Goal: Contribute content: Contribute content

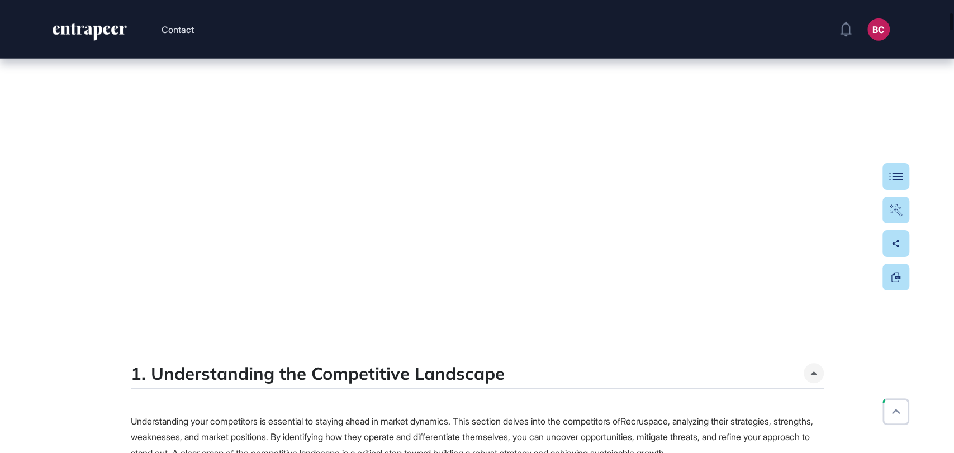
scroll to position [2359, 0]
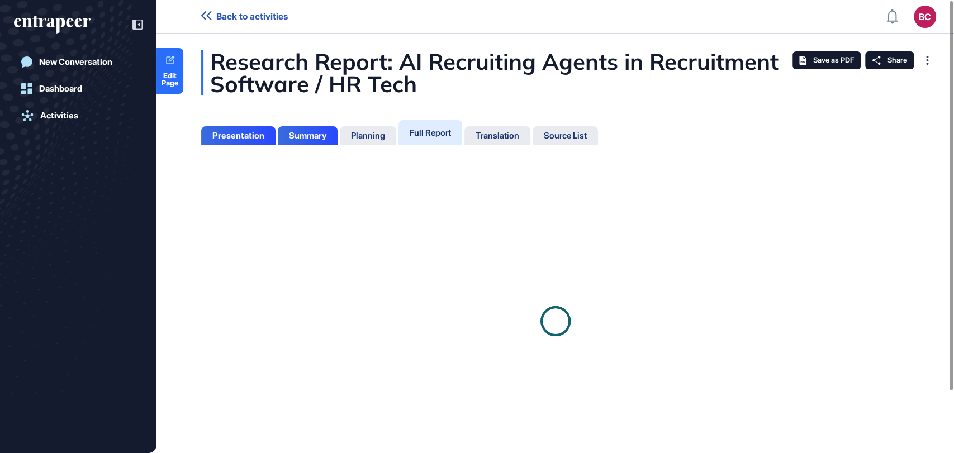
click at [433, 138] on div "Full Report" at bounding box center [430, 132] width 64 height 25
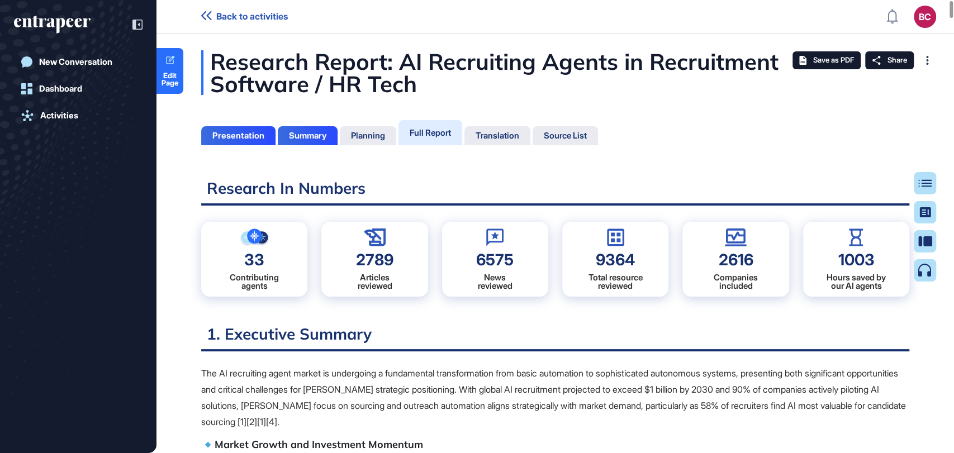
scroll to position [4, 0]
click at [435, 131] on div "Full Report" at bounding box center [430, 132] width 41 height 11
click at [172, 60] on icon at bounding box center [170, 60] width 11 height 11
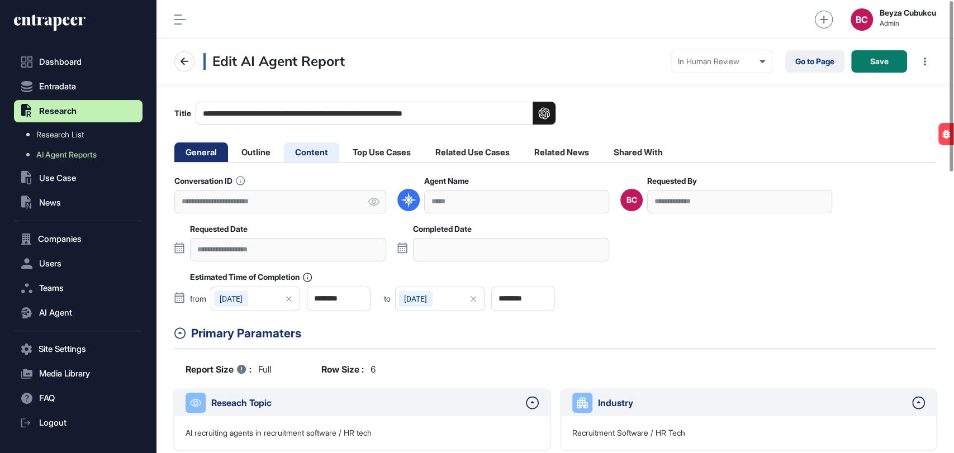
click at [324, 149] on li "Content" at bounding box center [311, 152] width 55 height 20
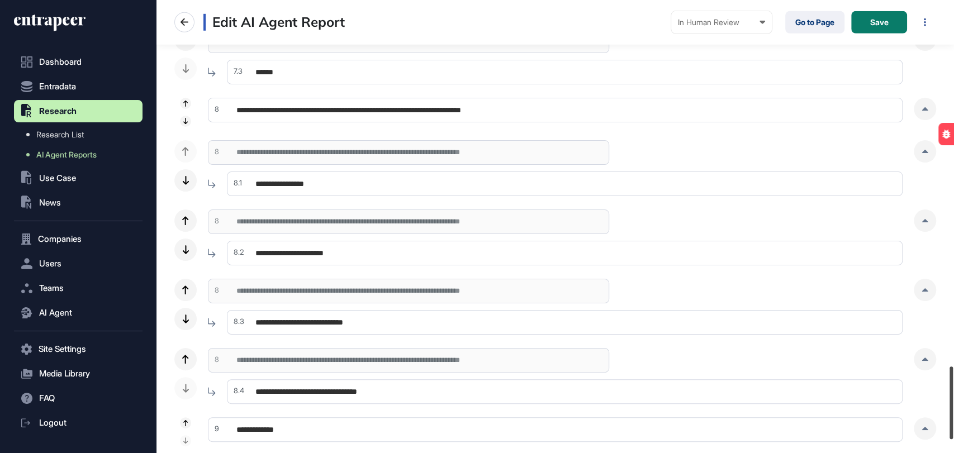
scroll to position [2351, 0]
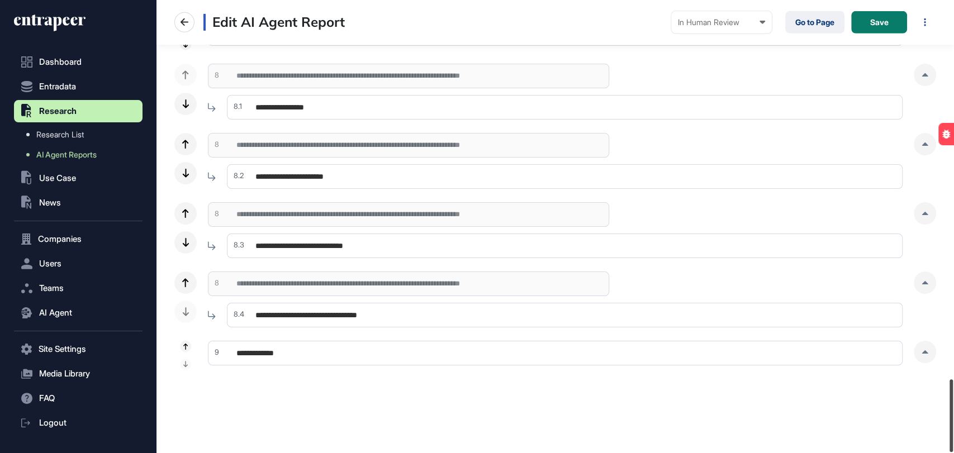
drag, startPoint x: 953, startPoint y: 34, endPoint x: 953, endPoint y: 435, distance: 401.2
click at [953, 435] on div at bounding box center [950, 415] width 3 height 73
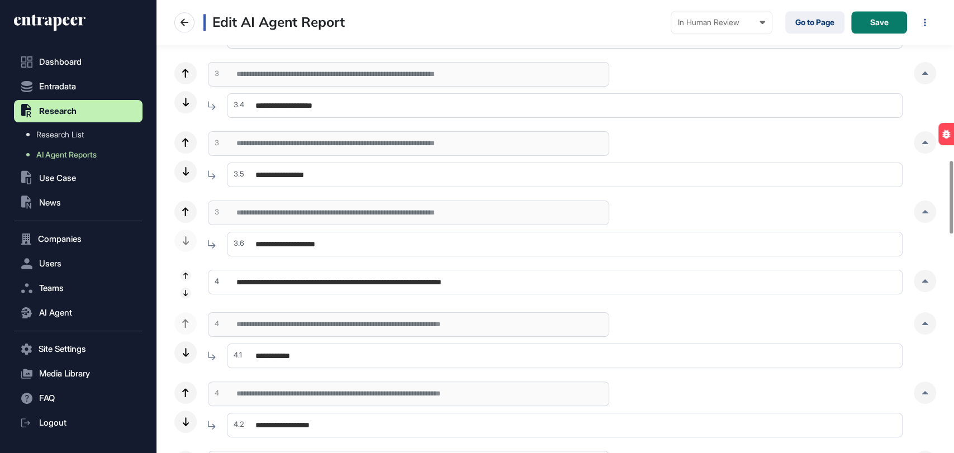
scroll to position [1048, 0]
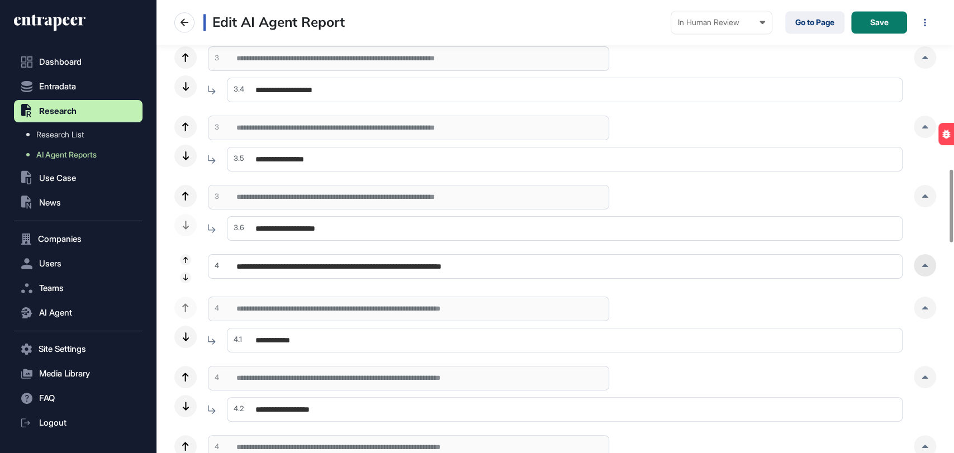
click at [926, 271] on div at bounding box center [925, 265] width 22 height 22
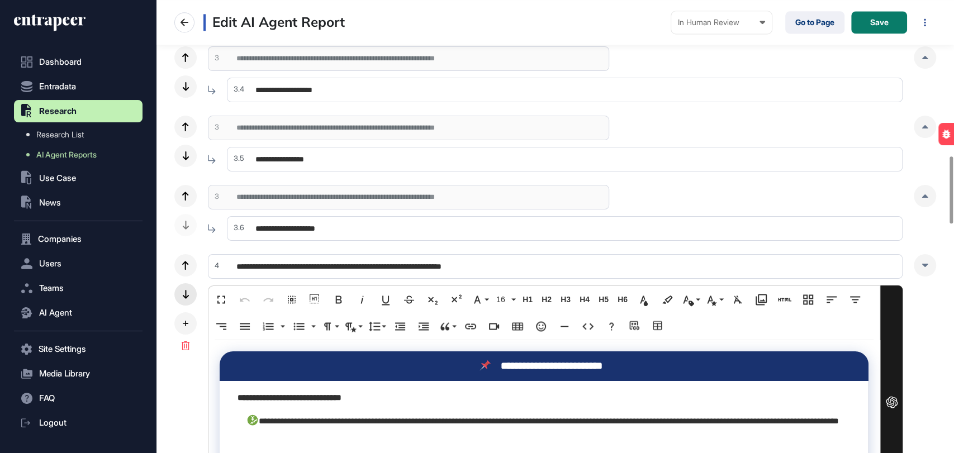
click at [180, 292] on div at bounding box center [185, 294] width 22 height 22
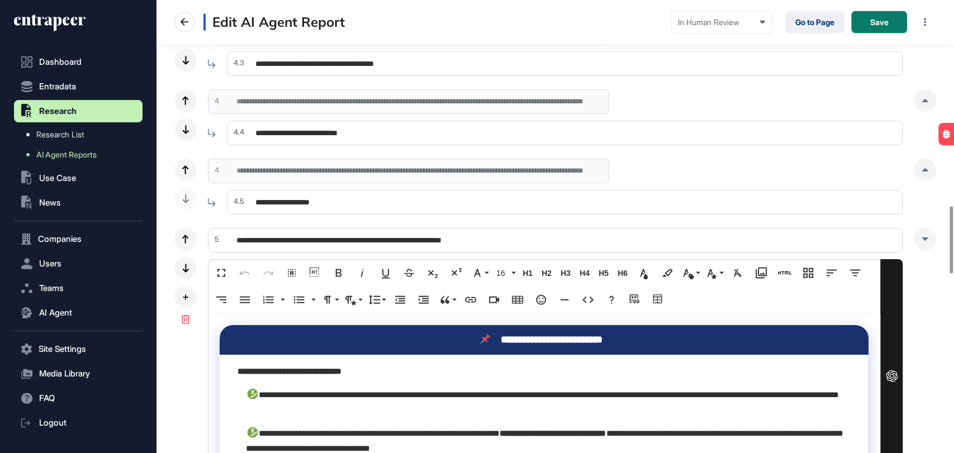
scroll to position [1482, 0]
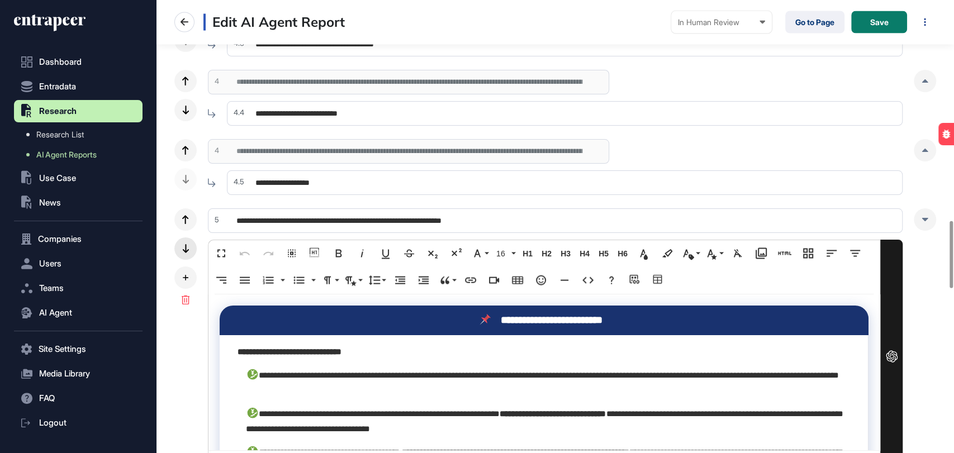
click at [188, 247] on icon at bounding box center [185, 248] width 6 height 9
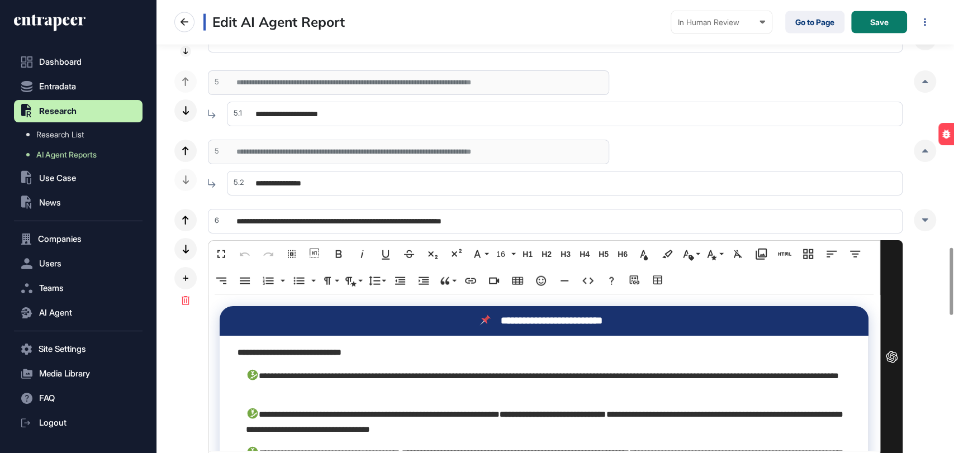
scroll to position [1731, 0]
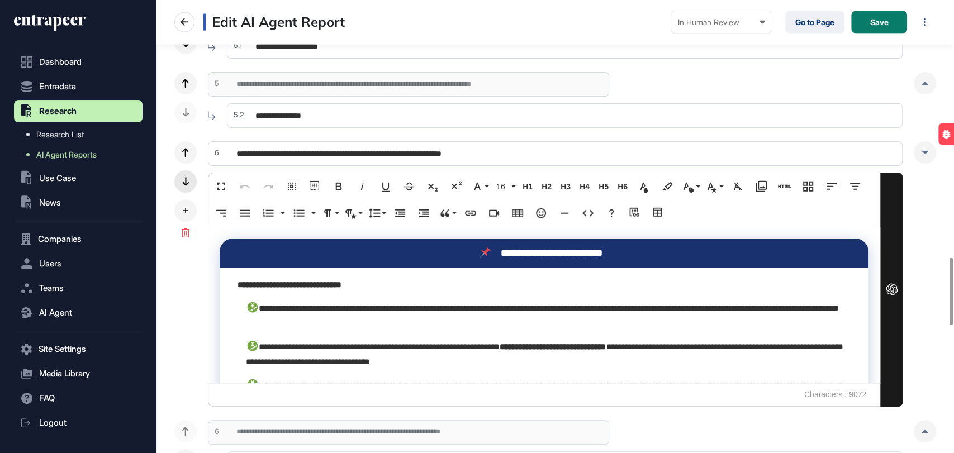
click at [189, 182] on div at bounding box center [185, 181] width 22 height 22
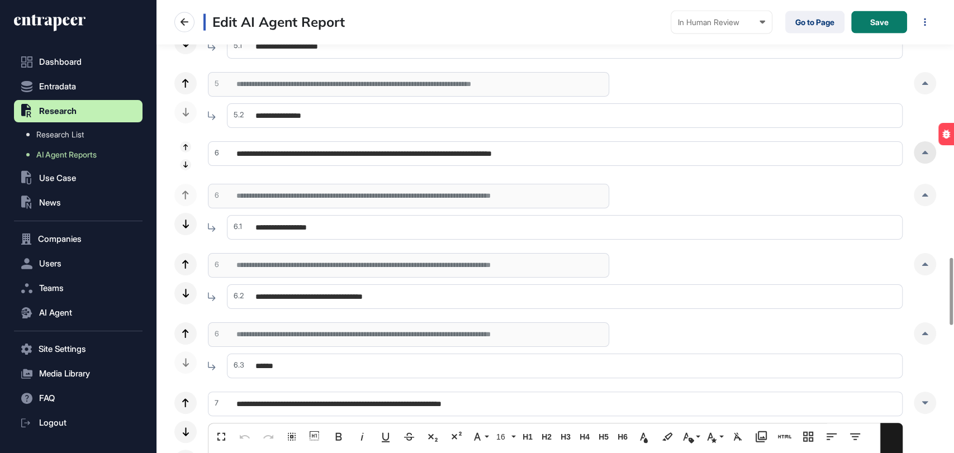
click at [919, 155] on div at bounding box center [925, 152] width 22 height 22
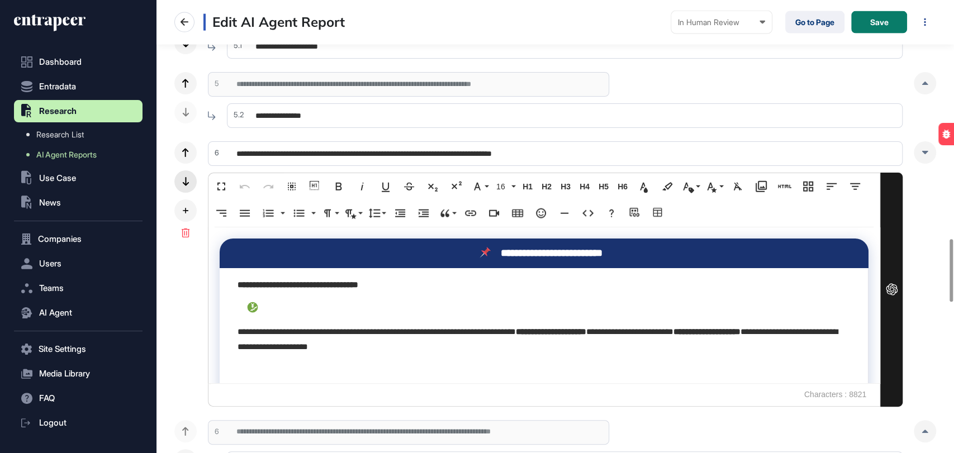
click at [182, 179] on div at bounding box center [185, 181] width 22 height 22
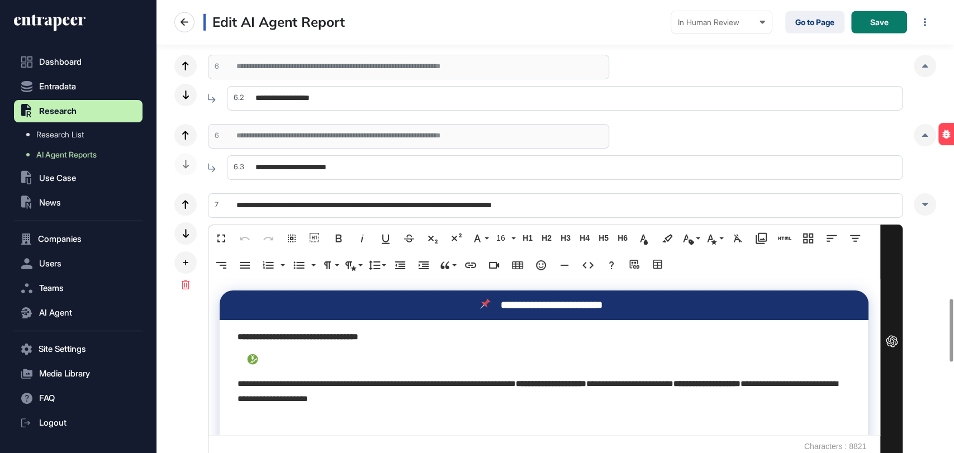
scroll to position [2600, 0]
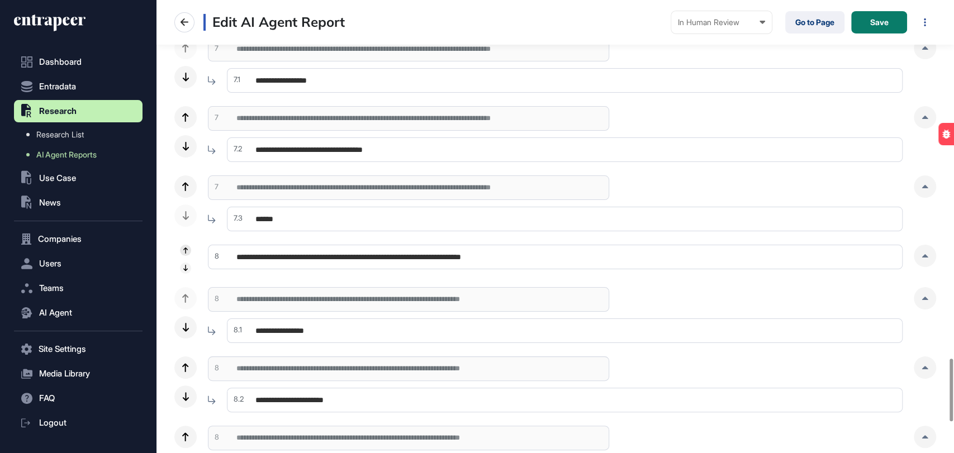
click at [182, 246] on div at bounding box center [185, 250] width 11 height 11
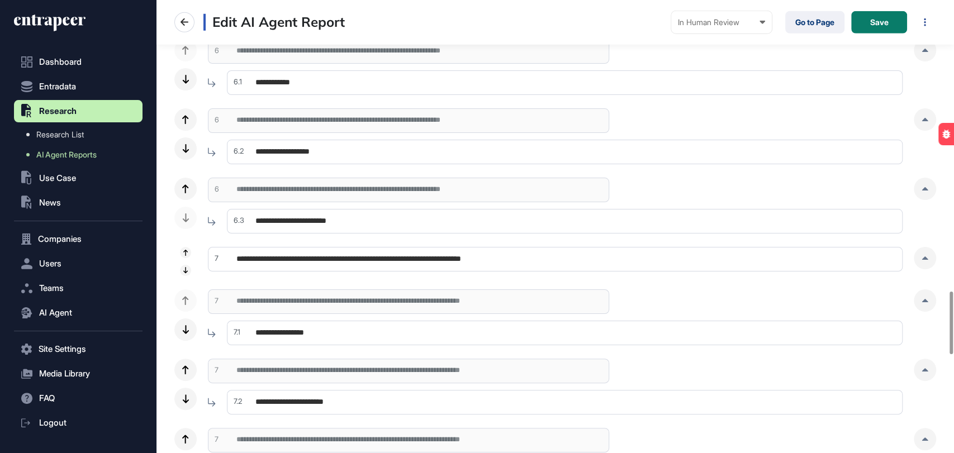
scroll to position [2114, 0]
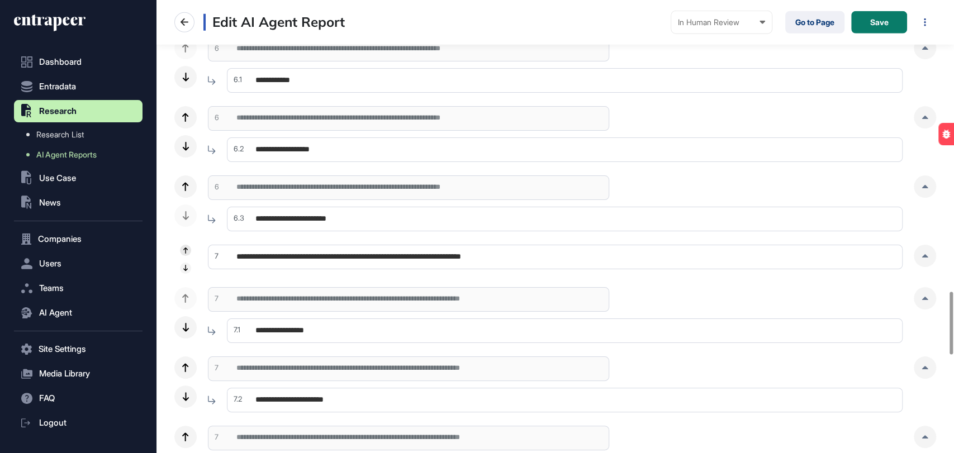
click at [188, 251] on div at bounding box center [185, 250] width 11 height 11
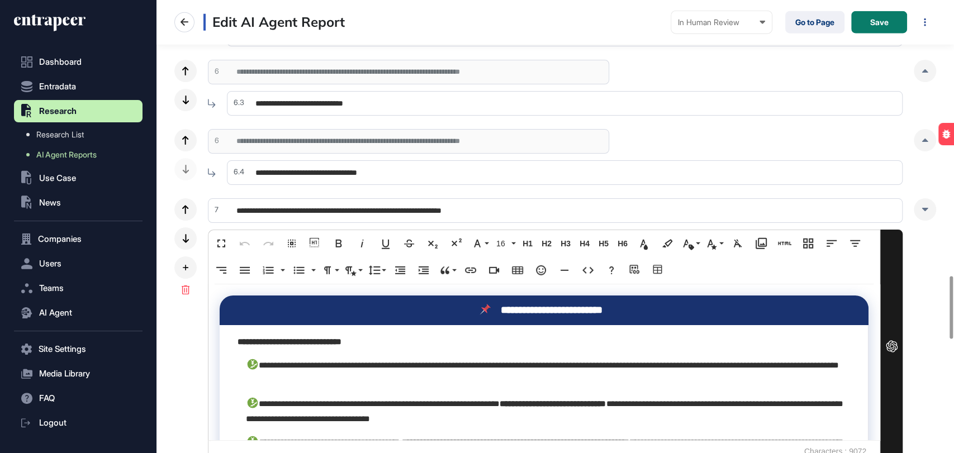
scroll to position [2000, 0]
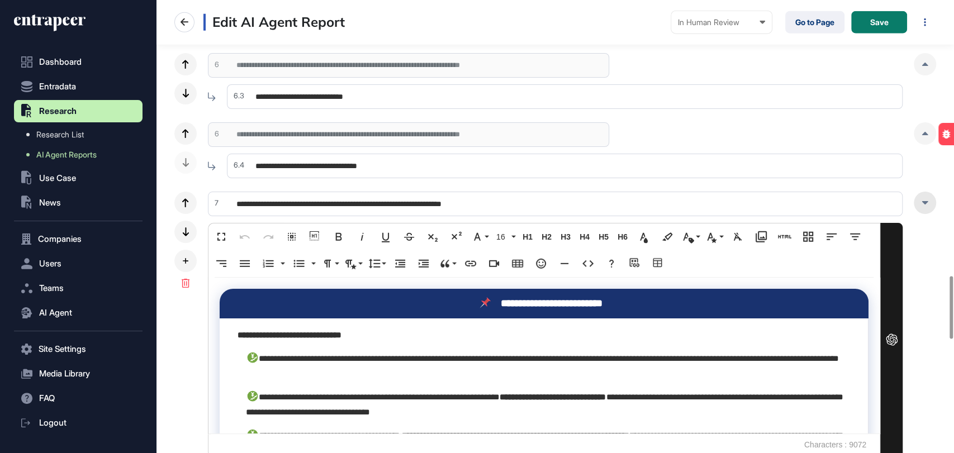
click at [923, 207] on div at bounding box center [925, 203] width 22 height 22
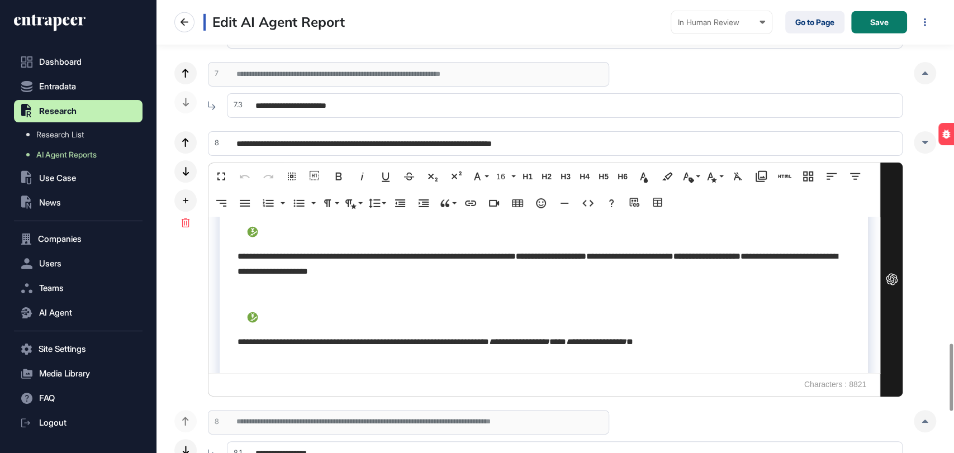
scroll to position [248, 0]
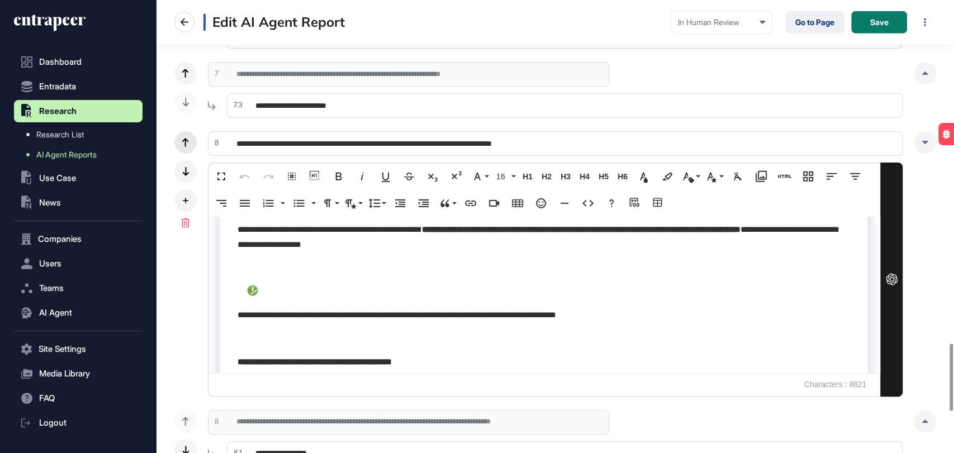
click at [193, 142] on div at bounding box center [185, 142] width 22 height 22
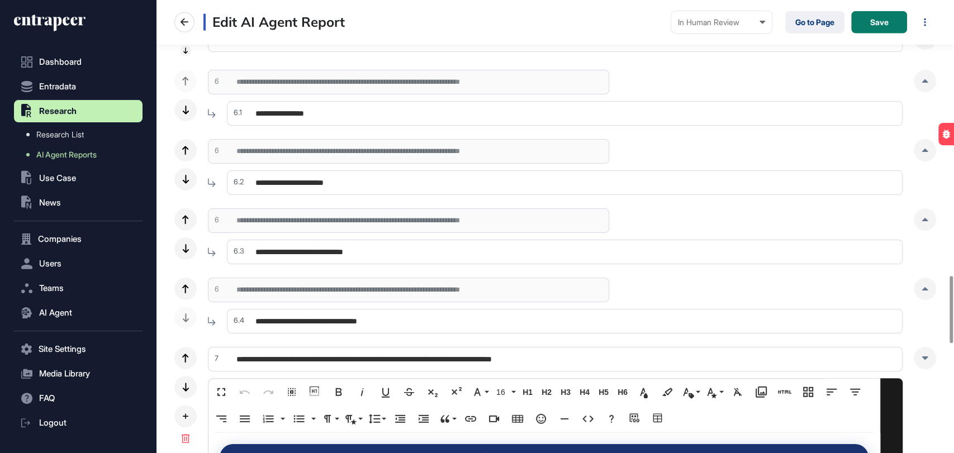
scroll to position [1842, 0]
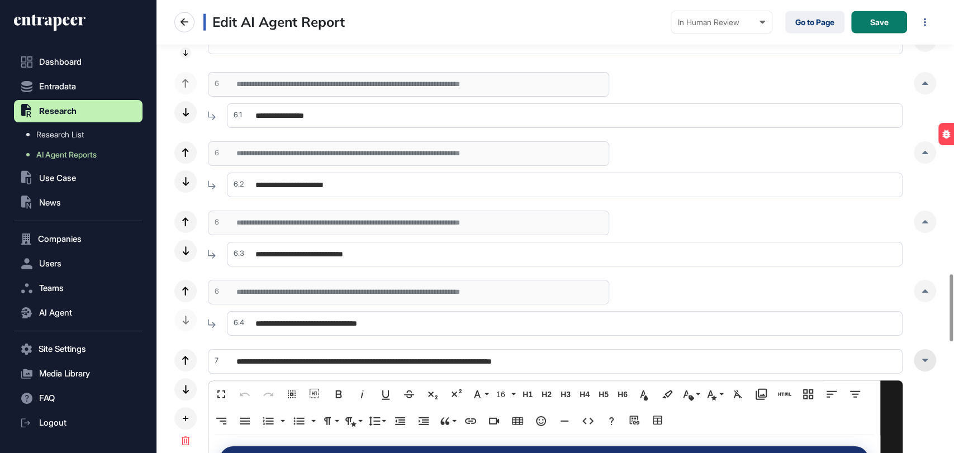
click at [927, 365] on div at bounding box center [925, 360] width 22 height 22
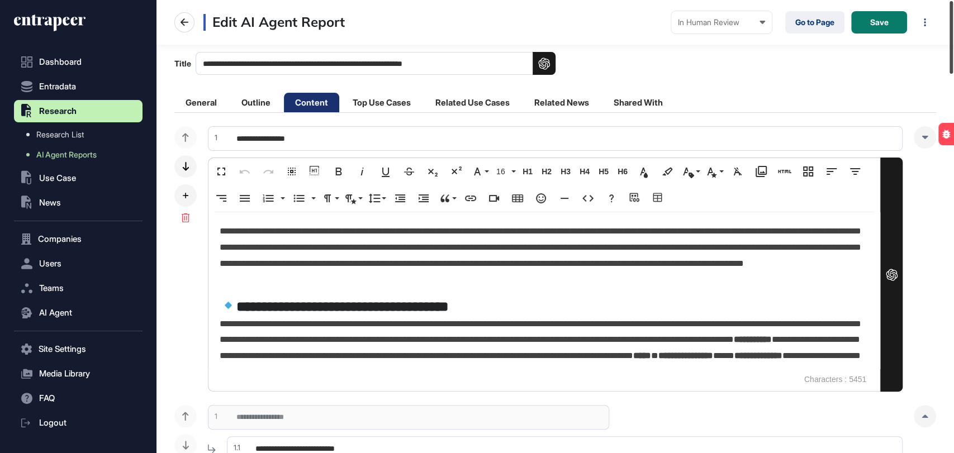
scroll to position [0, 0]
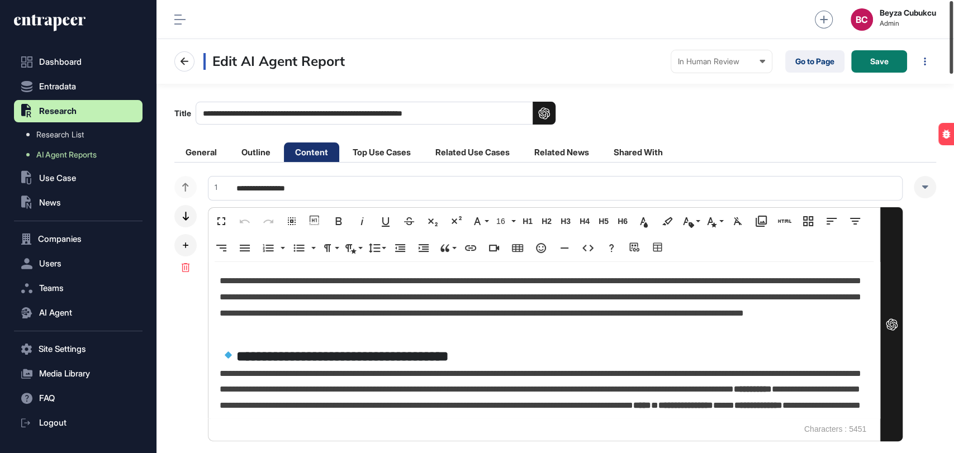
drag, startPoint x: 953, startPoint y: 312, endPoint x: 953, endPoint y: 11, distance: 300.6
click at [953, 11] on div at bounding box center [950, 37] width 3 height 73
click at [924, 194] on div at bounding box center [925, 187] width 22 height 22
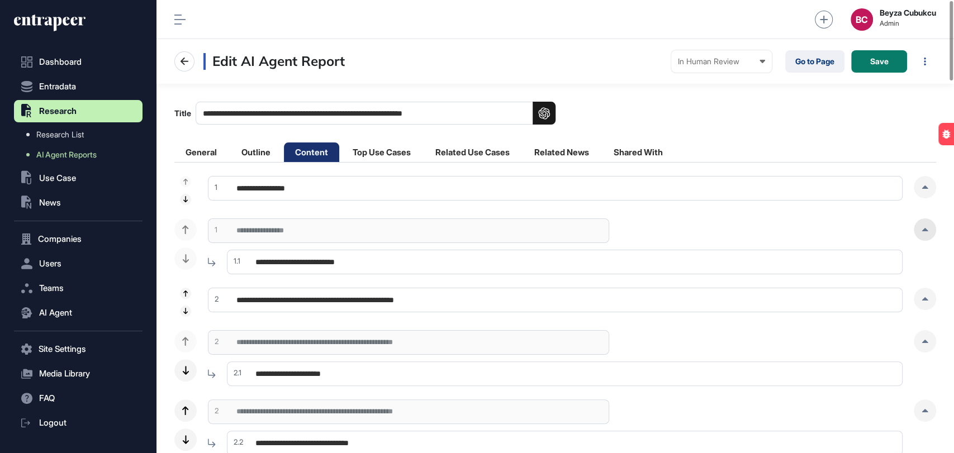
click at [917, 226] on div at bounding box center [925, 229] width 22 height 22
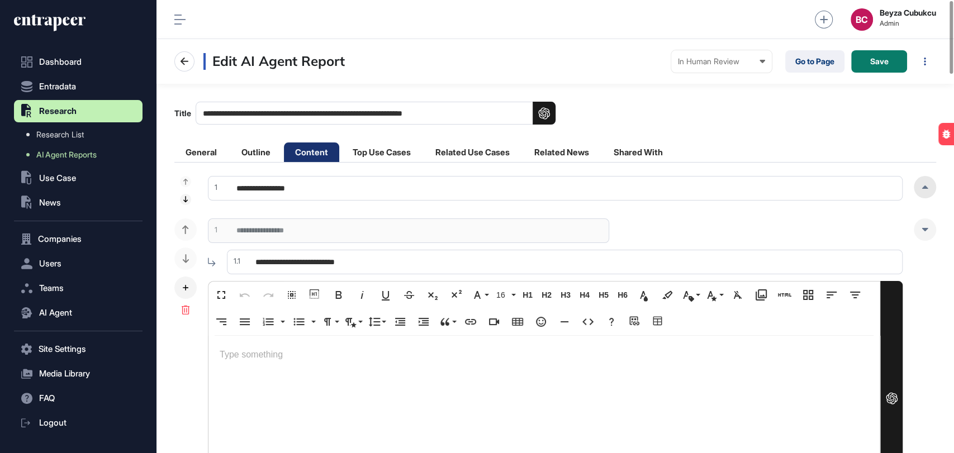
click at [929, 187] on div at bounding box center [925, 187] width 22 height 22
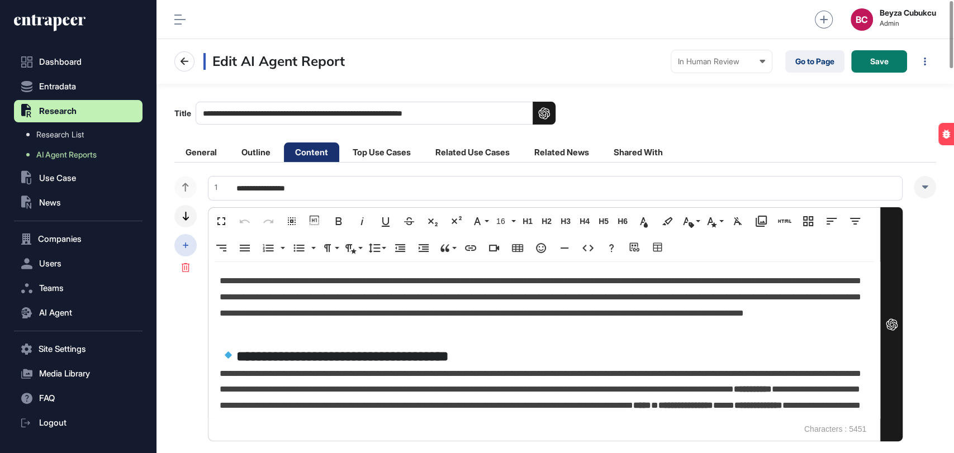
click at [192, 243] on div at bounding box center [185, 245] width 22 height 22
click at [926, 194] on div at bounding box center [925, 187] width 22 height 22
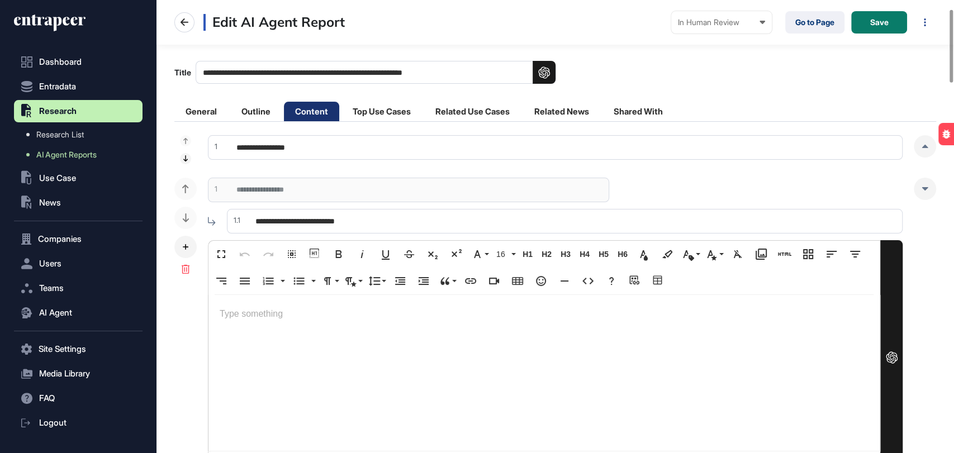
scroll to position [62, 0]
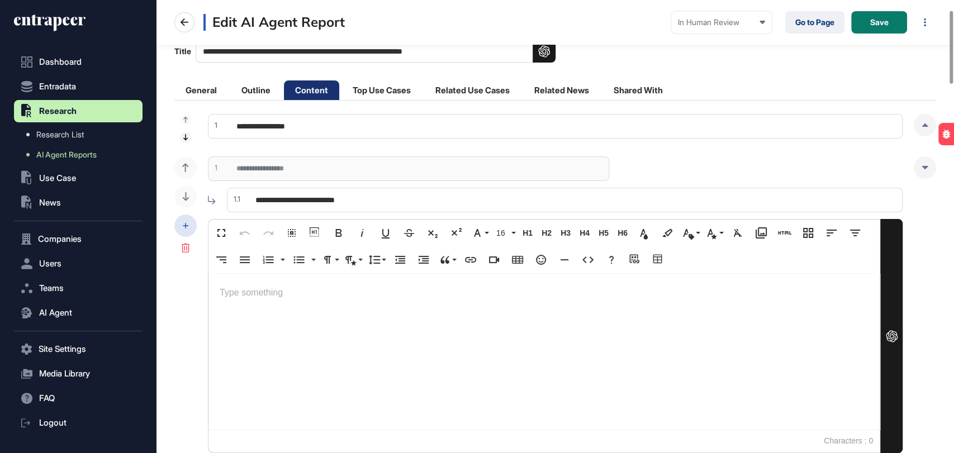
click at [185, 223] on icon at bounding box center [186, 226] width 6 height 6
click at [222, 215] on div "Add Section" at bounding box center [242, 216] width 78 height 18
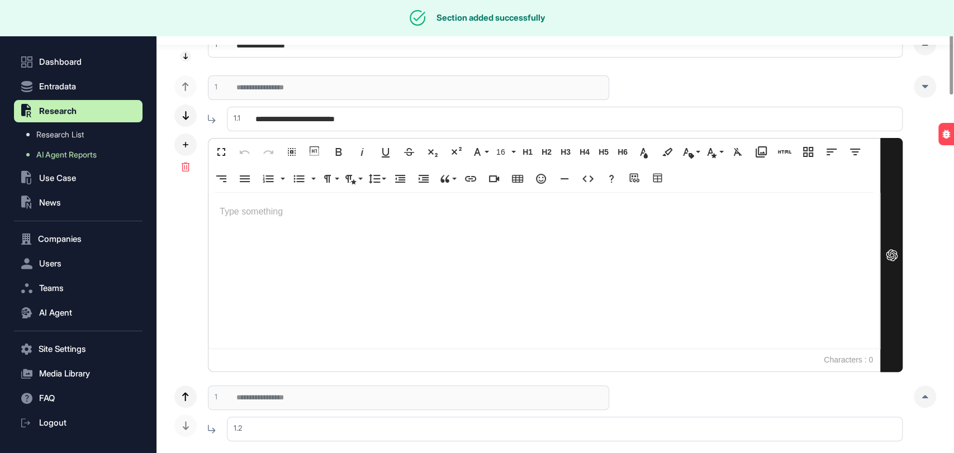
scroll to position [310, 0]
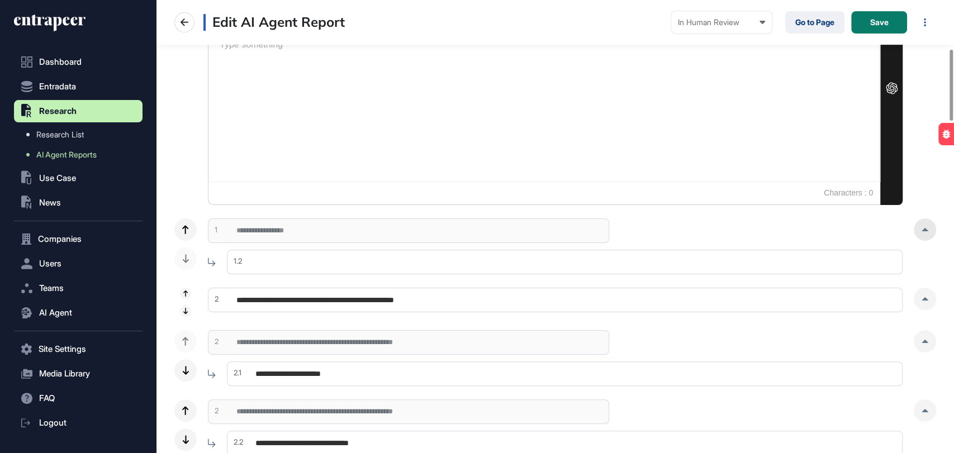
click at [926, 228] on icon at bounding box center [924, 229] width 7 height 3
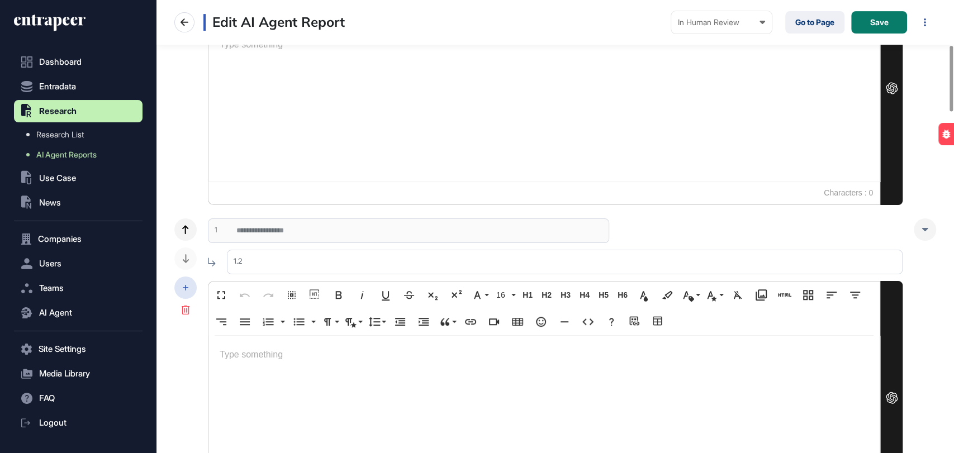
click at [177, 283] on div at bounding box center [185, 288] width 22 height 22
click at [244, 276] on span "Add Section" at bounding box center [247, 277] width 40 height 8
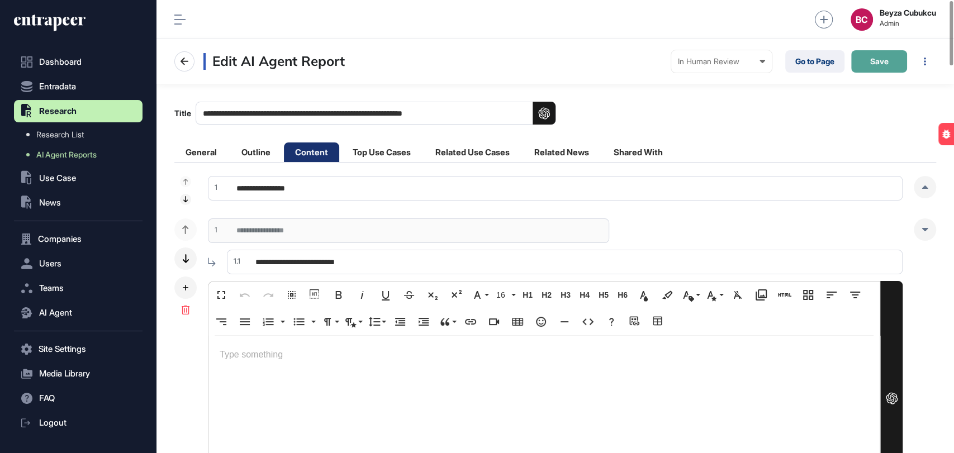
click at [879, 67] on button "Save" at bounding box center [879, 61] width 56 height 22
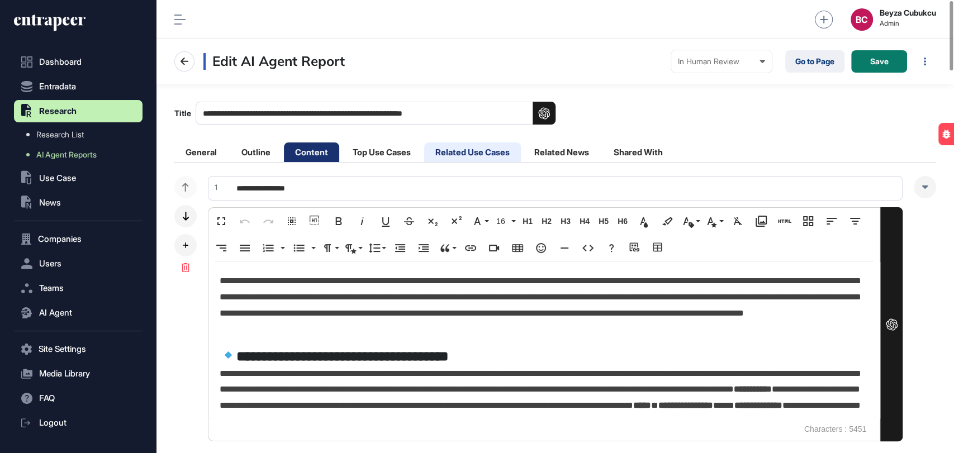
click at [481, 149] on li "Related Use Cases" at bounding box center [472, 152] width 97 height 20
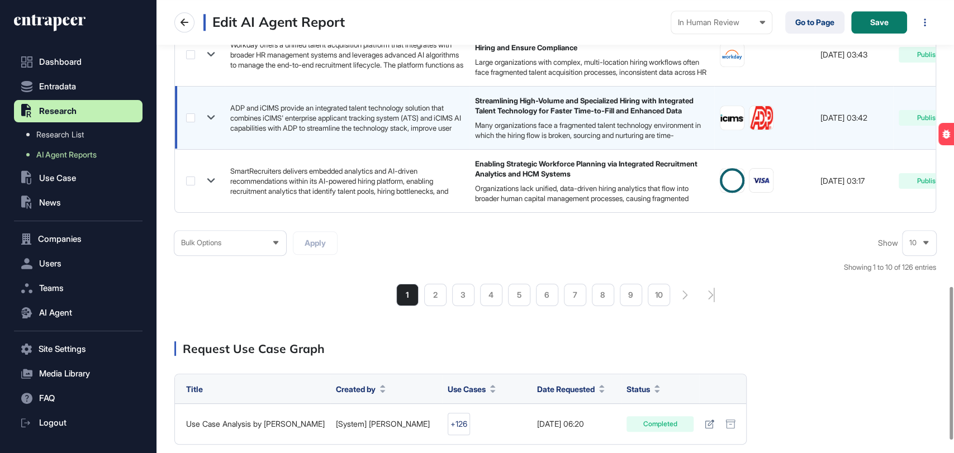
scroll to position [888, 0]
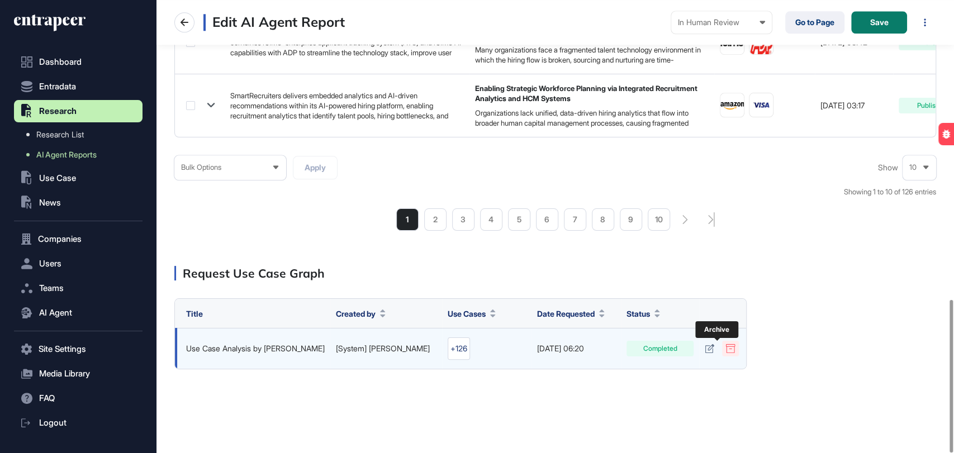
click at [725, 349] on icon at bounding box center [730, 348] width 10 height 9
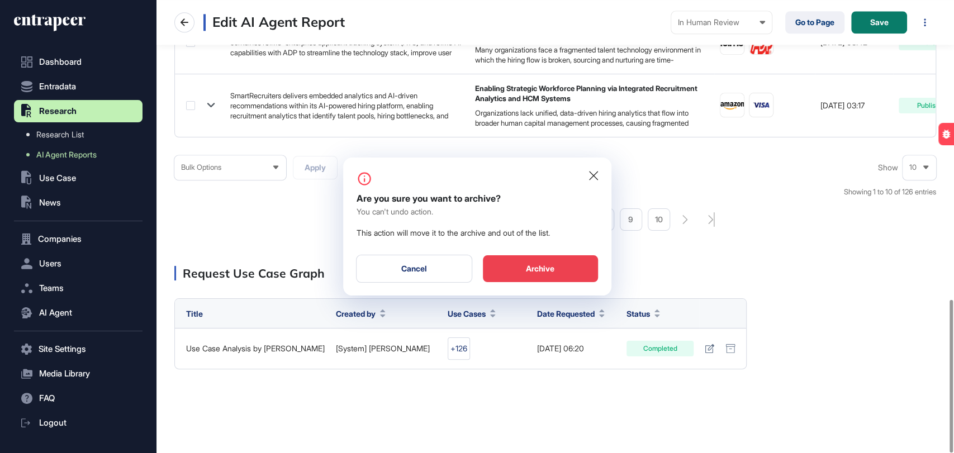
click at [560, 265] on div "Archive" at bounding box center [540, 268] width 115 height 27
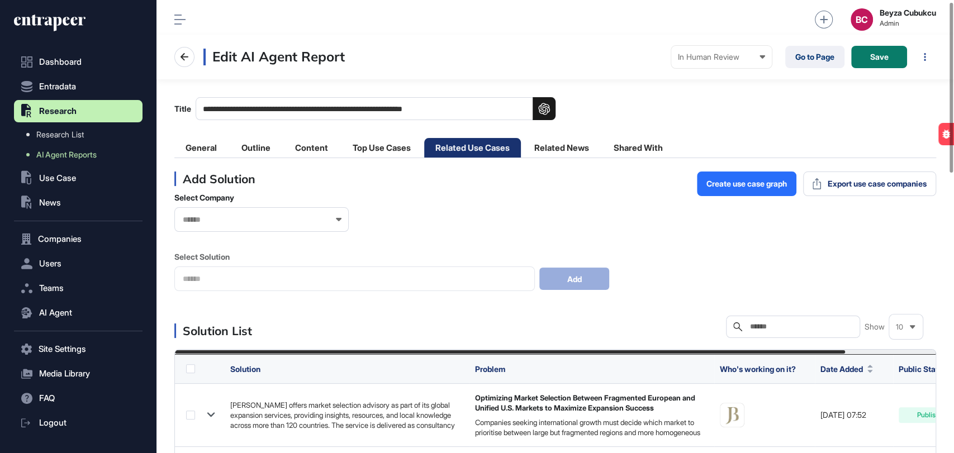
scroll to position [0, 0]
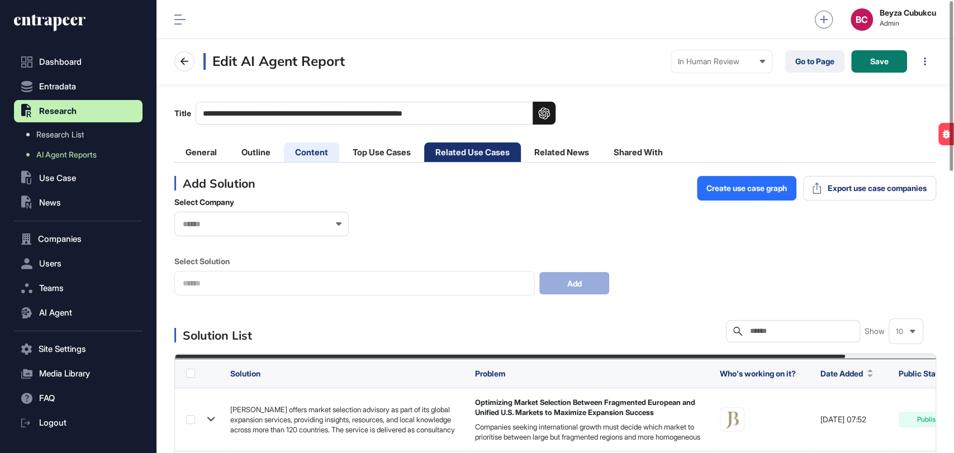
click at [295, 156] on li "Content" at bounding box center [311, 152] width 55 height 20
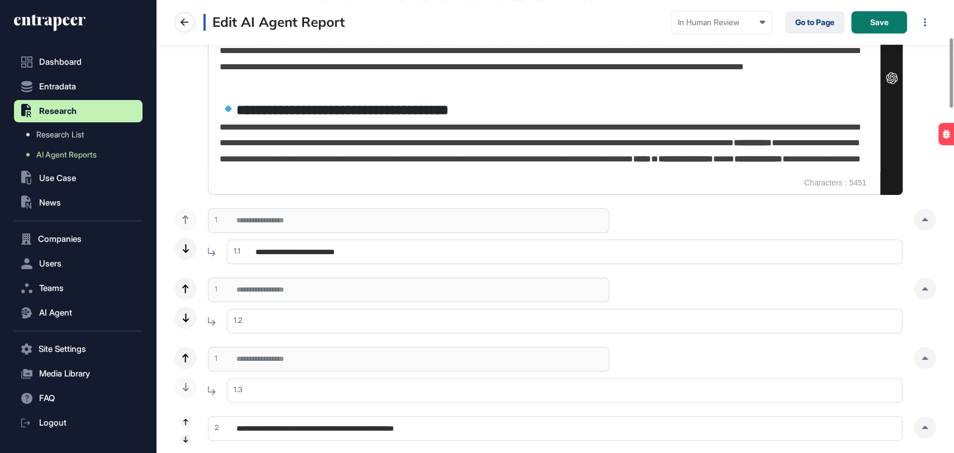
scroll to position [248, 0]
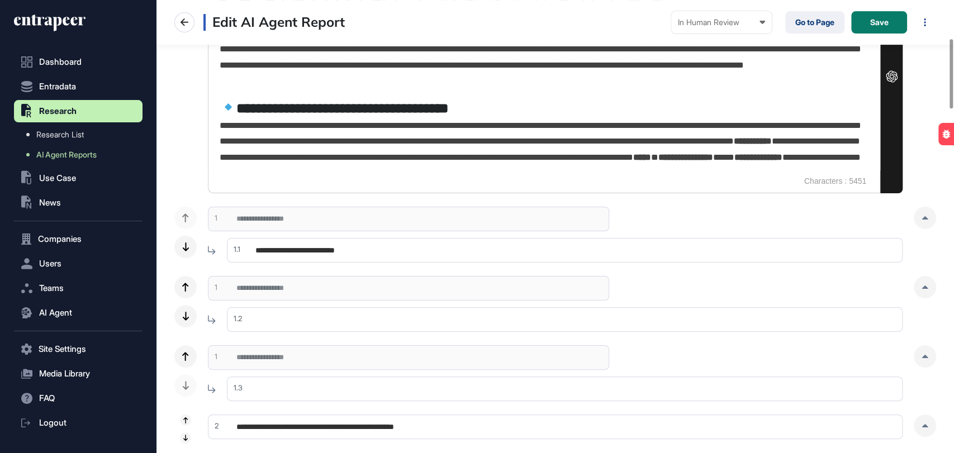
drag, startPoint x: 394, startPoint y: 250, endPoint x: 254, endPoint y: 251, distance: 139.7
click at [254, 251] on input "**********" at bounding box center [565, 250] width 676 height 25
click at [284, 318] on input "text" at bounding box center [565, 319] width 676 height 25
paste input "**********"
click at [925, 224] on div at bounding box center [925, 218] width 22 height 22
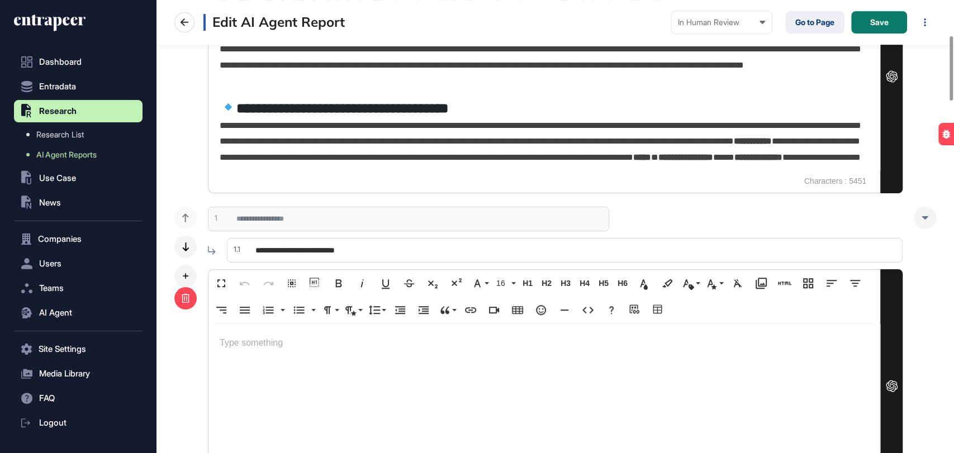
click at [185, 296] on icon at bounding box center [185, 298] width 9 height 9
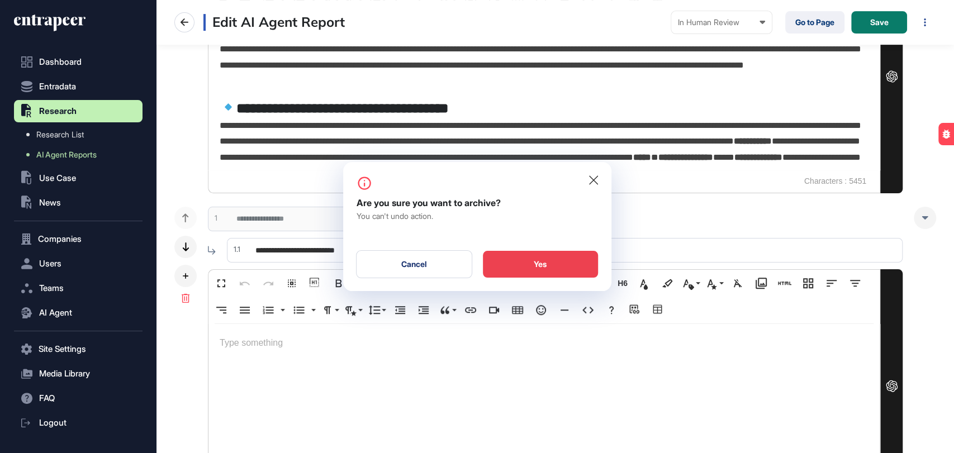
click at [545, 269] on div "Yes" at bounding box center [540, 264] width 115 height 27
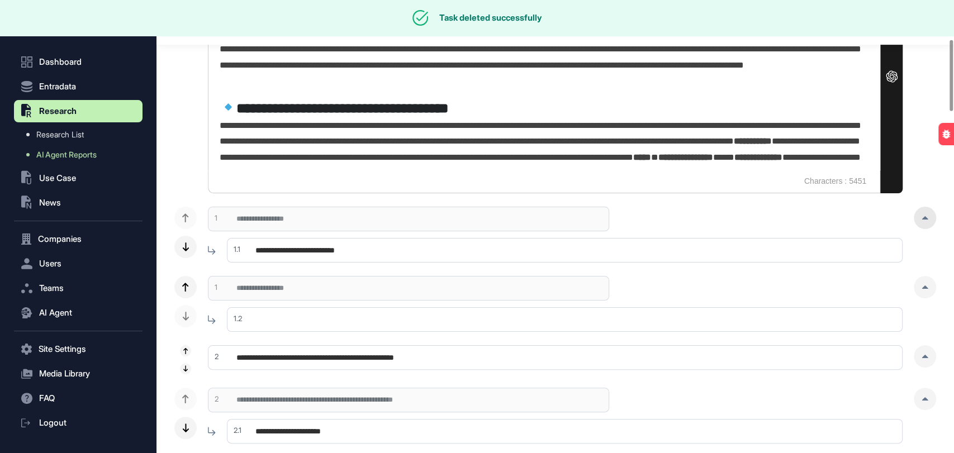
click at [926, 226] on div at bounding box center [925, 218] width 22 height 22
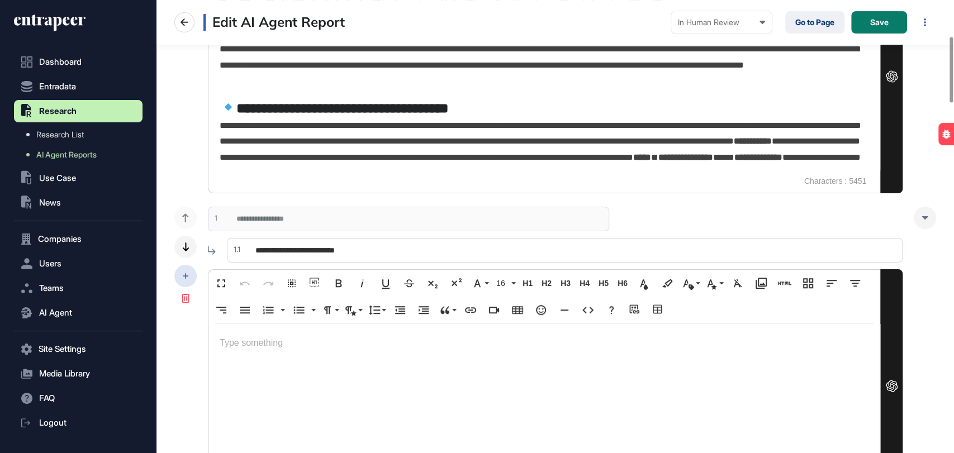
click at [183, 273] on icon at bounding box center [186, 276] width 6 height 6
click at [224, 259] on div "Add Section" at bounding box center [242, 265] width 78 height 18
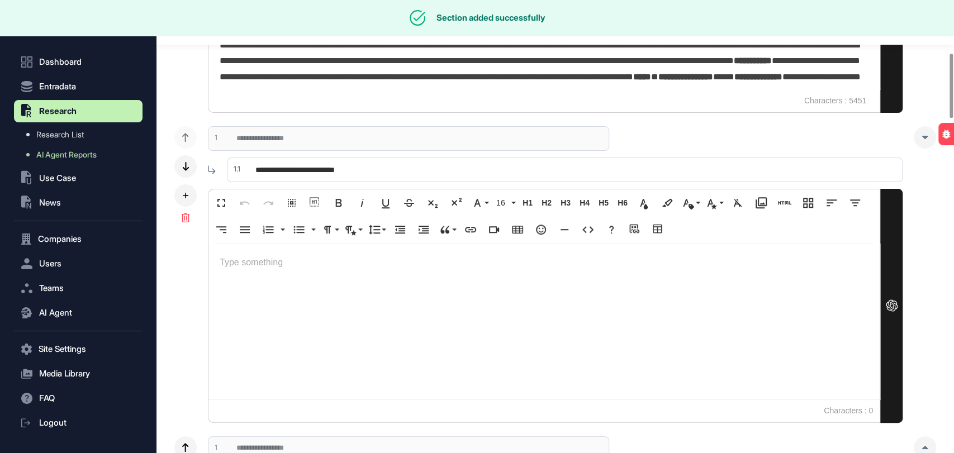
scroll to position [372, 0]
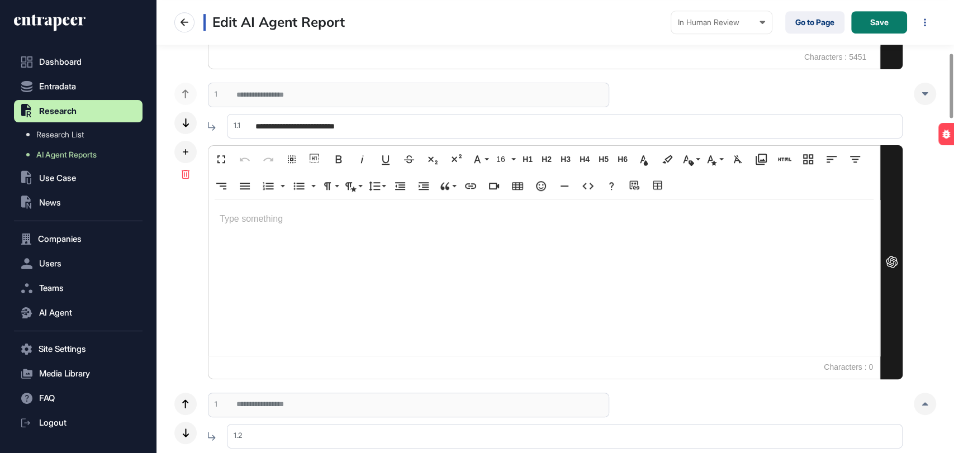
drag, startPoint x: 379, startPoint y: 120, endPoint x: 242, endPoint y: 118, distance: 136.9
click at [242, 118] on input "**********" at bounding box center [565, 126] width 676 height 25
paste input "**********"
drag, startPoint x: 402, startPoint y: 128, endPoint x: 380, endPoint y: 126, distance: 22.4
click at [380, 126] on input "**********" at bounding box center [565, 126] width 676 height 25
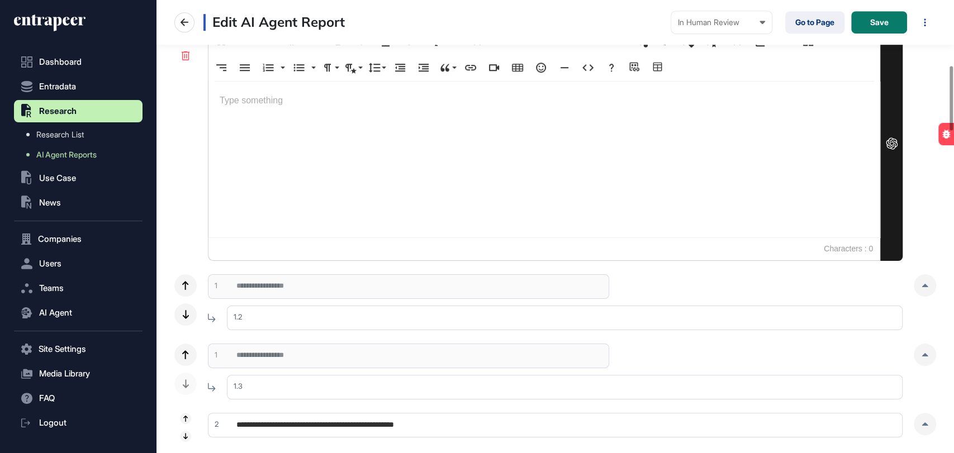
scroll to position [496, 0]
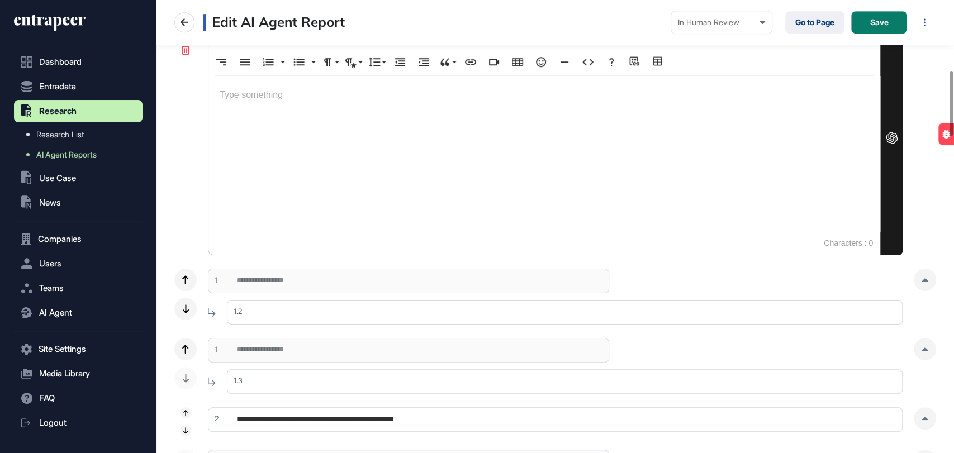
type input "**********"
click at [301, 110] on div at bounding box center [543, 154] width 671 height 156
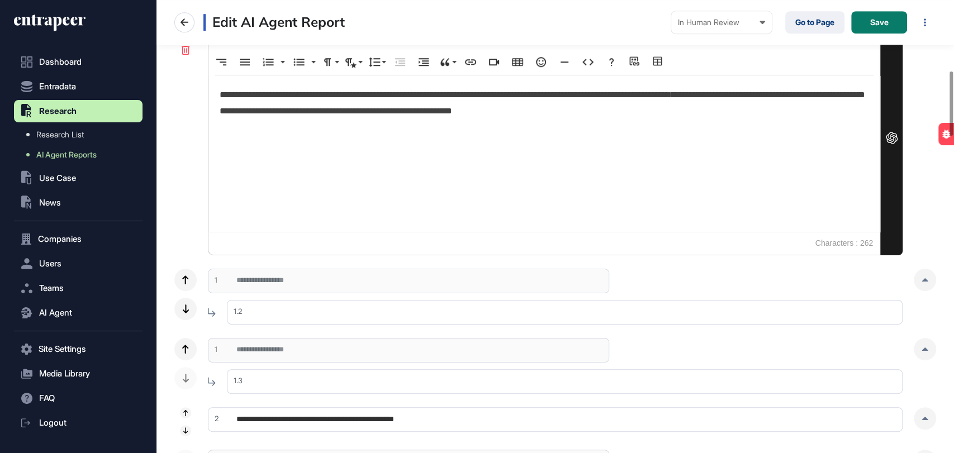
click at [308, 318] on input "text" at bounding box center [565, 312] width 676 height 25
paste input "**********"
drag, startPoint x: 402, startPoint y: 310, endPoint x: 379, endPoint y: 311, distance: 22.9
click at [379, 311] on input "**********" at bounding box center [565, 312] width 676 height 25
type input "**********"
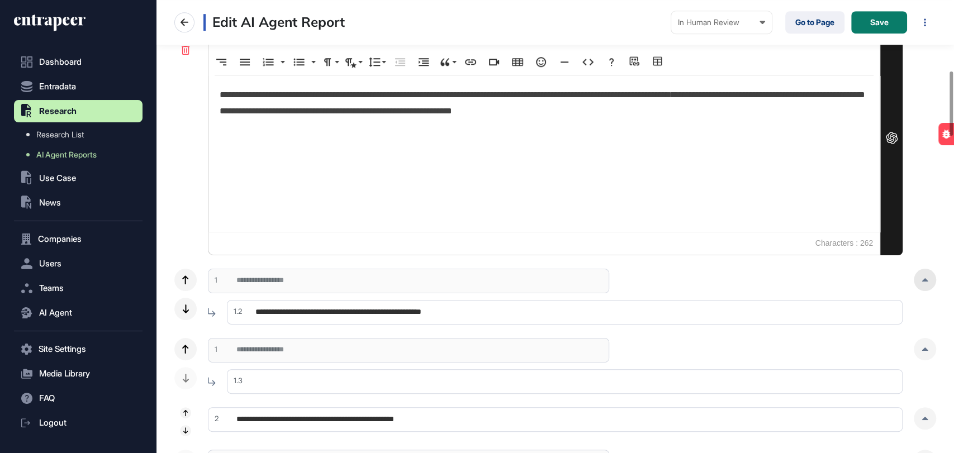
click at [914, 281] on div at bounding box center [925, 280] width 22 height 22
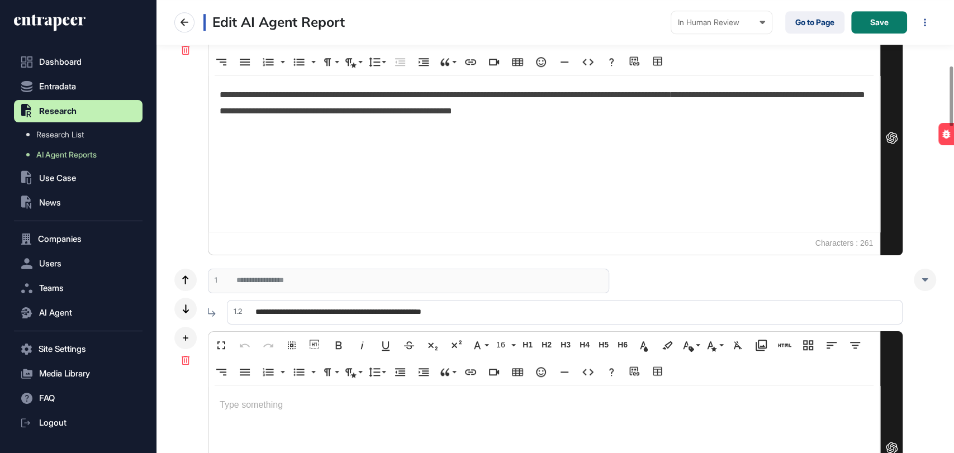
click at [240, 406] on p at bounding box center [544, 405] width 649 height 16
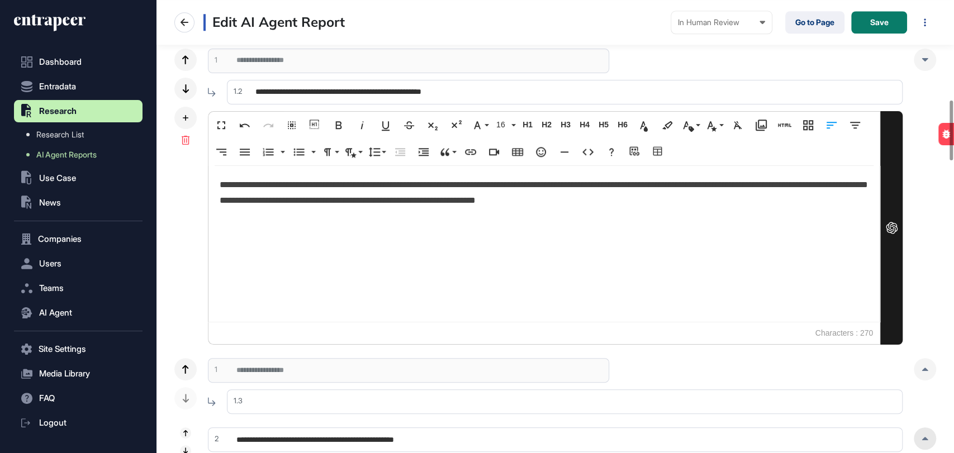
scroll to position [807, 0]
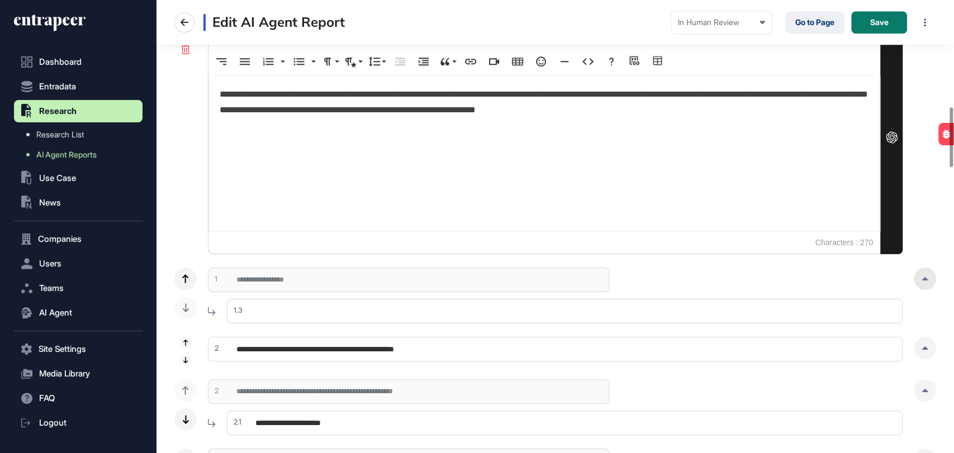
click at [919, 278] on div at bounding box center [925, 279] width 22 height 22
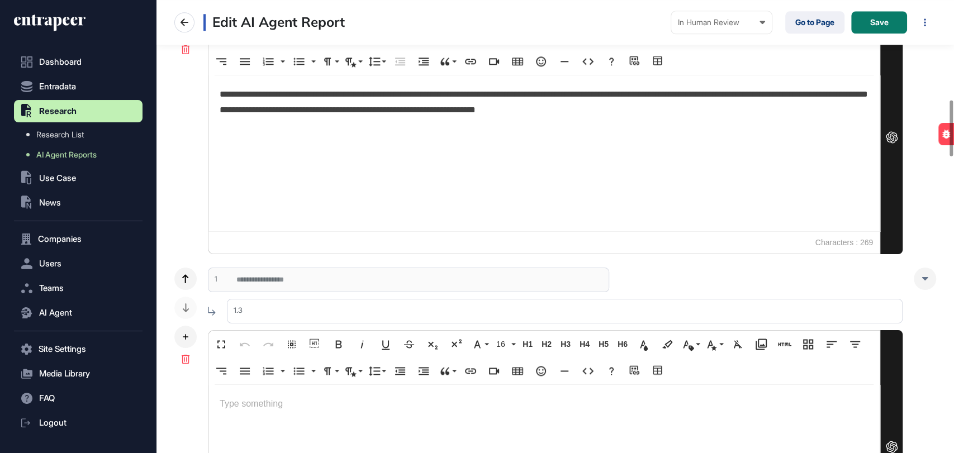
click at [281, 311] on input "text" at bounding box center [565, 311] width 676 height 25
paste input "**********"
type input "**********"
click at [268, 398] on p at bounding box center [544, 404] width 649 height 16
click at [256, 407] on p at bounding box center [544, 404] width 649 height 16
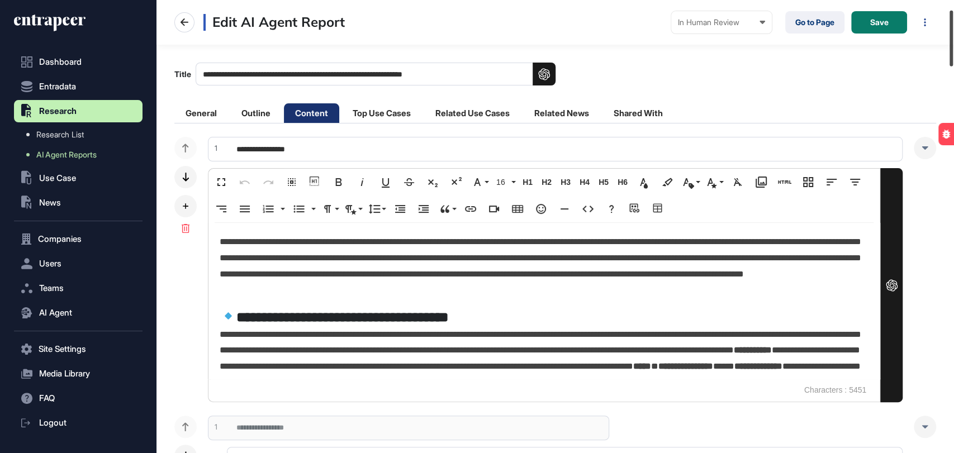
scroll to position [0, 0]
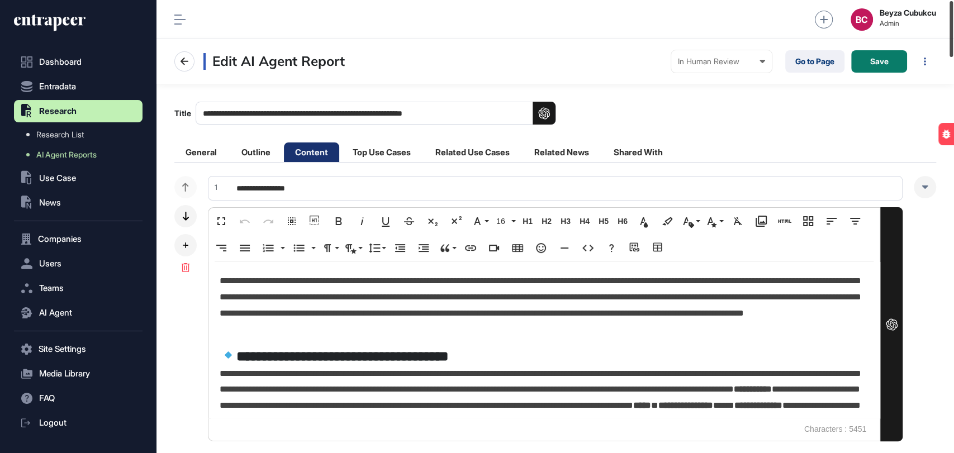
drag, startPoint x: 953, startPoint y: 223, endPoint x: 953, endPoint y: 15, distance: 208.4
click at [953, 15] on div at bounding box center [950, 29] width 3 height 56
click at [878, 58] on span "Save" at bounding box center [879, 62] width 18 height 8
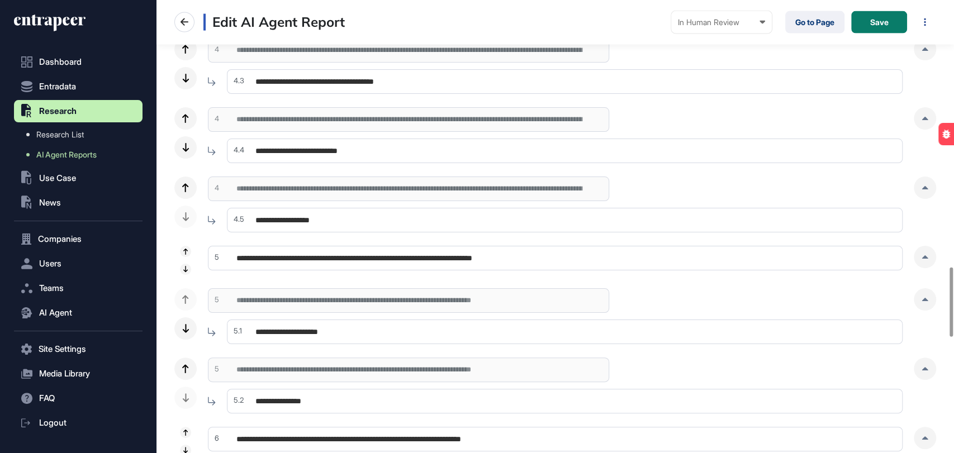
scroll to position [1738, 0]
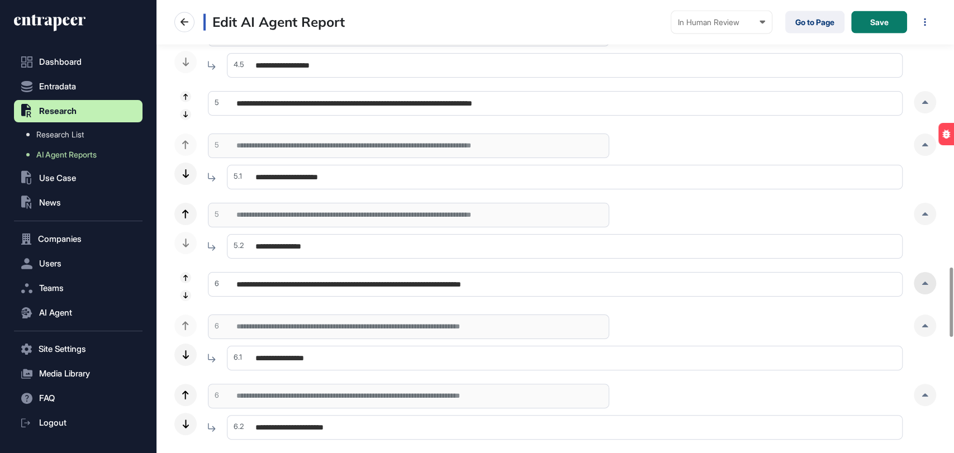
click at [917, 283] on div at bounding box center [925, 283] width 22 height 22
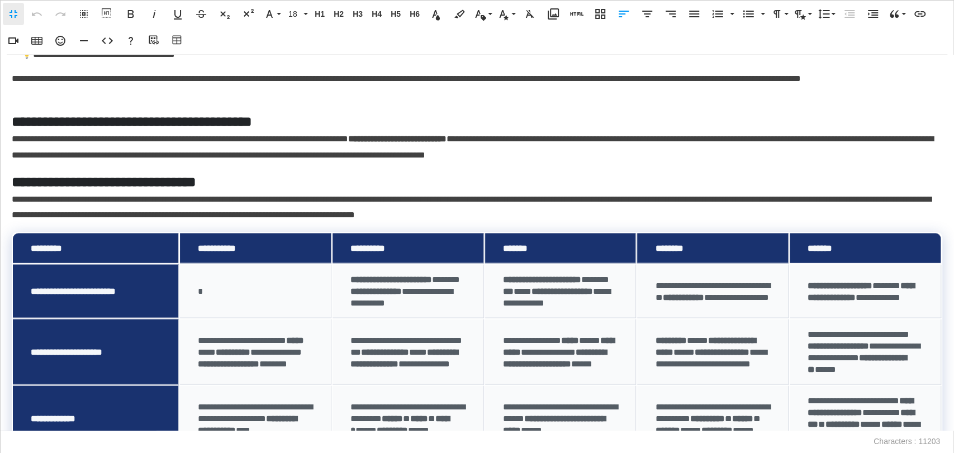
scroll to position [1466, 0]
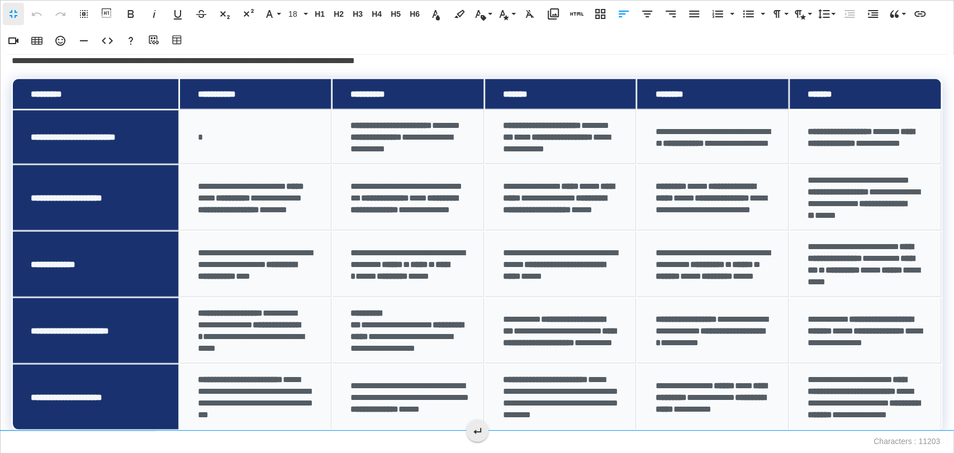
click at [474, 429] on icon at bounding box center [476, 430] width 13 height 13
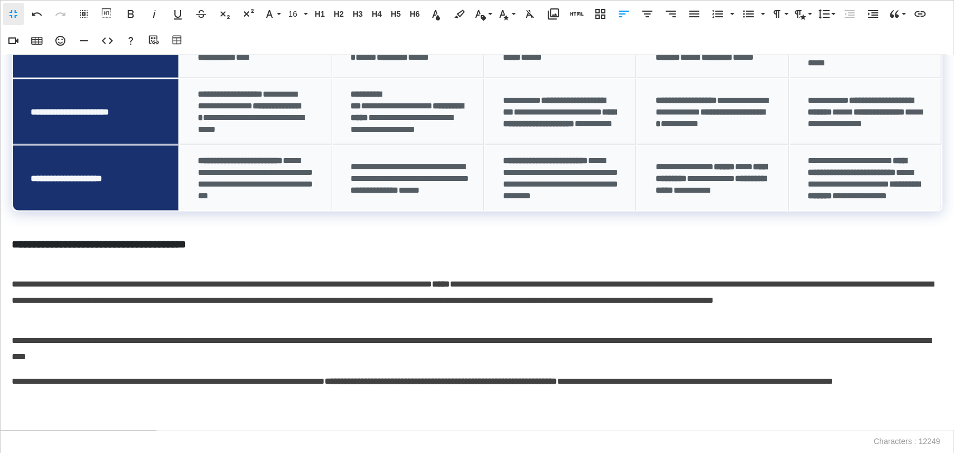
scroll to position [1685, 0]
click at [25, 421] on p at bounding box center [477, 422] width 930 height 16
click at [176, 34] on button "Table Builder" at bounding box center [177, 41] width 21 height 22
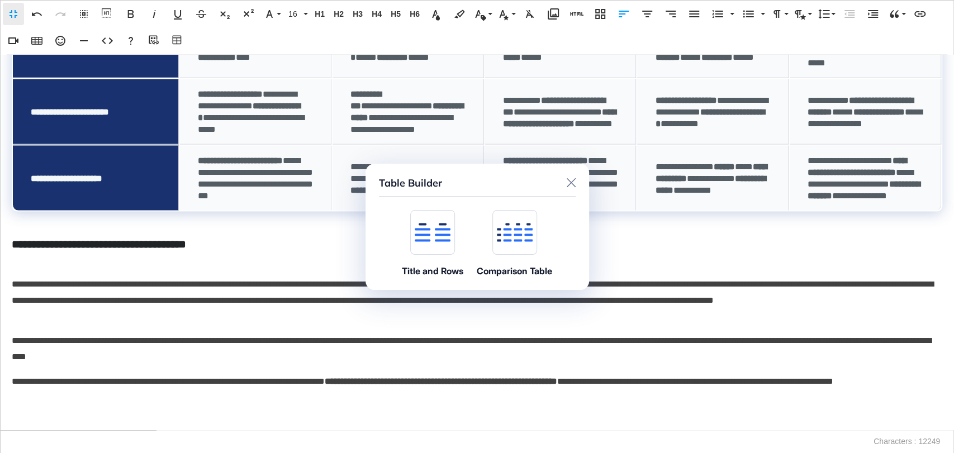
click at [418, 220] on div at bounding box center [432, 232] width 45 height 45
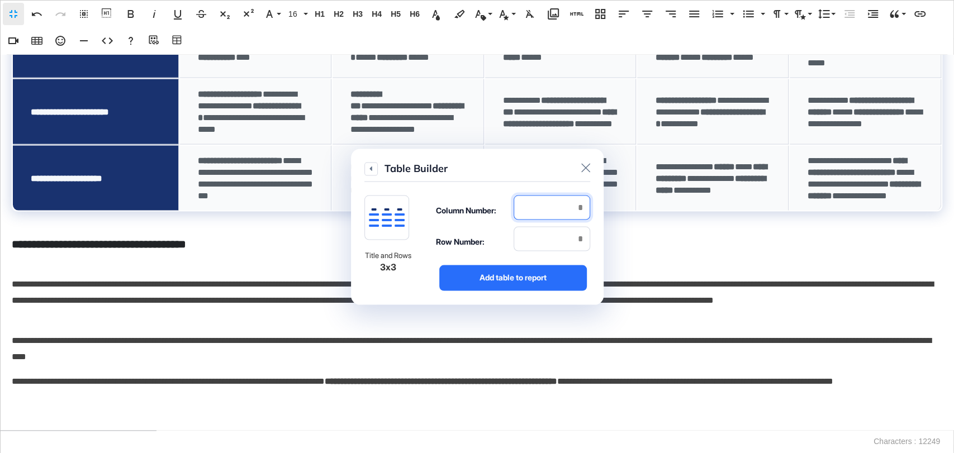
click at [557, 206] on input "number" at bounding box center [552, 207] width 77 height 25
type input "*"
click at [554, 239] on input "number" at bounding box center [552, 238] width 77 height 25
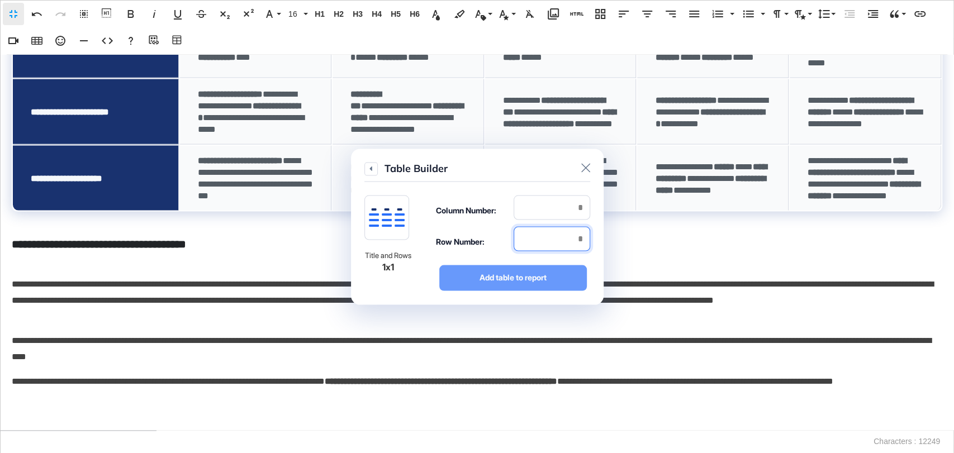
type input "*"
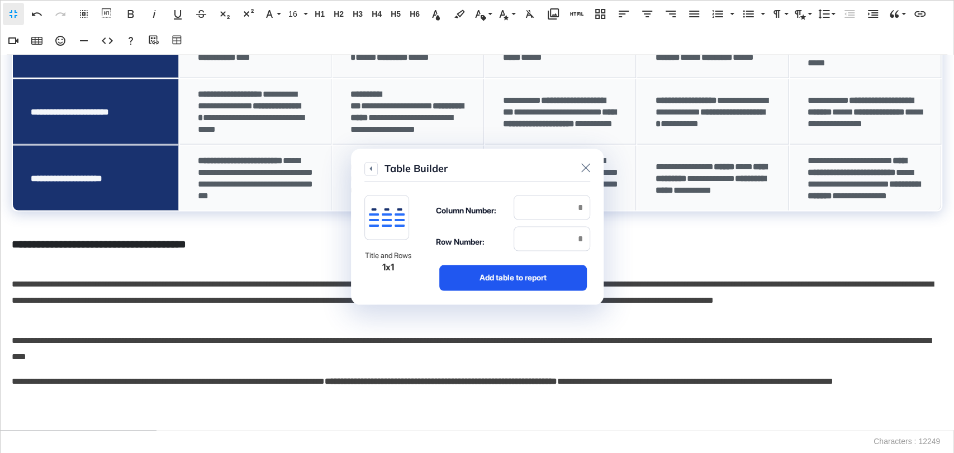
click at [541, 273] on div "Add table to report" at bounding box center [513, 278] width 148 height 26
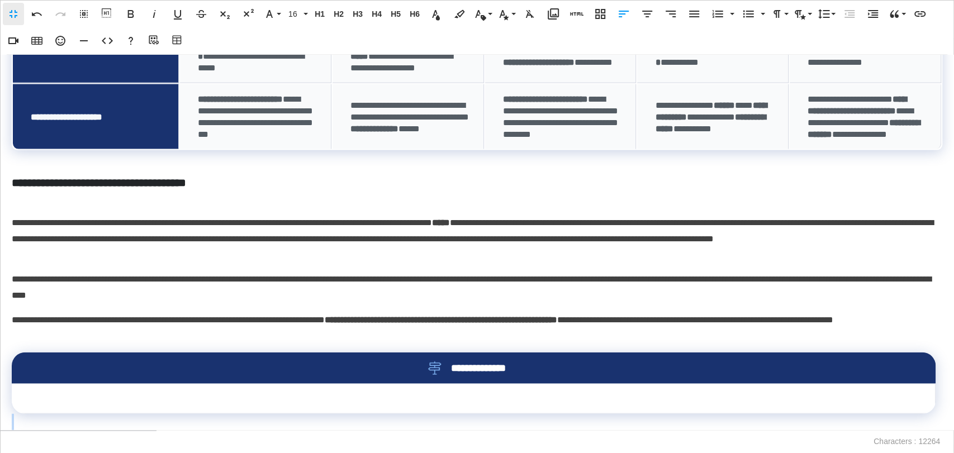
scroll to position [1746, 0]
click at [284, 394] on td at bounding box center [474, 399] width 924 height 30
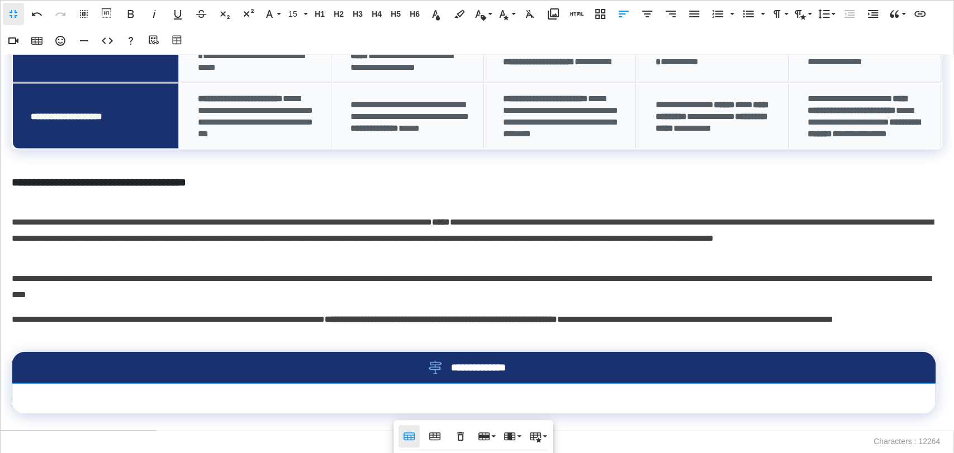
click at [411, 437] on icon "button" at bounding box center [408, 436] width 11 height 8
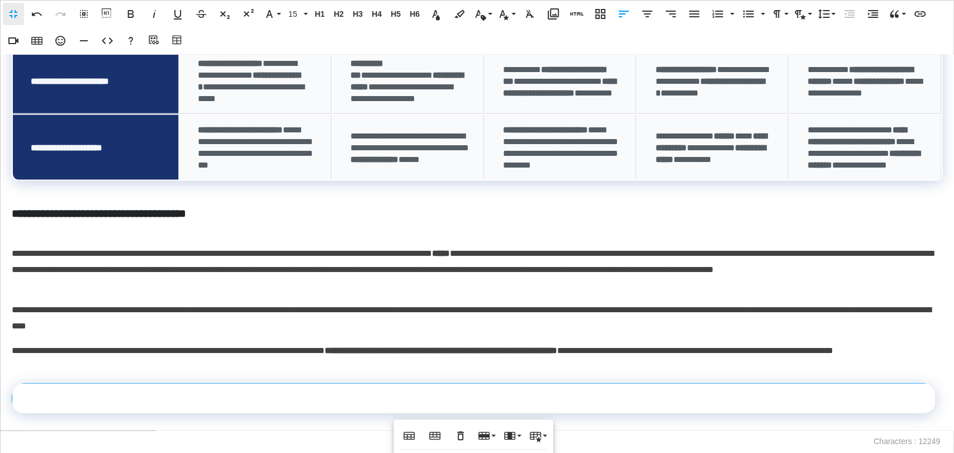
click at [82, 423] on p at bounding box center [477, 422] width 930 height 16
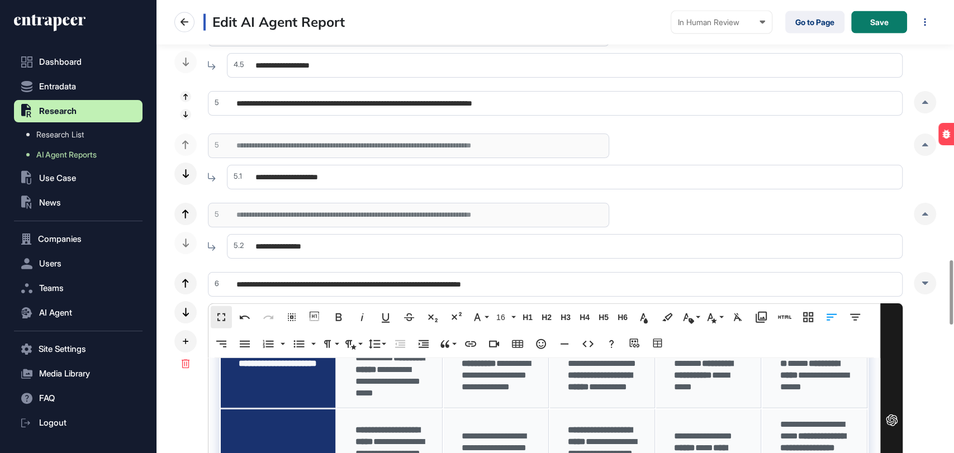
scroll to position [2048, 0]
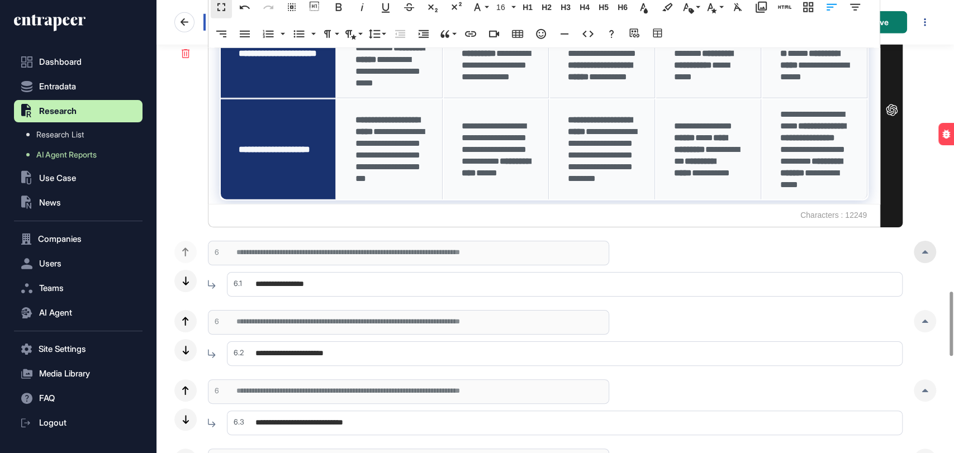
click at [925, 256] on div at bounding box center [925, 252] width 22 height 22
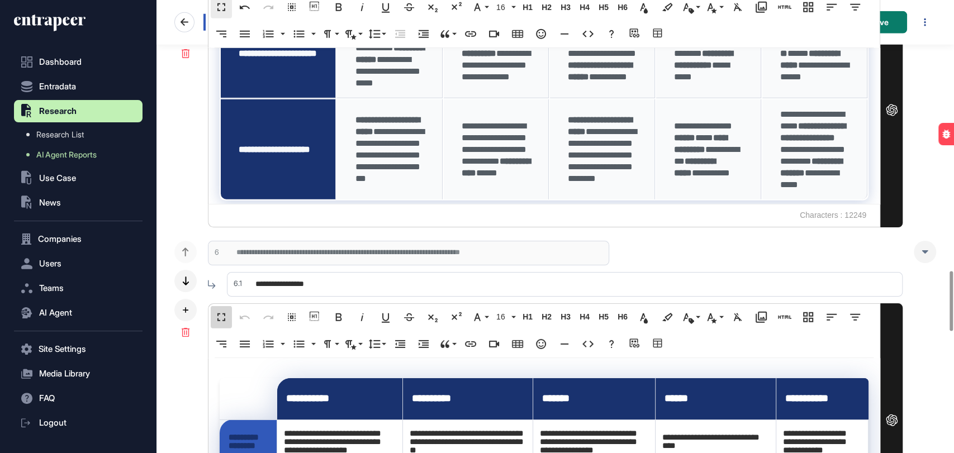
click at [215, 308] on button "Fullscreen" at bounding box center [221, 317] width 21 height 22
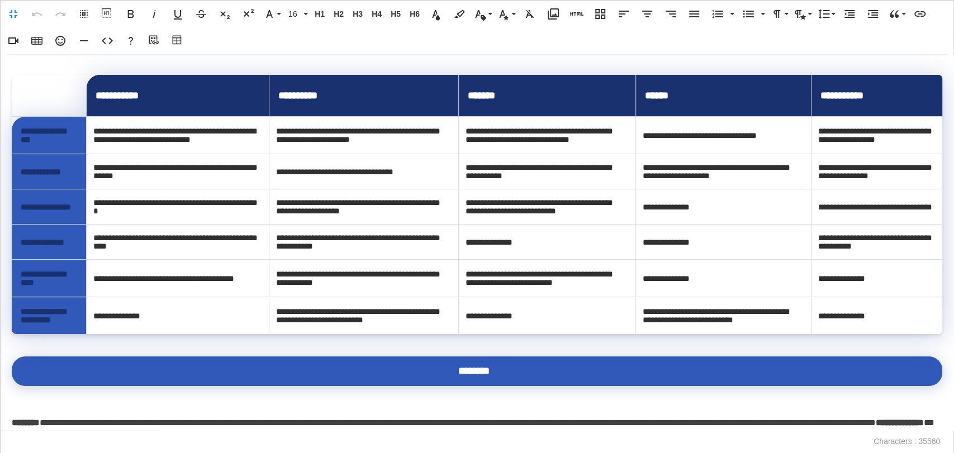
scroll to position [453, 797]
click at [463, 62] on div "**********" at bounding box center [477, 242] width 953 height 375
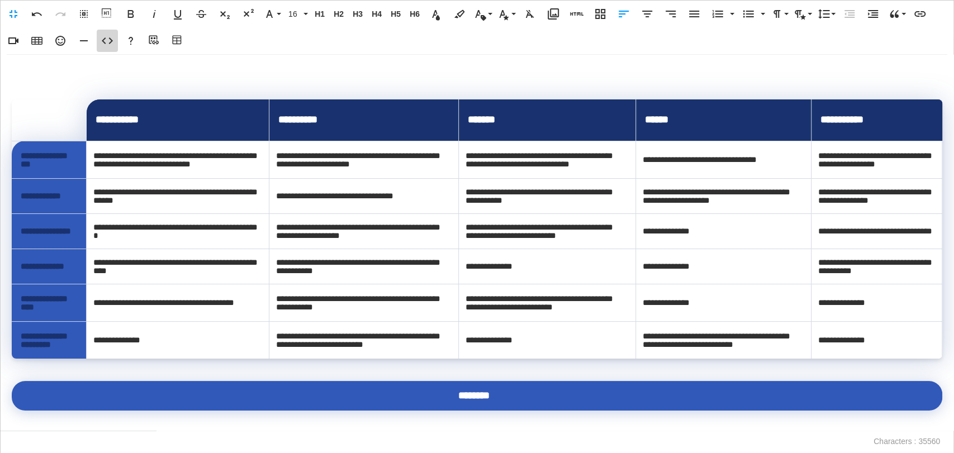
click at [112, 46] on icon "button" at bounding box center [107, 40] width 13 height 13
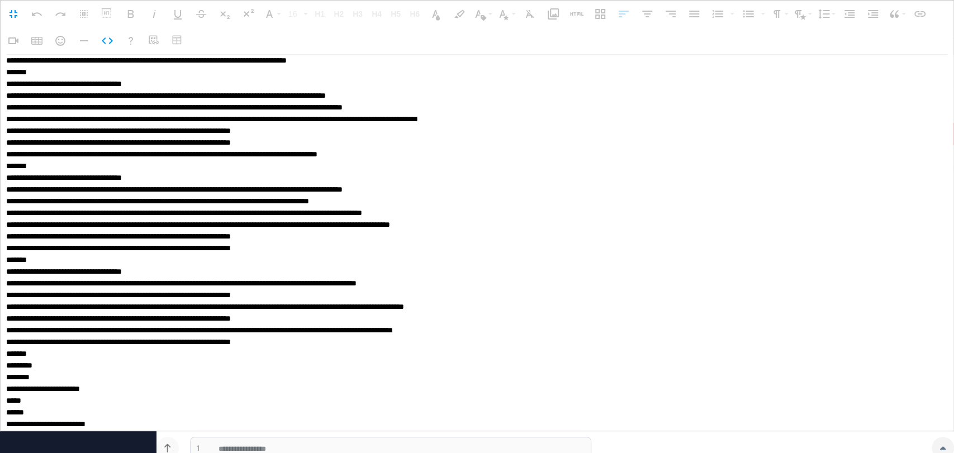
scroll to position [0, 0]
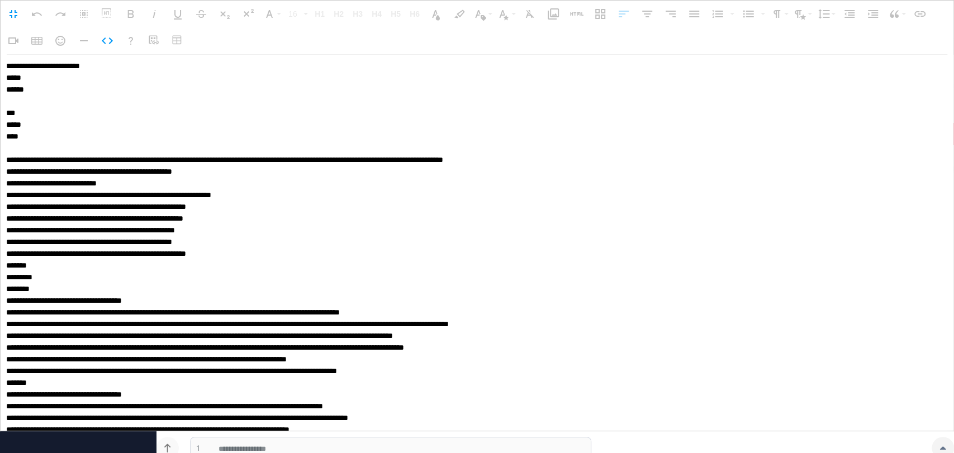
click at [49, 77] on textarea at bounding box center [474, 243] width 946 height 376
click at [20, 98] on textarea at bounding box center [474, 243] width 946 height 376
type textarea "**********"
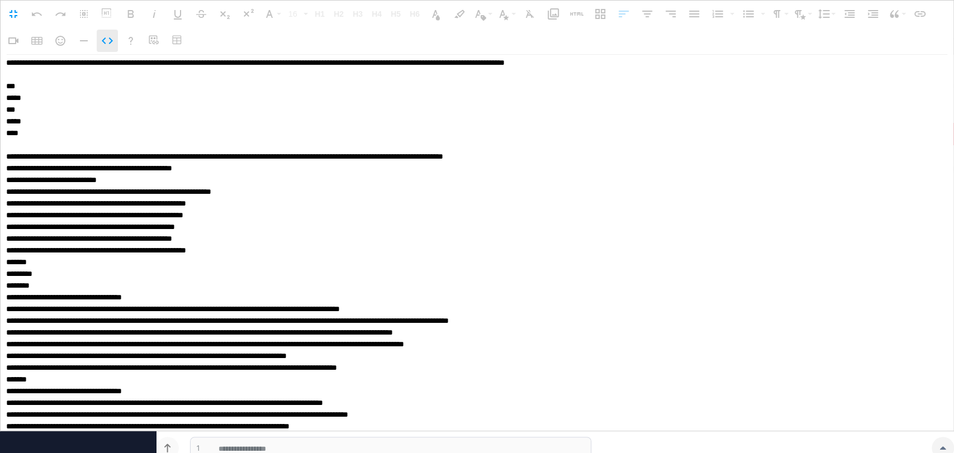
click at [109, 47] on button "Code View" at bounding box center [107, 41] width 21 height 22
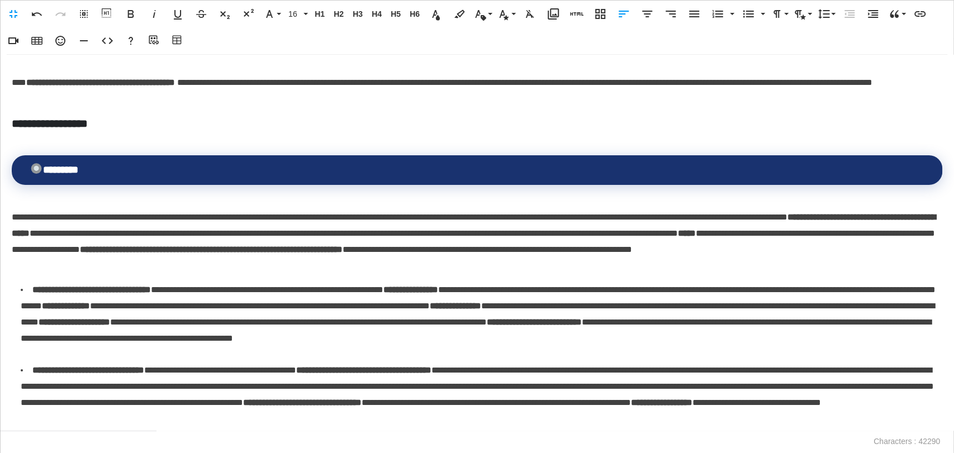
click at [9, 85] on div "**********" at bounding box center [477, 242] width 953 height 375
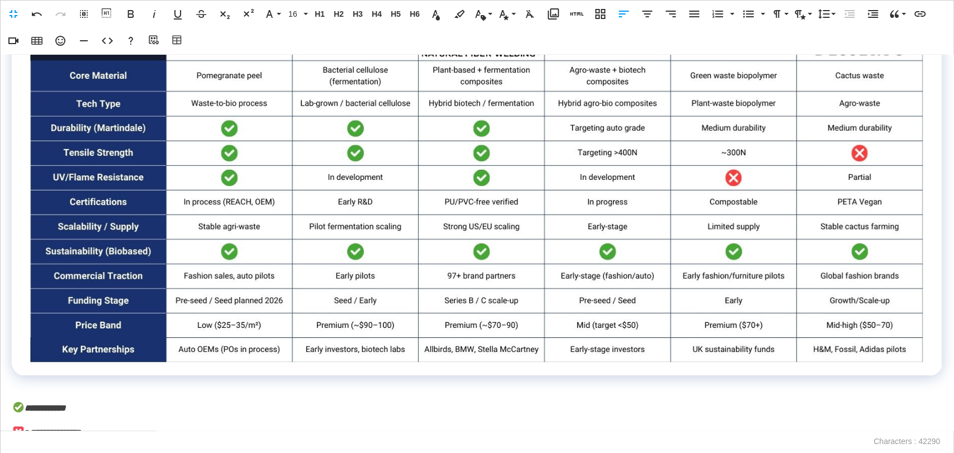
scroll to position [2172, 0]
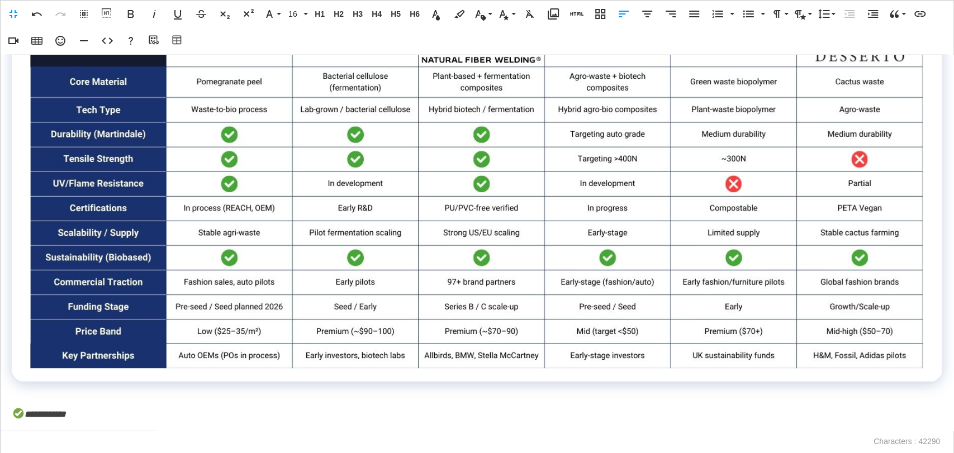
click at [224, 202] on img at bounding box center [477, 192] width 894 height 355
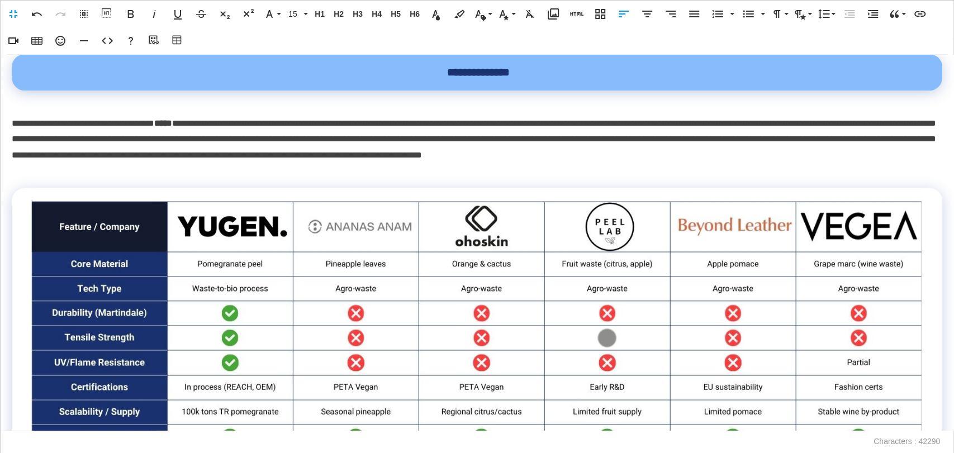
scroll to position [1676, 0]
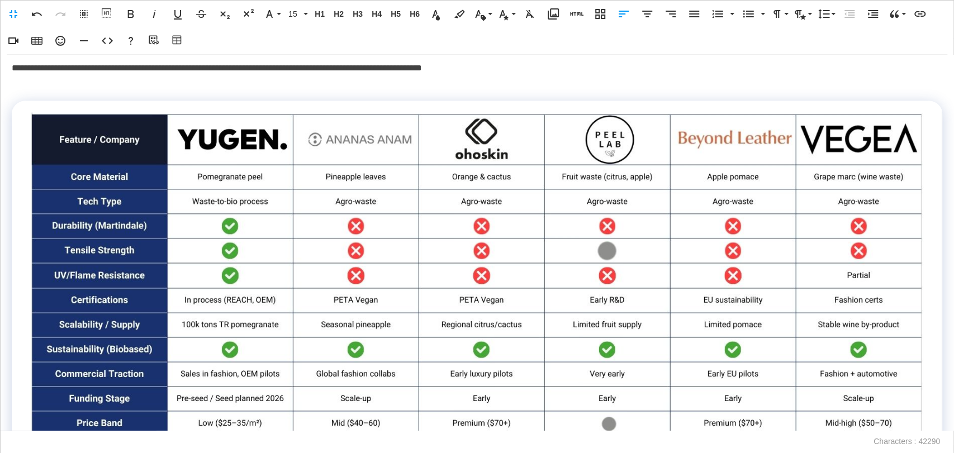
click at [220, 241] on img at bounding box center [477, 288] width 894 height 350
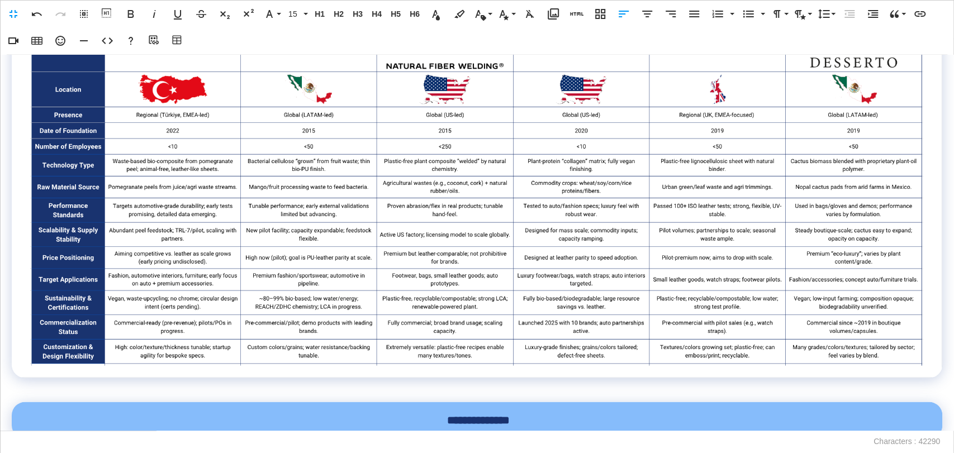
click at [262, 244] on img at bounding box center [477, 194] width 894 height 342
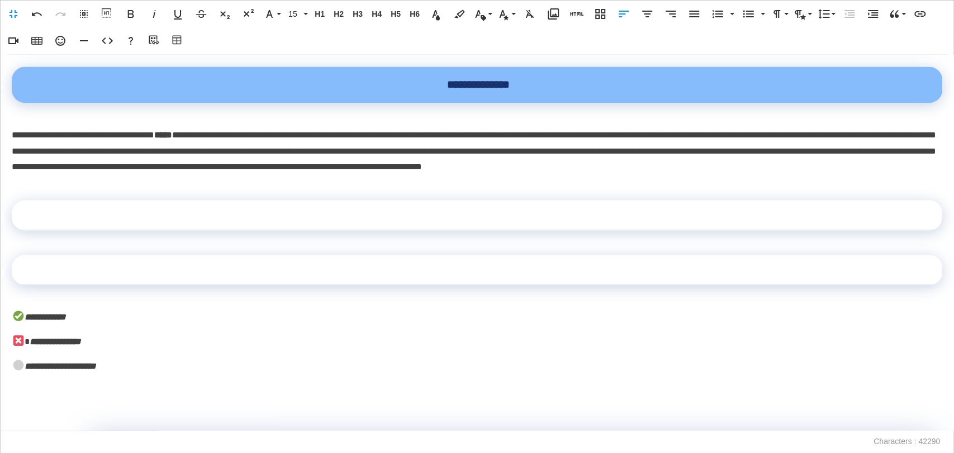
scroll to position [931, 0]
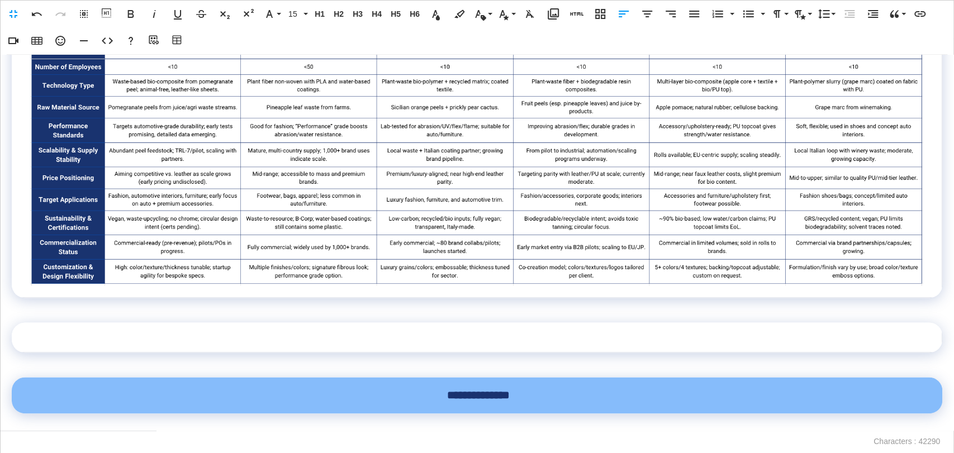
click at [261, 216] on img at bounding box center [477, 114] width 894 height 344
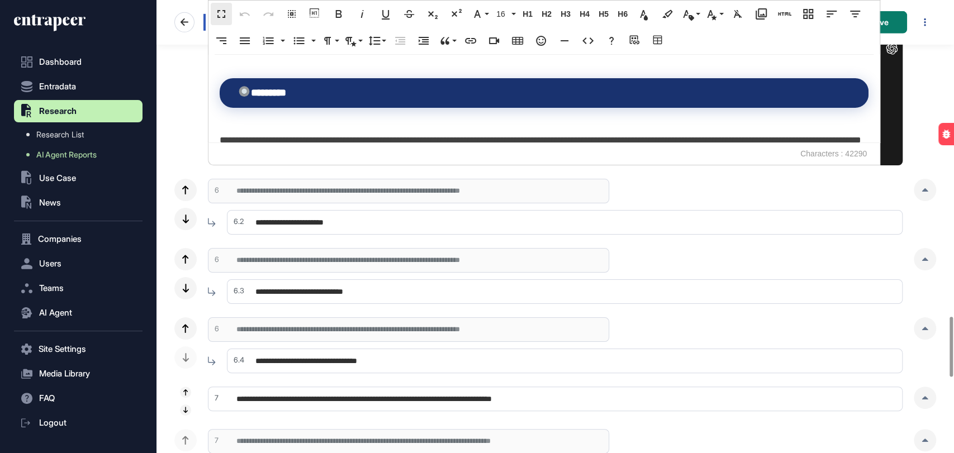
scroll to position [2421, 0]
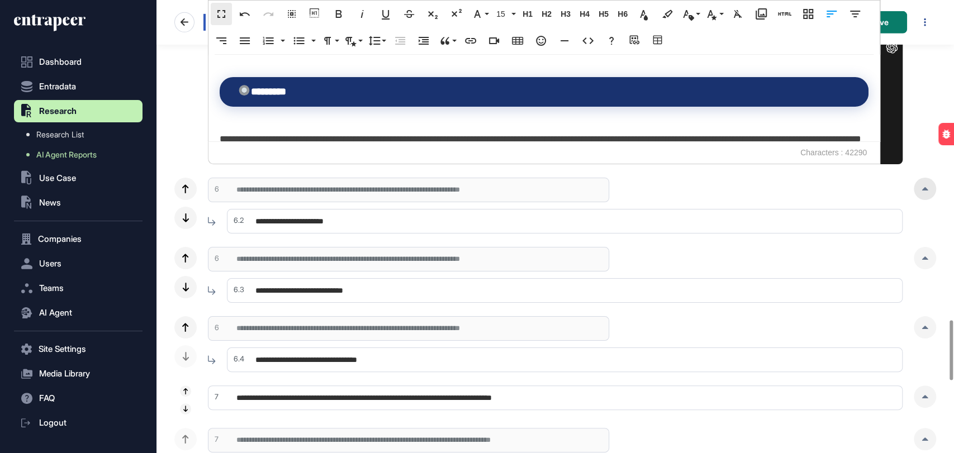
click at [925, 192] on div at bounding box center [925, 189] width 22 height 22
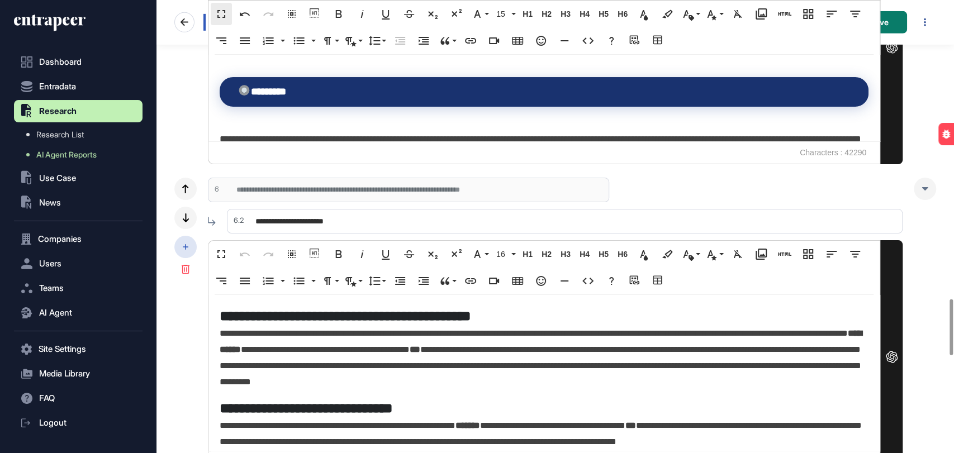
click at [186, 245] on icon at bounding box center [186, 247] width 6 height 6
click at [225, 253] on span "Add Subsection" at bounding box center [251, 255] width 52 height 8
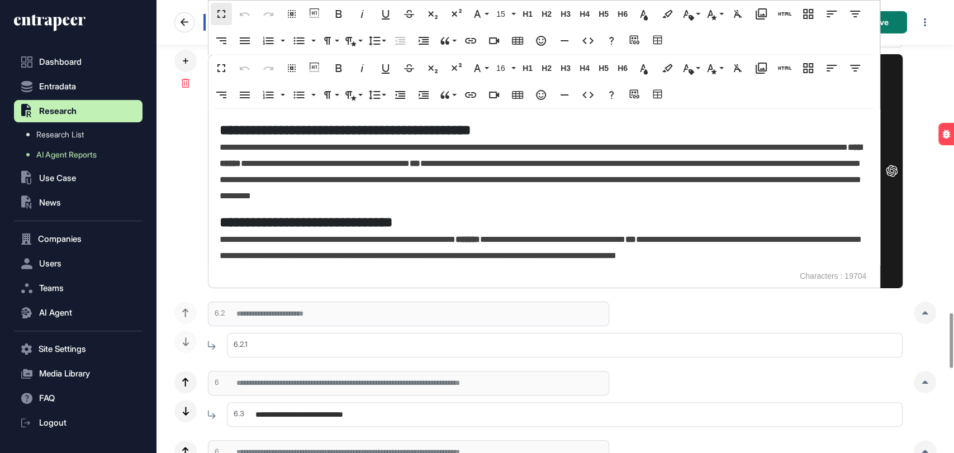
scroll to position [2483, 0]
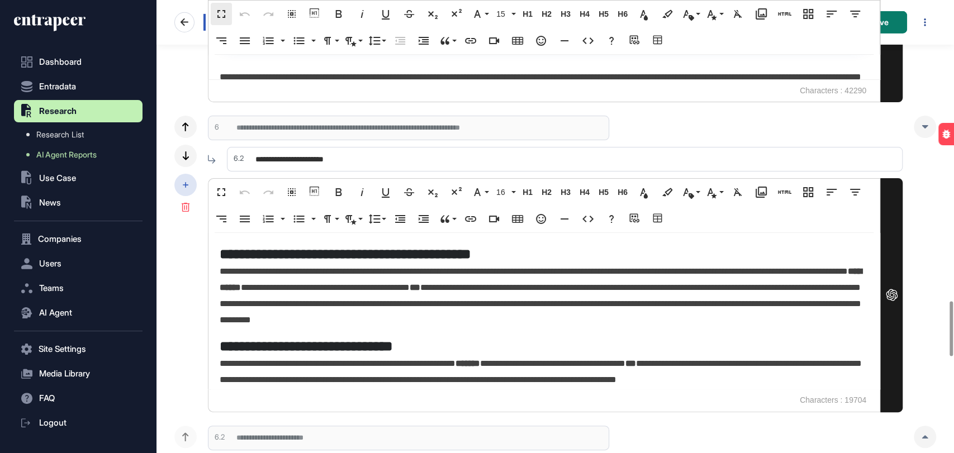
click at [187, 179] on div at bounding box center [185, 185] width 22 height 22
click at [215, 187] on div "Add Subsection" at bounding box center [242, 193] width 78 height 20
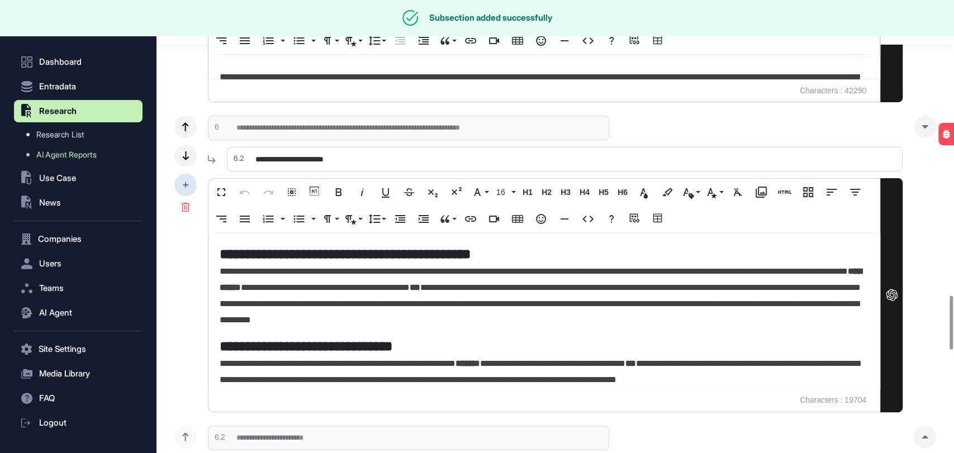
click at [190, 184] on div at bounding box center [185, 185] width 22 height 22
click at [234, 195] on span "Add Subsection" at bounding box center [251, 193] width 52 height 8
click at [187, 186] on icon at bounding box center [186, 185] width 6 height 6
click at [225, 189] on span "Add Subsection" at bounding box center [251, 193] width 52 height 8
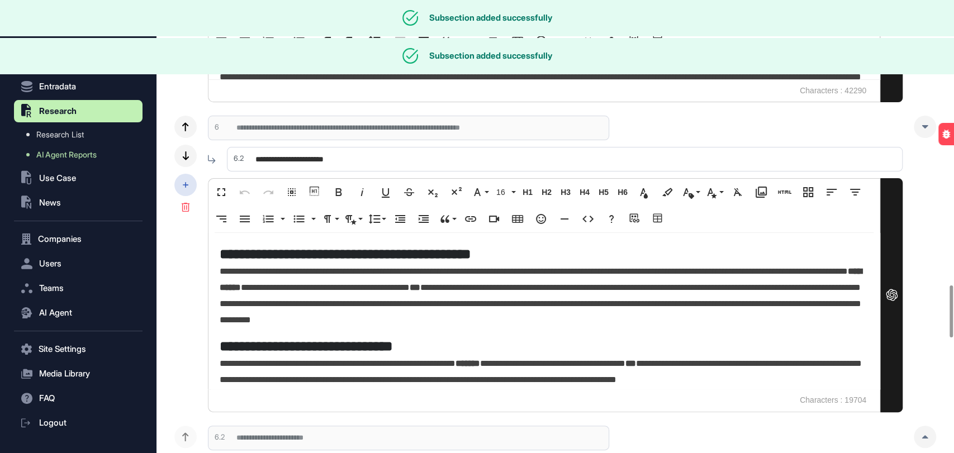
click at [189, 184] on div at bounding box center [185, 185] width 22 height 22
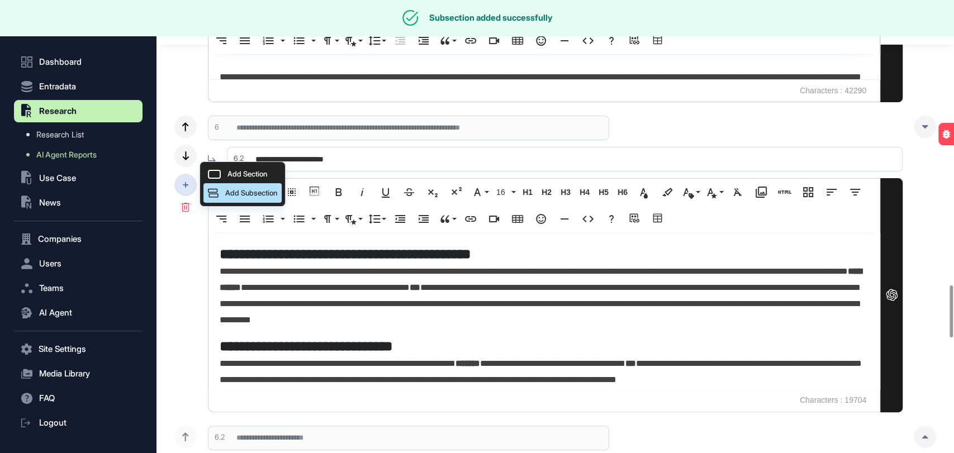
click at [229, 193] on span "Add Subsection" at bounding box center [251, 193] width 52 height 8
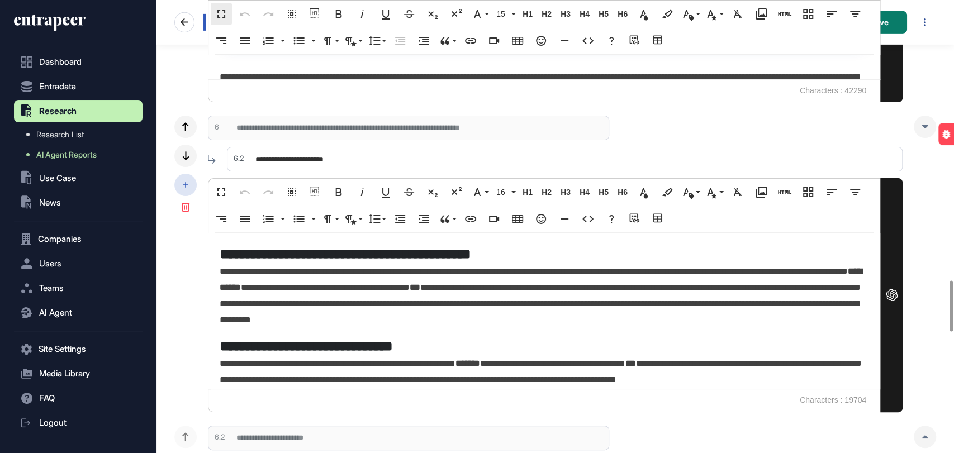
click at [191, 184] on div at bounding box center [185, 185] width 22 height 22
drag, startPoint x: 218, startPoint y: 190, endPoint x: 196, endPoint y: 191, distance: 22.4
click at [218, 191] on div "Add Subsection" at bounding box center [242, 193] width 78 height 20
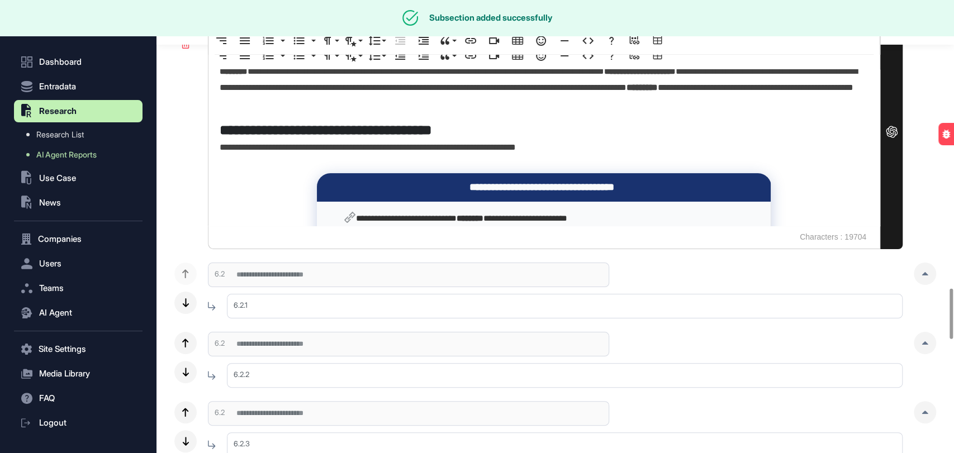
scroll to position [2669, 0]
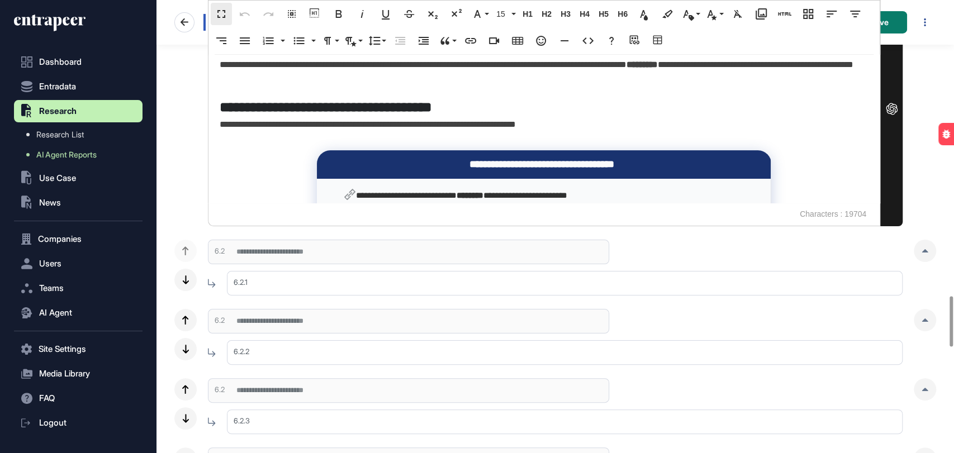
click at [288, 277] on input "text" at bounding box center [565, 283] width 676 height 25
paste input "**********"
drag, startPoint x: 363, startPoint y: 282, endPoint x: 351, endPoint y: 281, distance: 11.7
click at [351, 281] on input "**********" at bounding box center [565, 283] width 676 height 25
drag, startPoint x: 365, startPoint y: 280, endPoint x: 344, endPoint y: 282, distance: 21.3
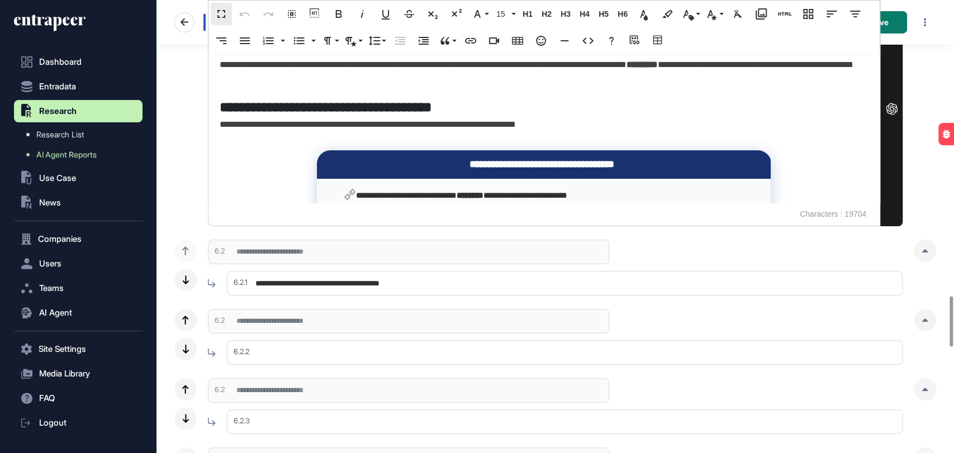
click at [344, 282] on input "**********" at bounding box center [565, 283] width 676 height 25
type input "**********"
click at [269, 358] on input "text" at bounding box center [565, 352] width 676 height 25
paste input "**********"
type input "**********"
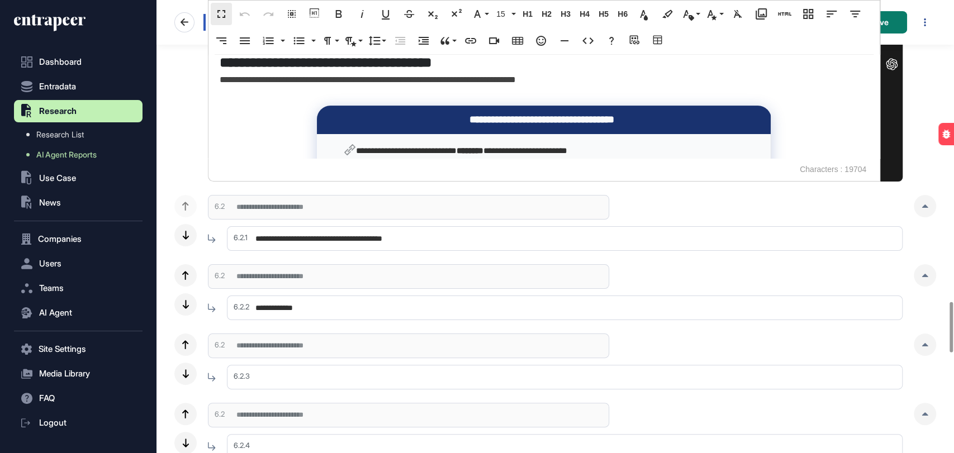
scroll to position [2731, 0]
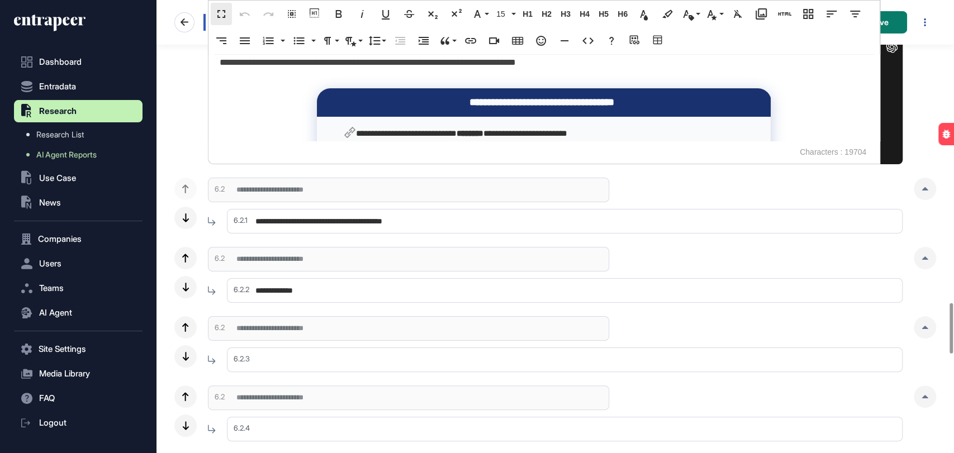
click at [286, 350] on input "text" at bounding box center [565, 360] width 676 height 25
paste input "**********"
type input "**********"
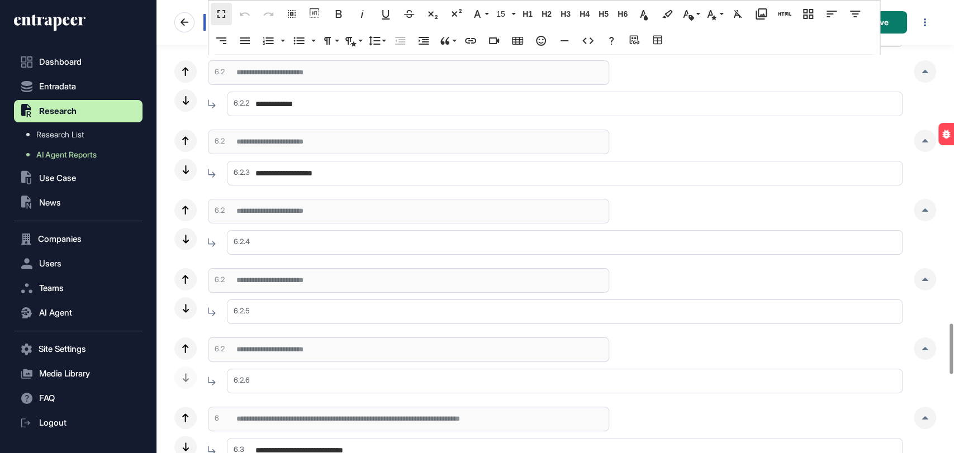
click at [277, 240] on input "text" at bounding box center [565, 242] width 676 height 25
paste input "**********"
type input "**********"
click at [284, 311] on input "text" at bounding box center [565, 311] width 676 height 25
paste input "**********"
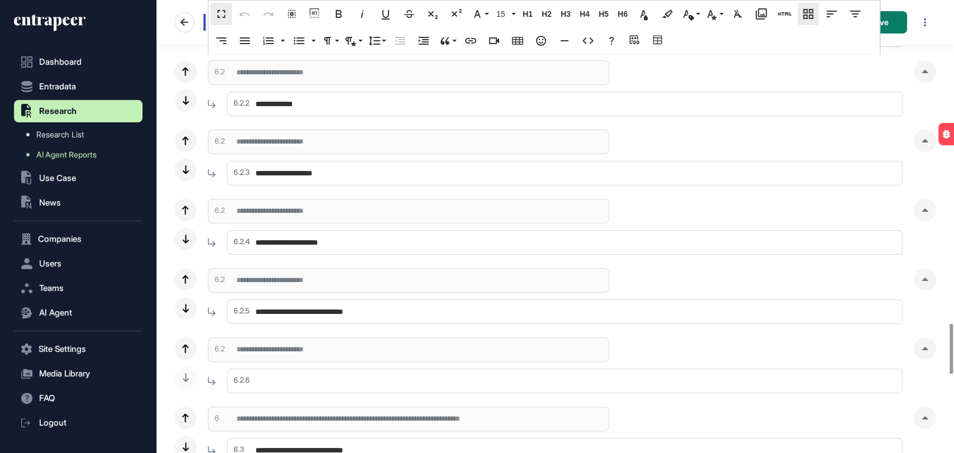
type input "**********"
click at [281, 383] on input "text" at bounding box center [565, 381] width 676 height 25
paste input "**********"
type input "**********"
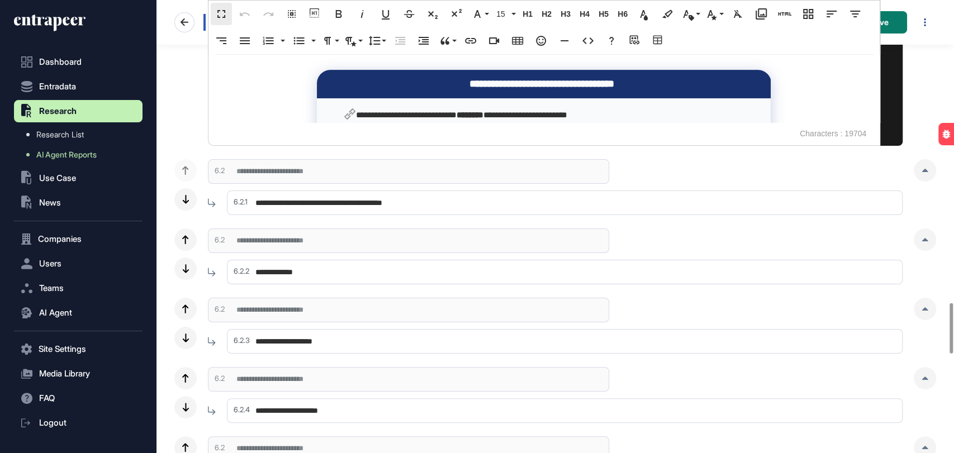
scroll to position [2731, 0]
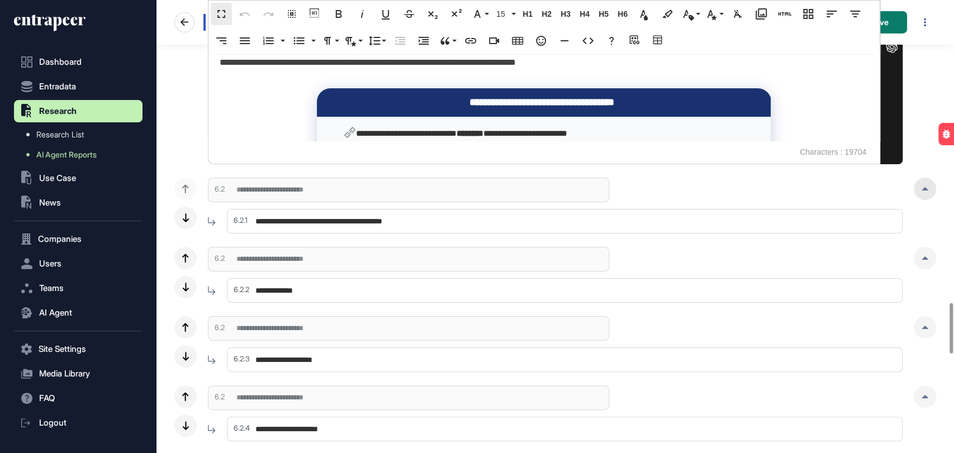
click at [918, 187] on div at bounding box center [925, 189] width 22 height 22
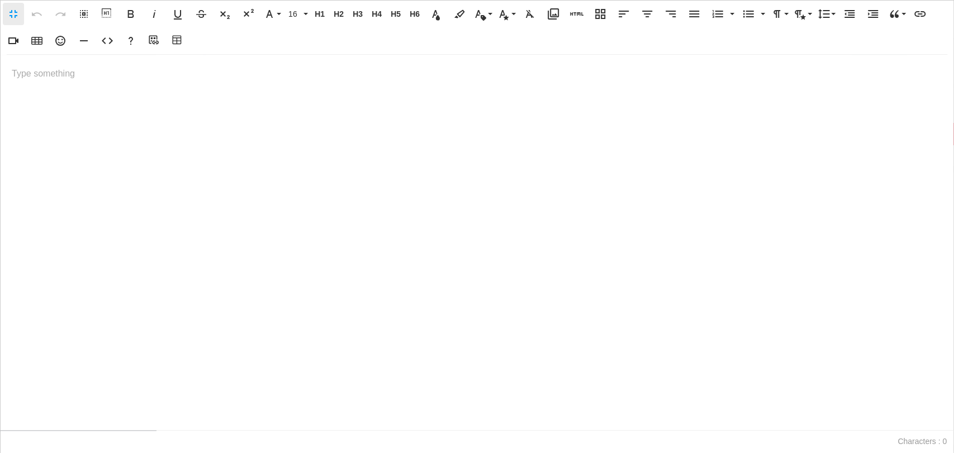
scroll to position [0, 4]
click at [109, 36] on icon "button" at bounding box center [107, 40] width 13 height 13
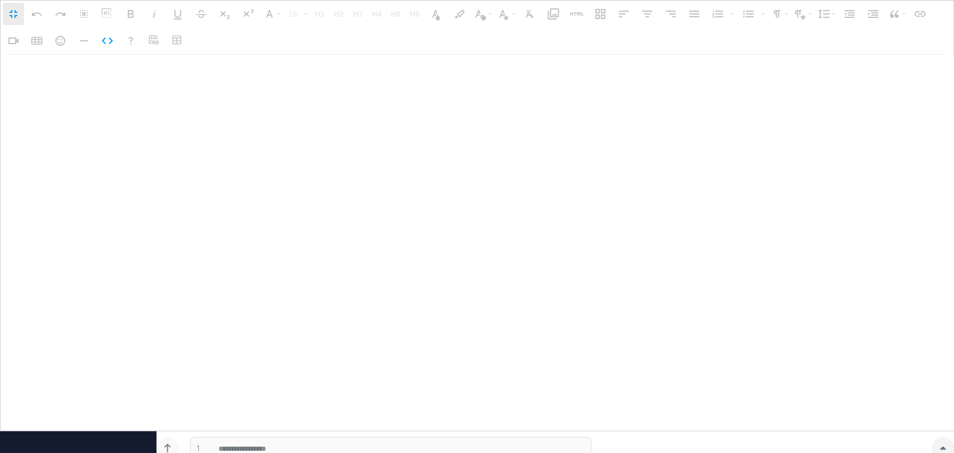
type textarea "**********"
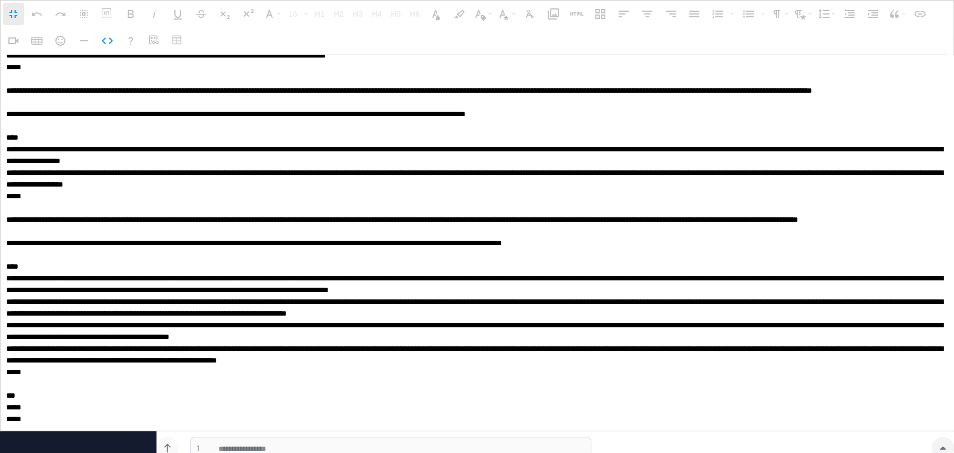
scroll to position [0, 0]
click at [107, 49] on button "Code View" at bounding box center [107, 41] width 21 height 22
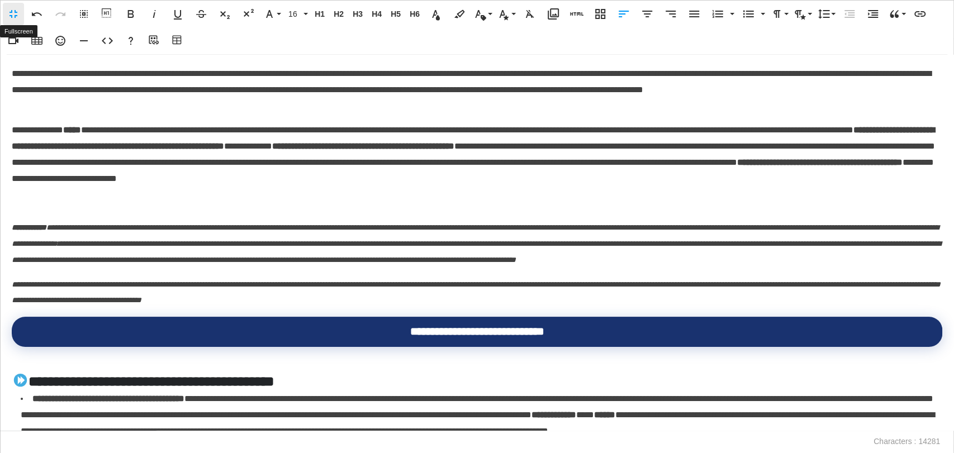
click at [4, 10] on button "Fullscreen" at bounding box center [13, 14] width 21 height 22
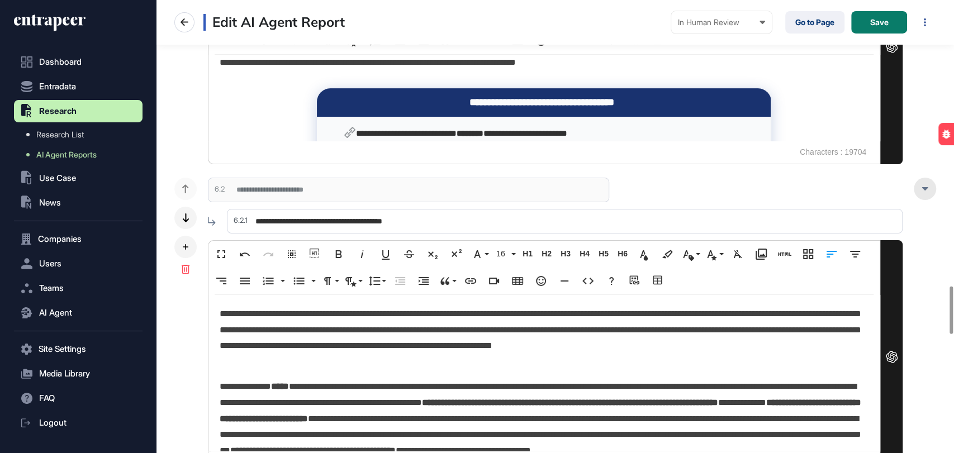
click at [925, 180] on div at bounding box center [925, 189] width 22 height 22
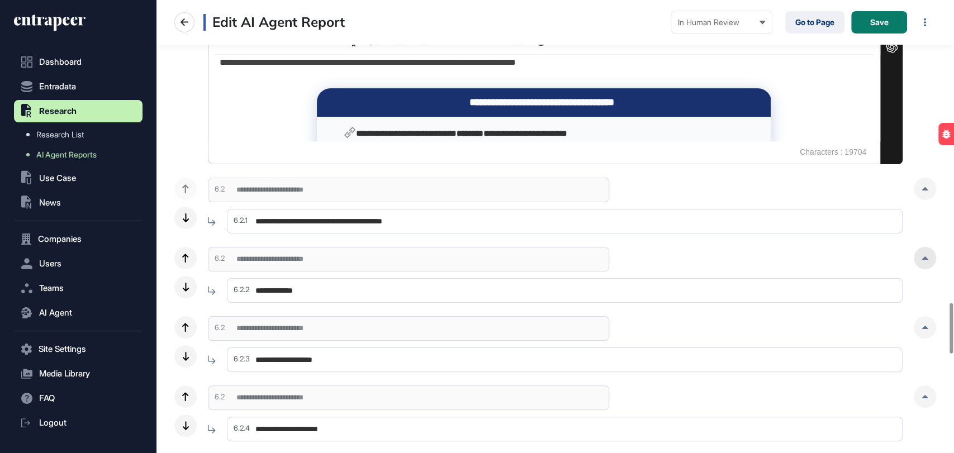
click at [923, 253] on div at bounding box center [925, 258] width 22 height 22
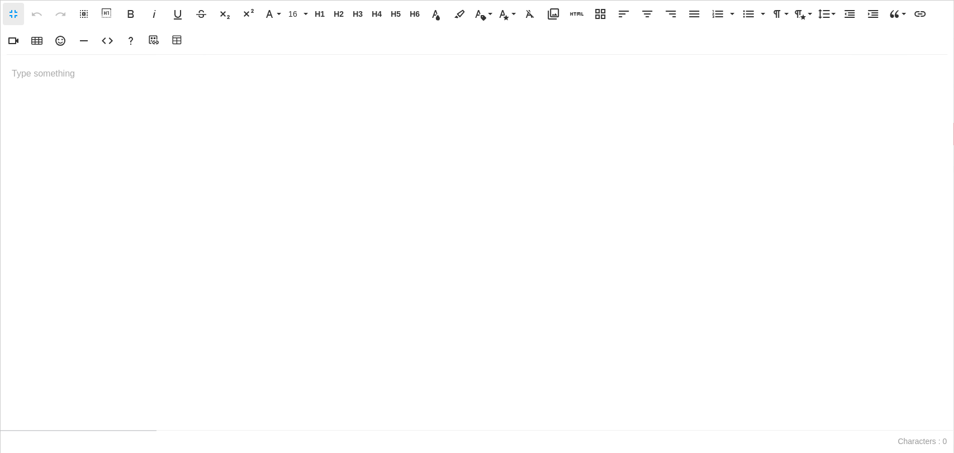
scroll to position [0, 4]
click at [112, 44] on icon "button" at bounding box center [107, 40] width 13 height 13
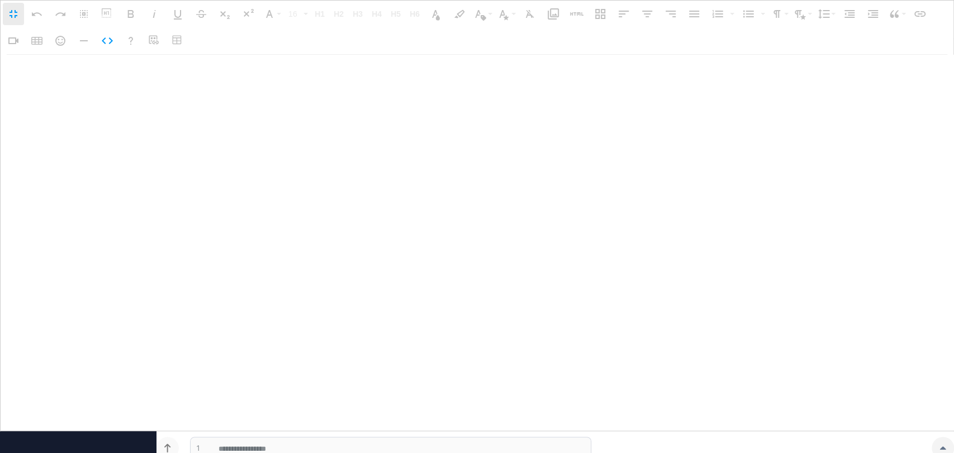
type textarea "**********"
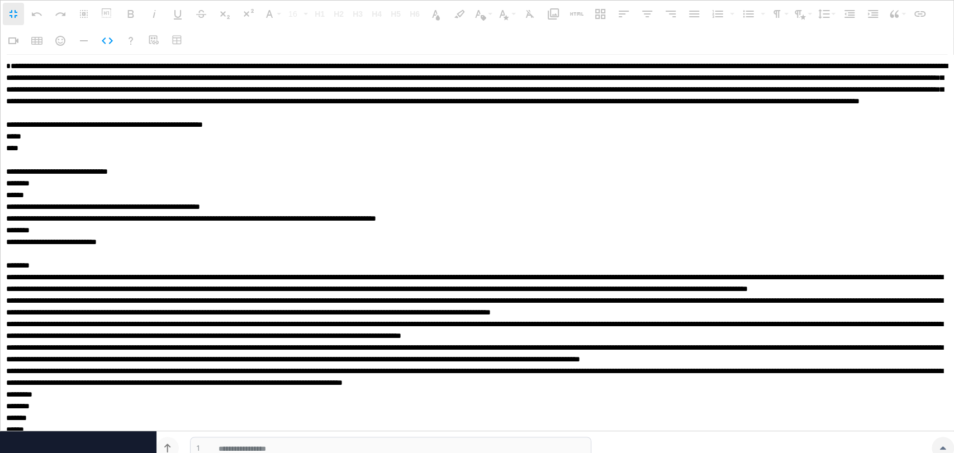
scroll to position [0, 0]
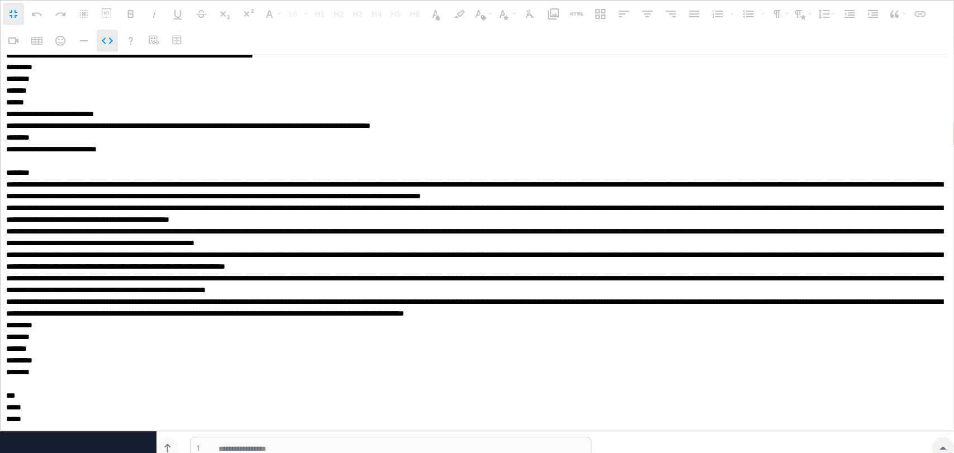
click at [106, 51] on button "Code View" at bounding box center [107, 41] width 21 height 22
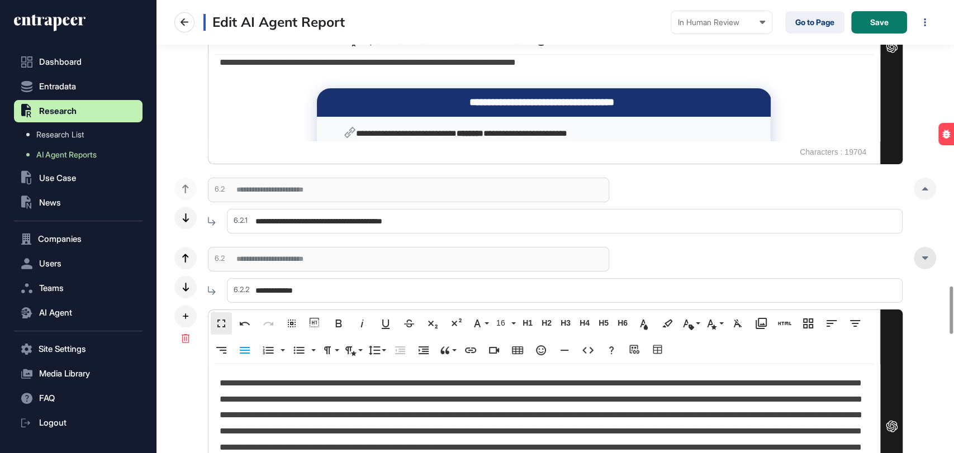
click at [921, 254] on div at bounding box center [925, 258] width 22 height 22
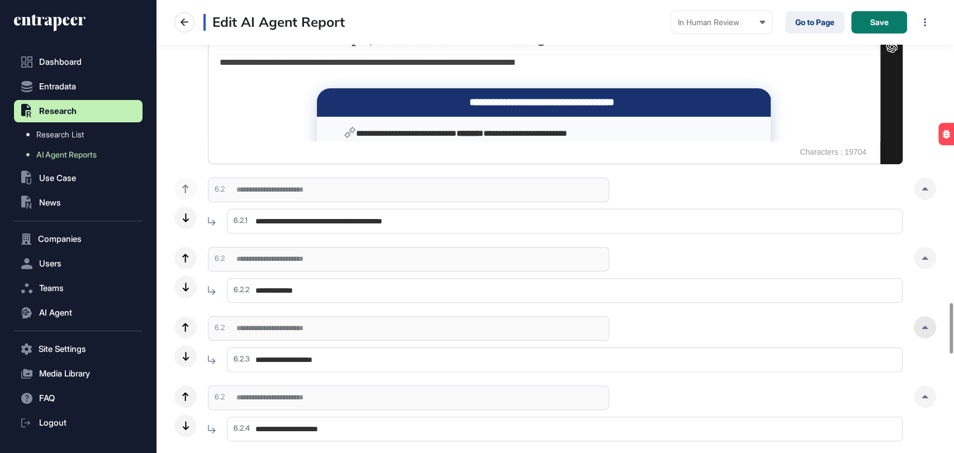
click at [920, 325] on div at bounding box center [925, 327] width 22 height 22
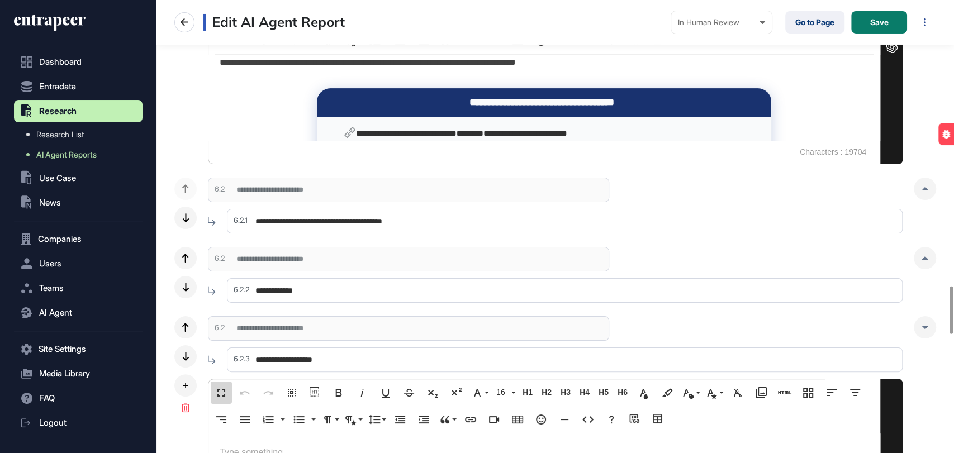
click at [220, 384] on button "Fullscreen" at bounding box center [221, 393] width 21 height 22
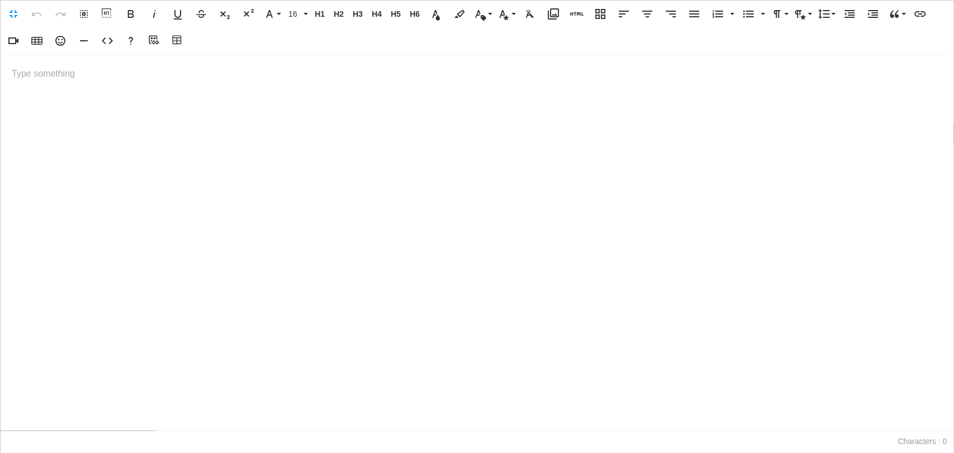
scroll to position [453, 797]
click at [172, 187] on div at bounding box center [477, 242] width 953 height 375
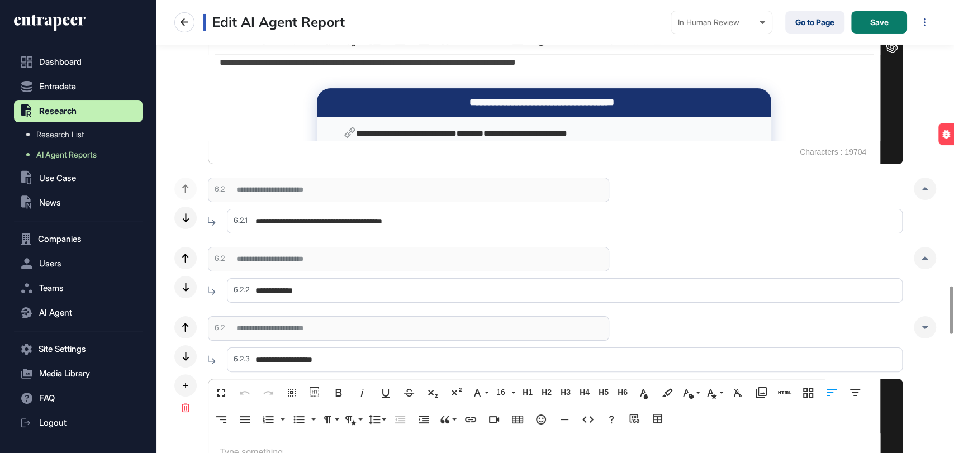
scroll to position [0, 0]
click at [931, 331] on div at bounding box center [925, 327] width 22 height 22
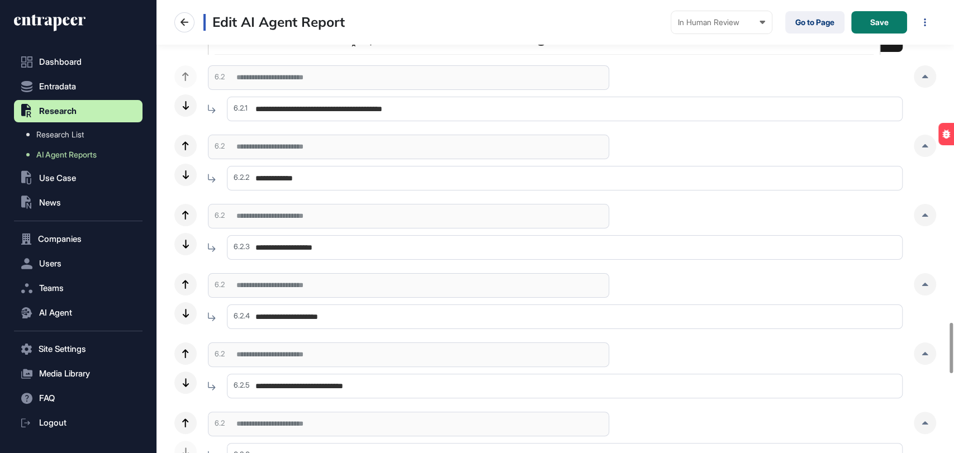
scroll to position [2918, 0]
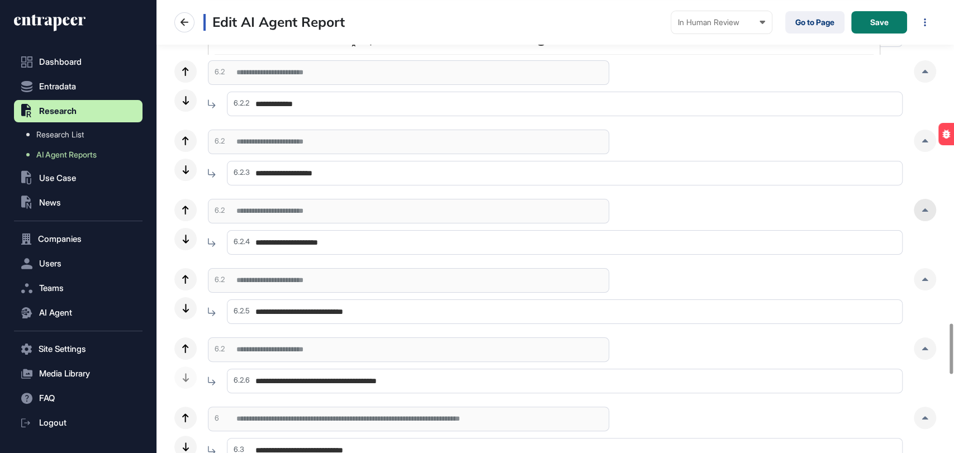
click at [929, 212] on div at bounding box center [925, 210] width 22 height 22
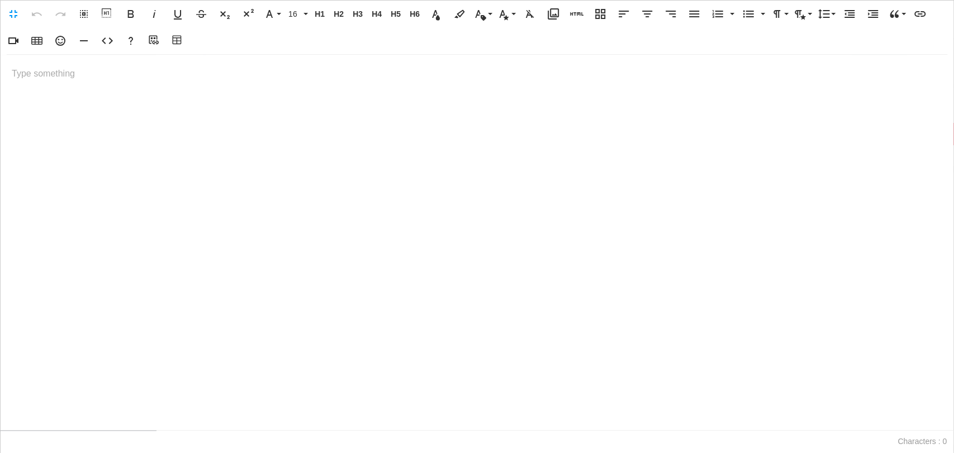
scroll to position [0, 4]
click at [107, 49] on button "Code View" at bounding box center [107, 41] width 21 height 22
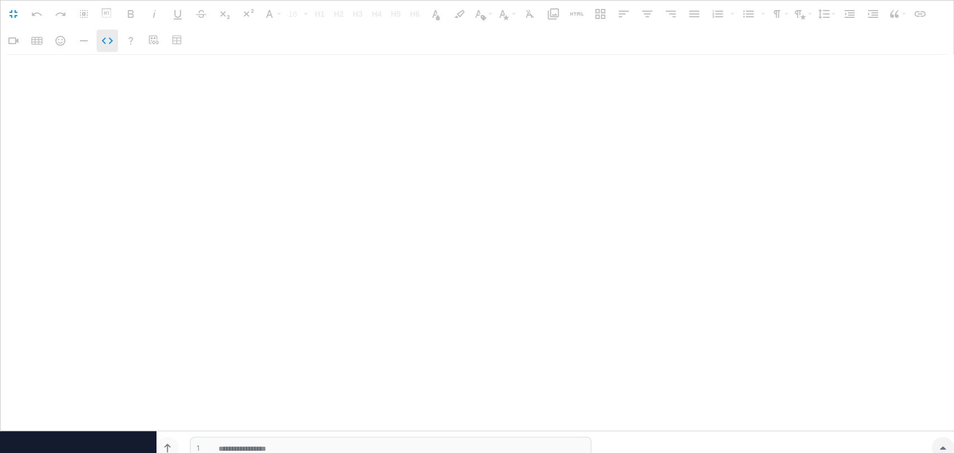
type textarea "**********"
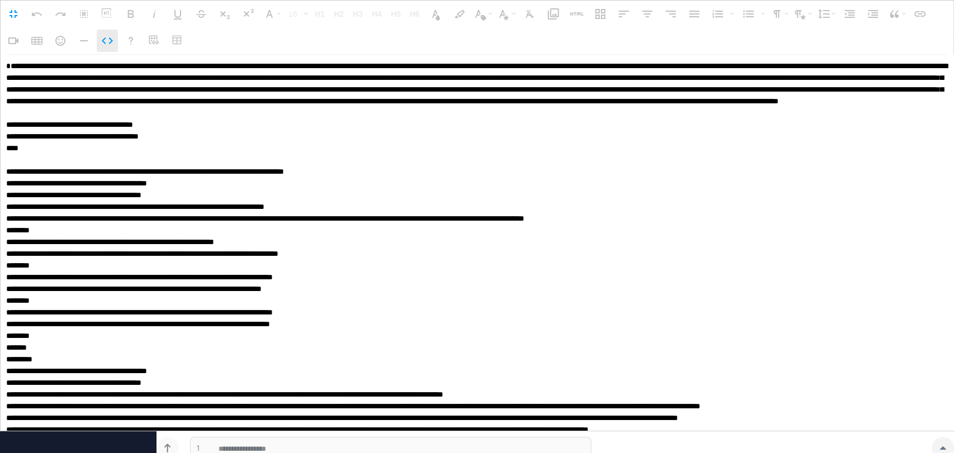
scroll to position [0, 0]
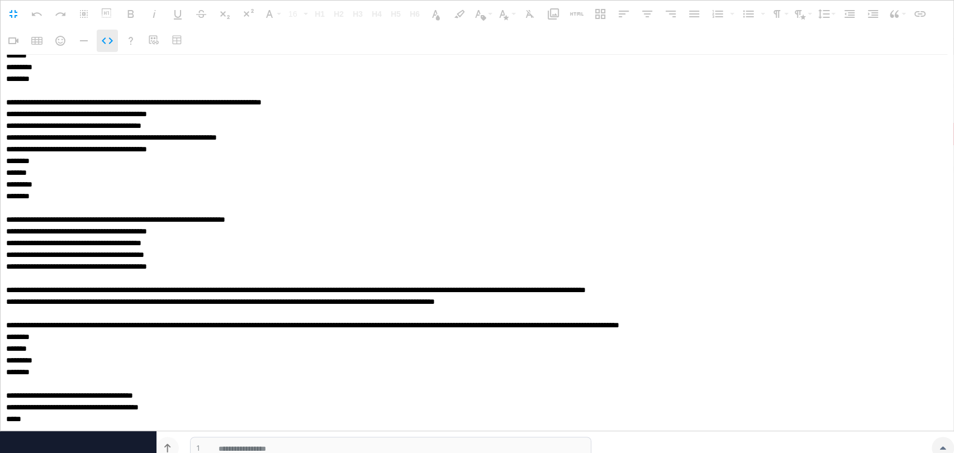
click at [107, 49] on button "Code View" at bounding box center [107, 41] width 21 height 22
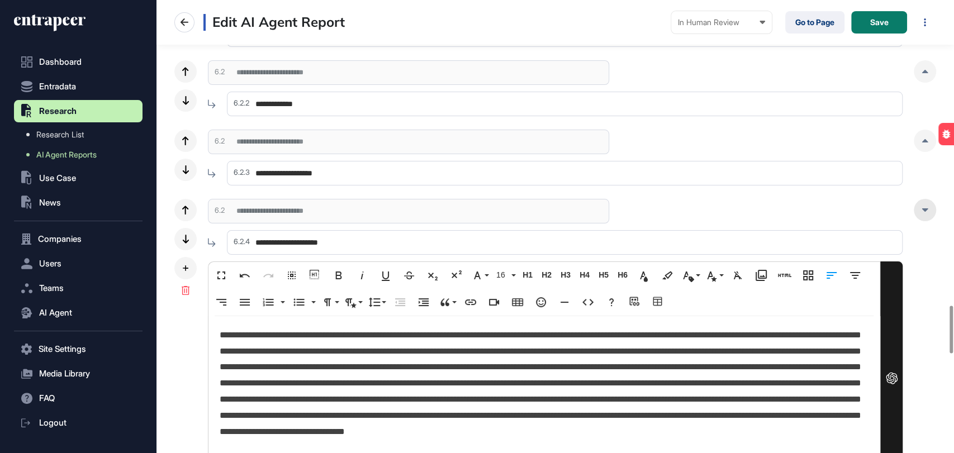
click at [921, 211] on icon at bounding box center [924, 209] width 7 height 3
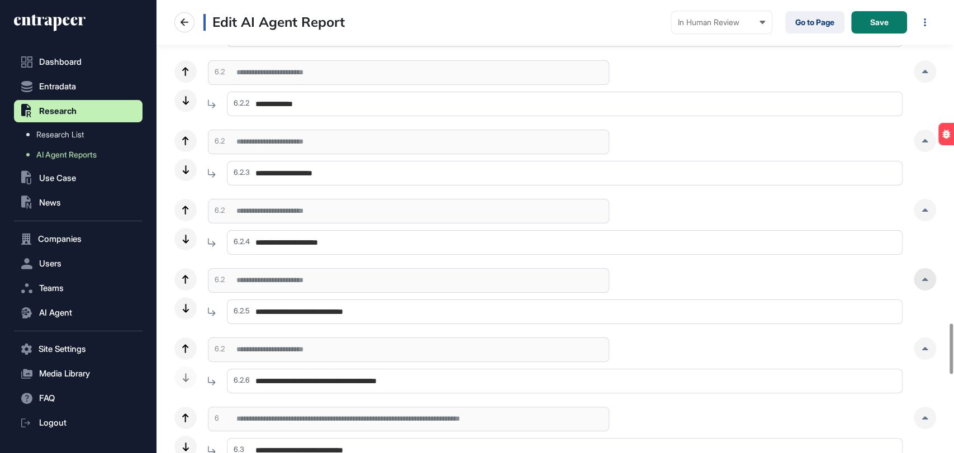
click at [934, 279] on div at bounding box center [925, 279] width 22 height 22
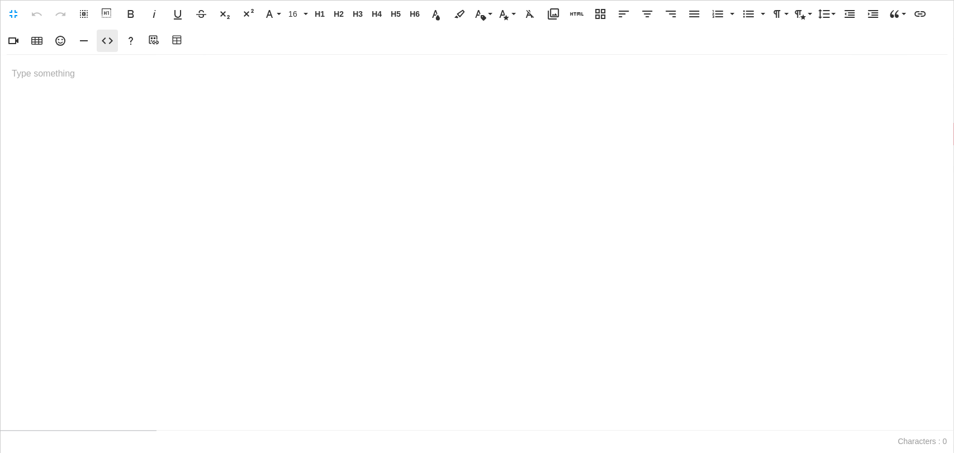
scroll to position [0, 4]
click at [108, 43] on icon "button" at bounding box center [107, 40] width 13 height 13
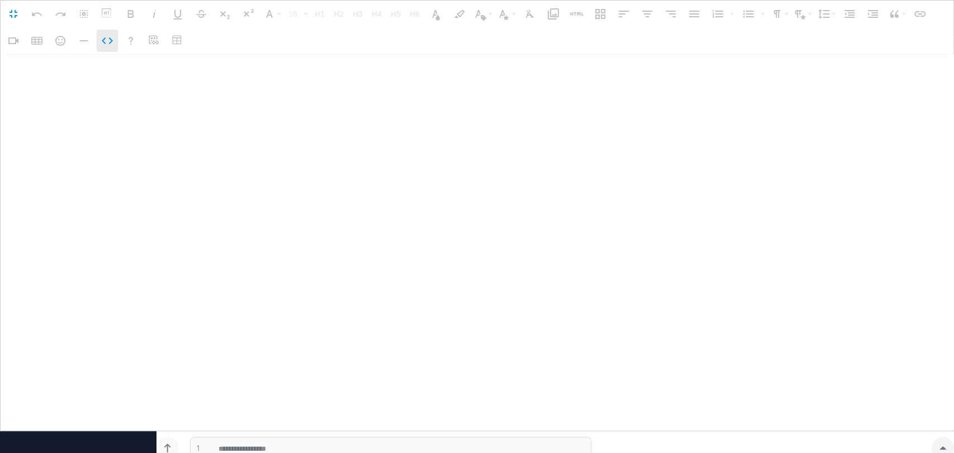
type textarea "**********"
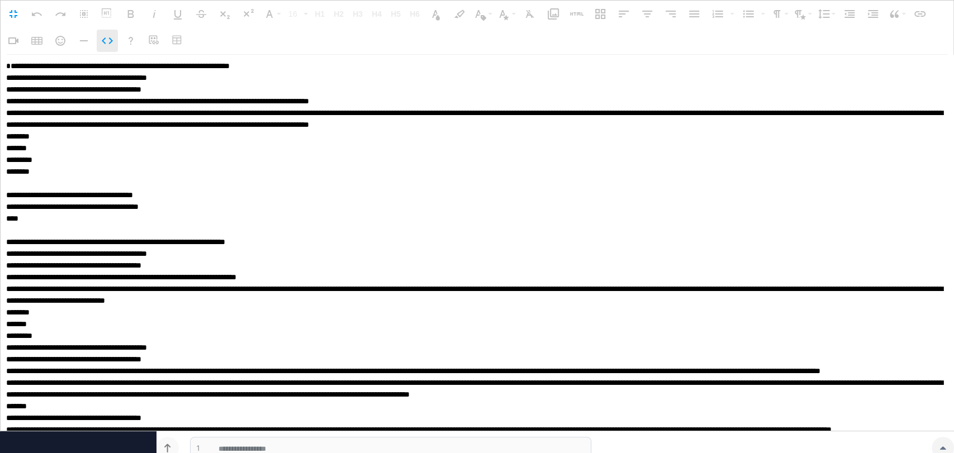
scroll to position [0, 0]
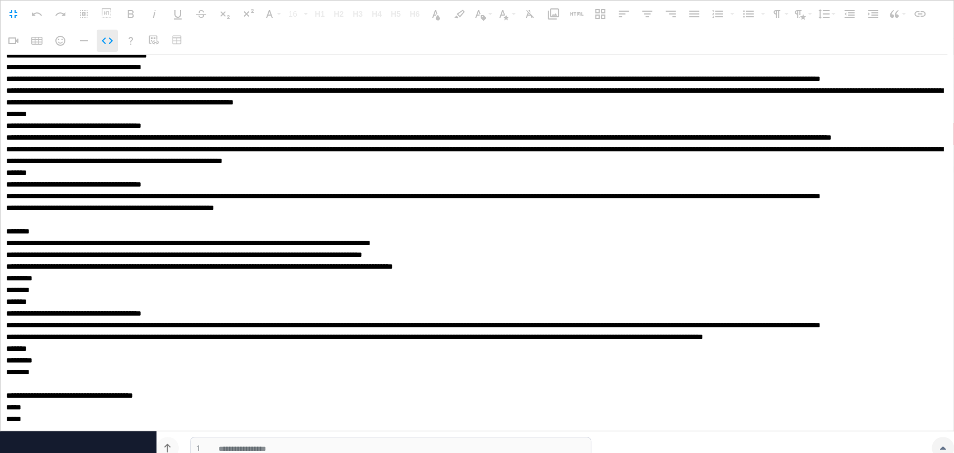
click at [108, 43] on icon "button" at bounding box center [107, 40] width 13 height 13
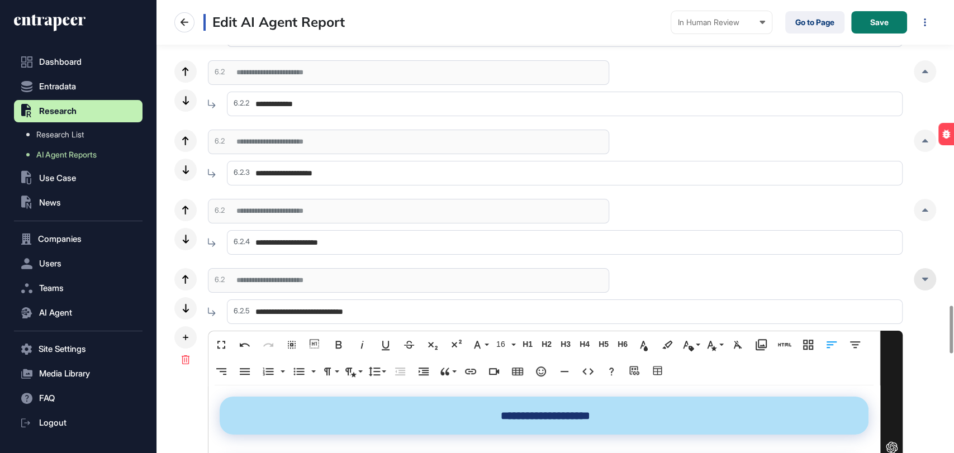
click at [926, 278] on icon at bounding box center [924, 279] width 7 height 3
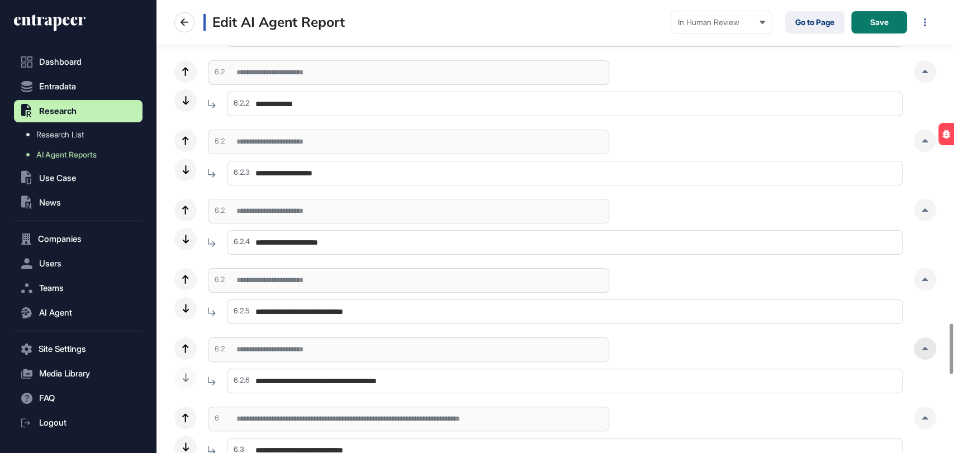
click at [922, 345] on div at bounding box center [925, 348] width 22 height 22
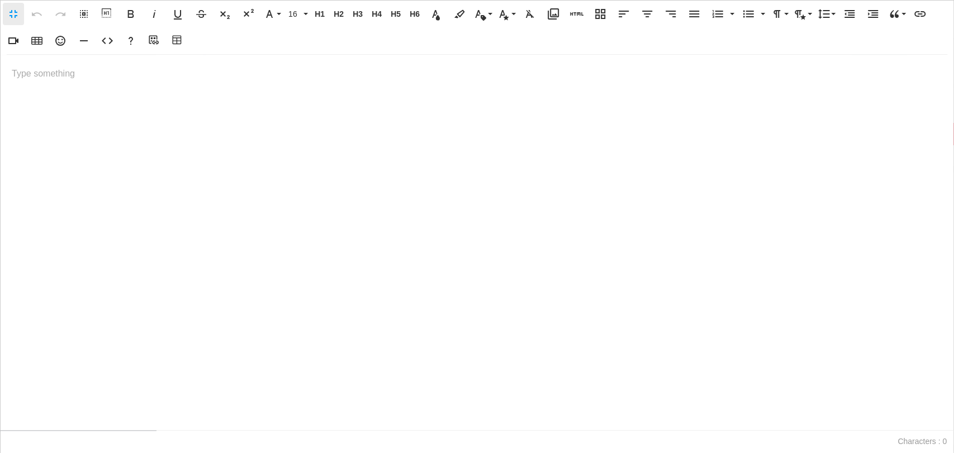
scroll to position [0, 4]
click at [111, 45] on icon "button" at bounding box center [107, 40] width 13 height 13
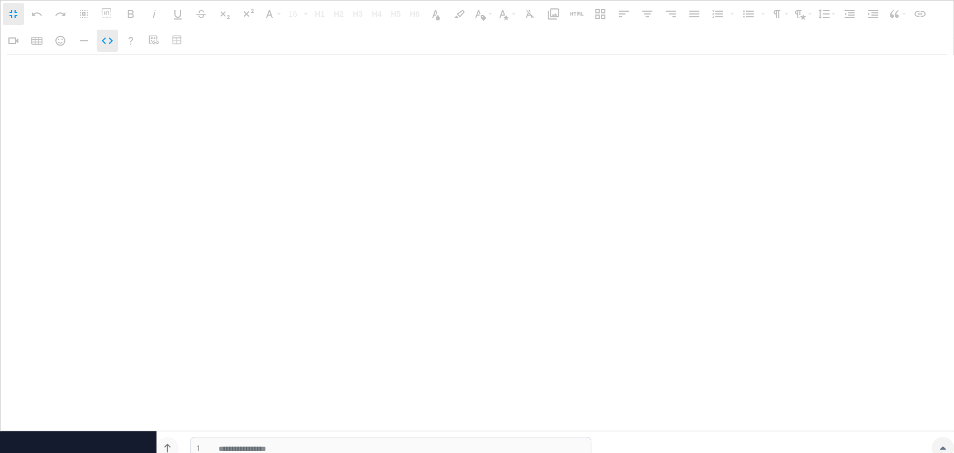
type textarea "**********"
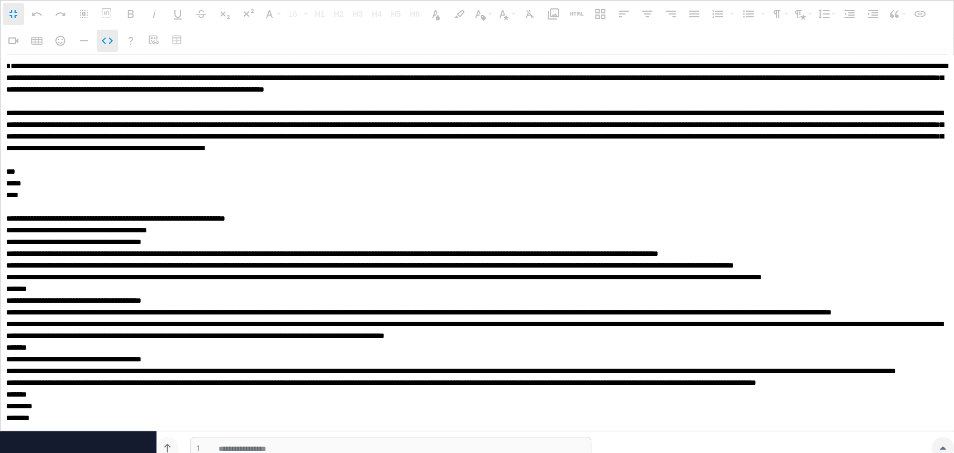
scroll to position [0, 0]
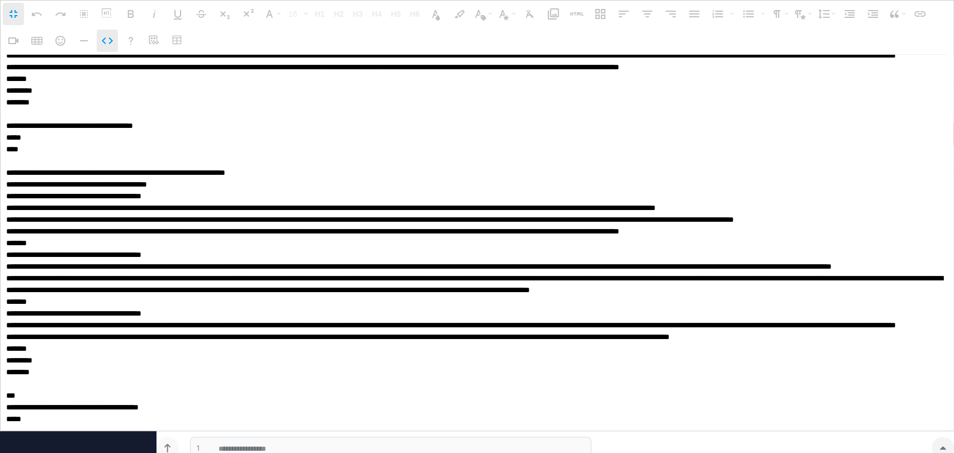
click at [111, 45] on icon "button" at bounding box center [107, 40] width 13 height 13
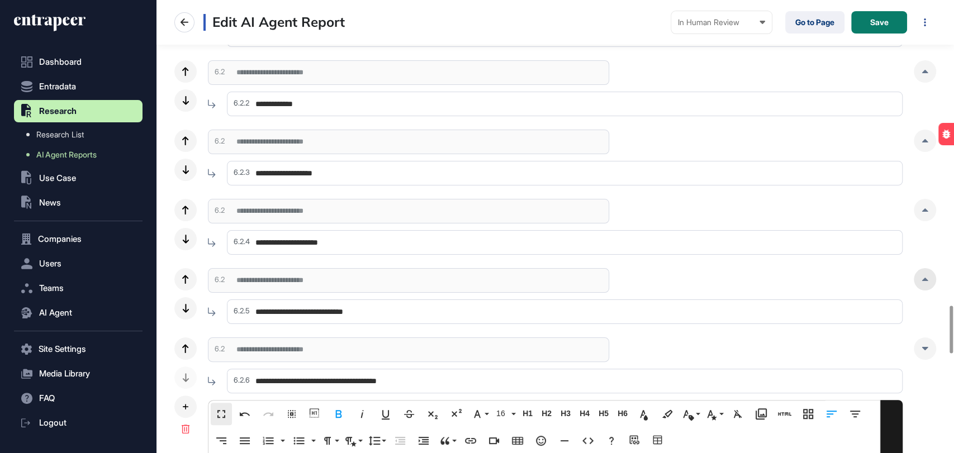
click at [919, 282] on div at bounding box center [925, 279] width 22 height 22
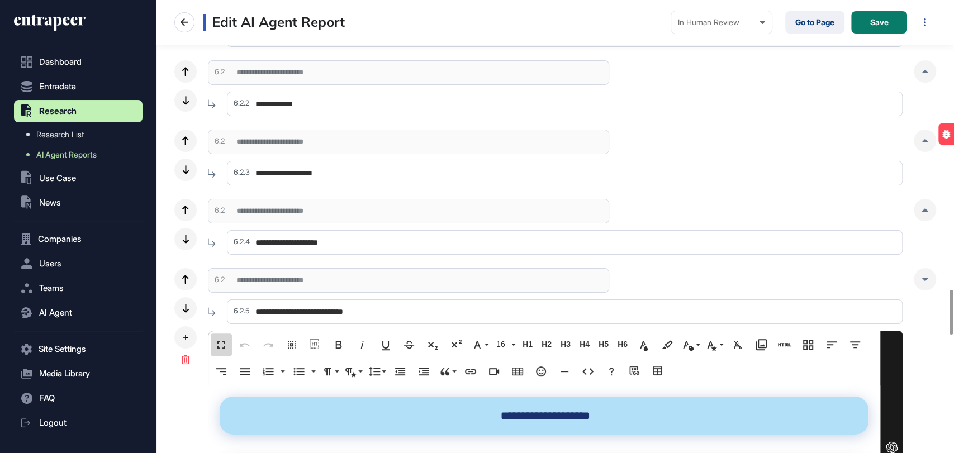
click at [219, 336] on button "Fullscreen" at bounding box center [221, 345] width 21 height 22
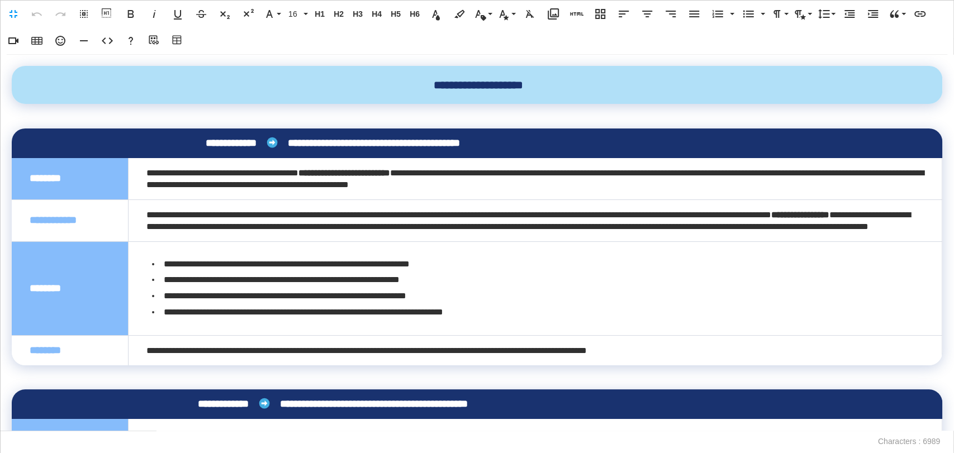
scroll to position [0, 4]
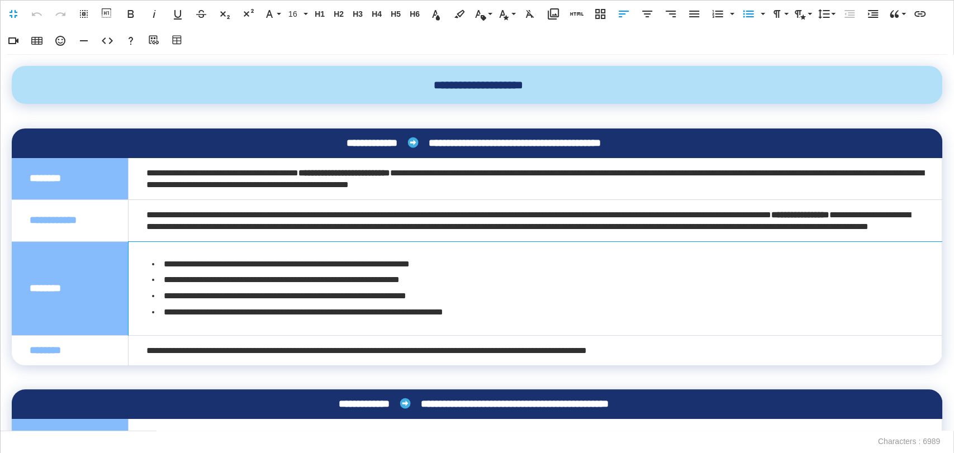
click at [348, 305] on li "**********" at bounding box center [535, 296] width 766 height 16
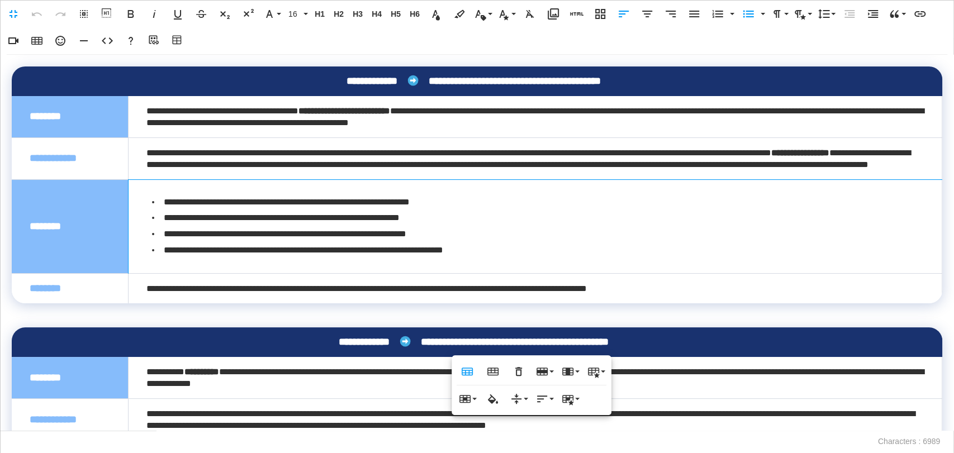
scroll to position [124, 0]
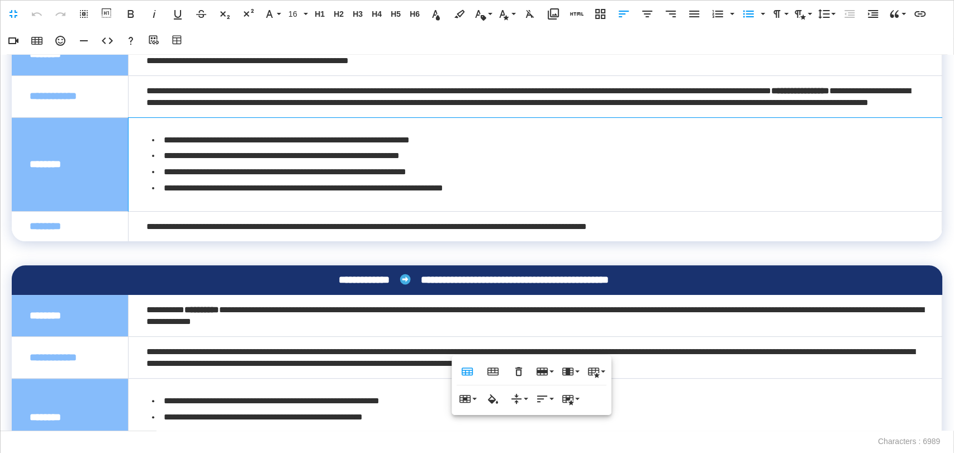
click at [529, 211] on td "**********" at bounding box center [535, 164] width 814 height 94
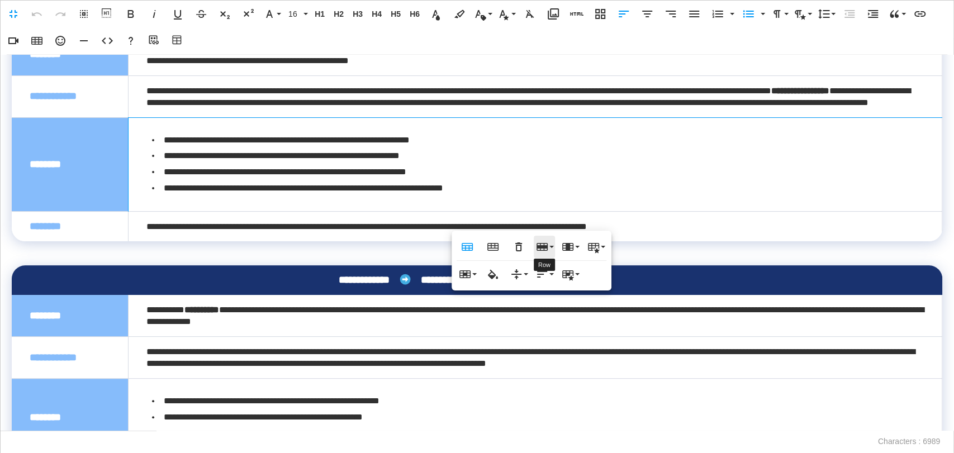
click at [545, 241] on icon "button" at bounding box center [541, 246] width 13 height 13
click at [560, 297] on link "Delete row" at bounding box center [576, 302] width 84 height 17
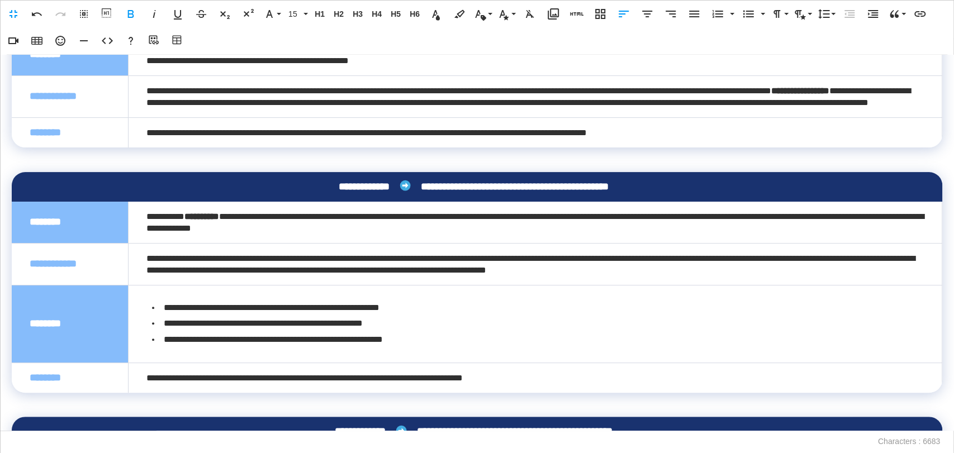
scroll to position [186, 0]
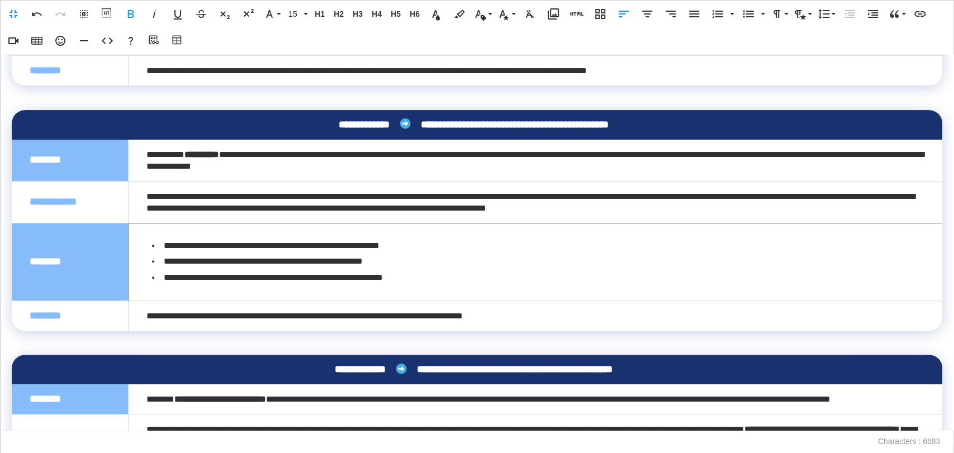
click at [431, 254] on li "**********" at bounding box center [535, 246] width 766 height 16
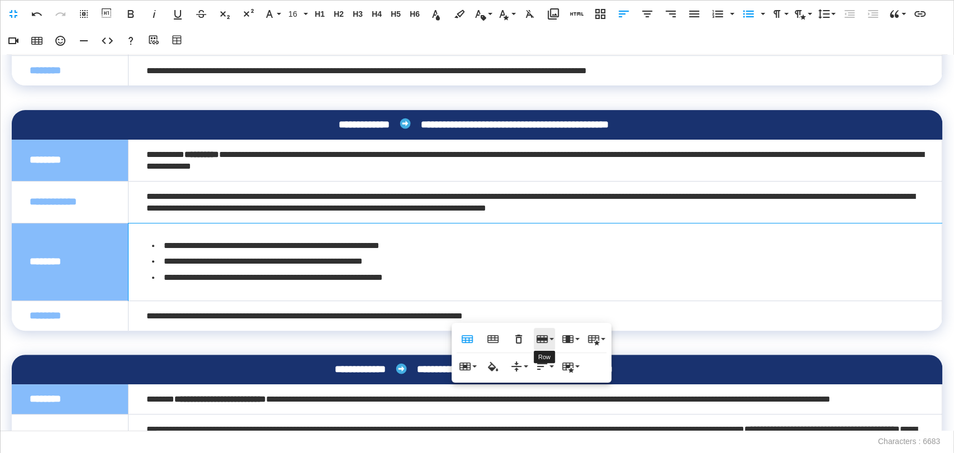
click at [541, 341] on icon "button" at bounding box center [541, 339] width 11 height 8
click at [557, 393] on link "Delete row" at bounding box center [576, 394] width 84 height 17
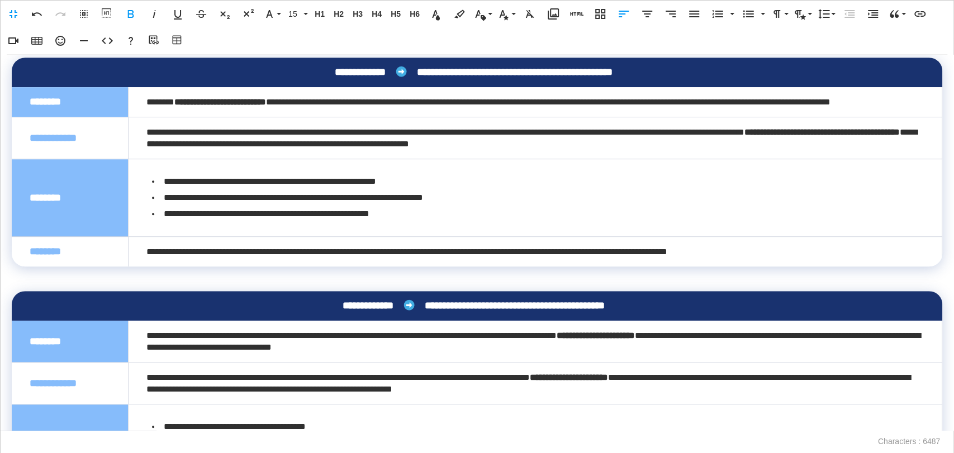
scroll to position [496, 0]
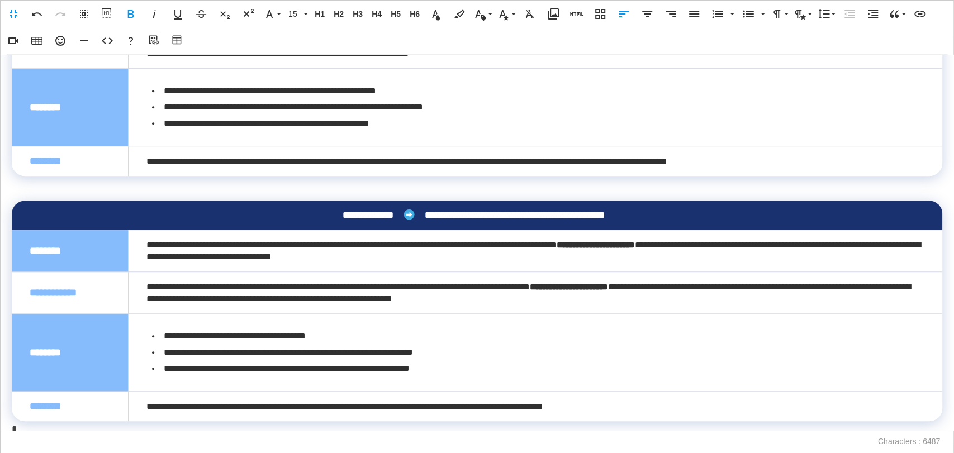
click at [464, 132] on li "**********" at bounding box center [535, 124] width 766 height 16
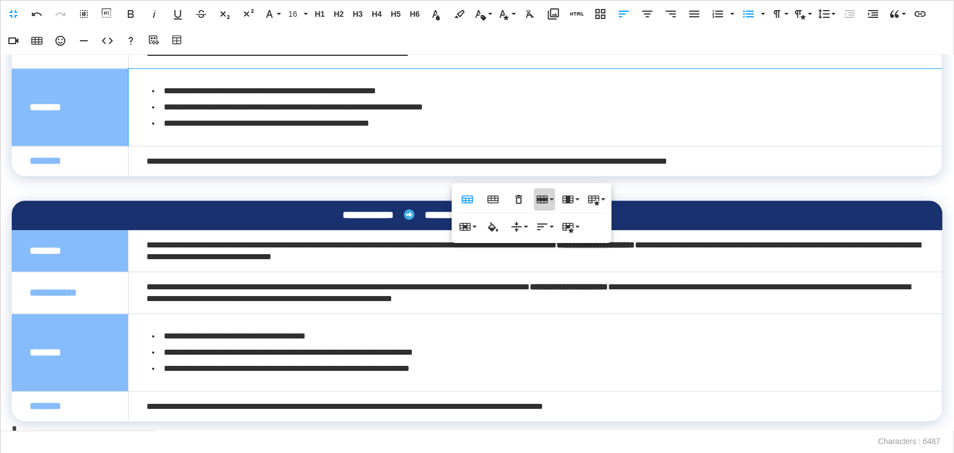
click at [547, 195] on icon "button" at bounding box center [541, 199] width 13 height 13
click at [572, 255] on link "Delete row" at bounding box center [576, 254] width 84 height 17
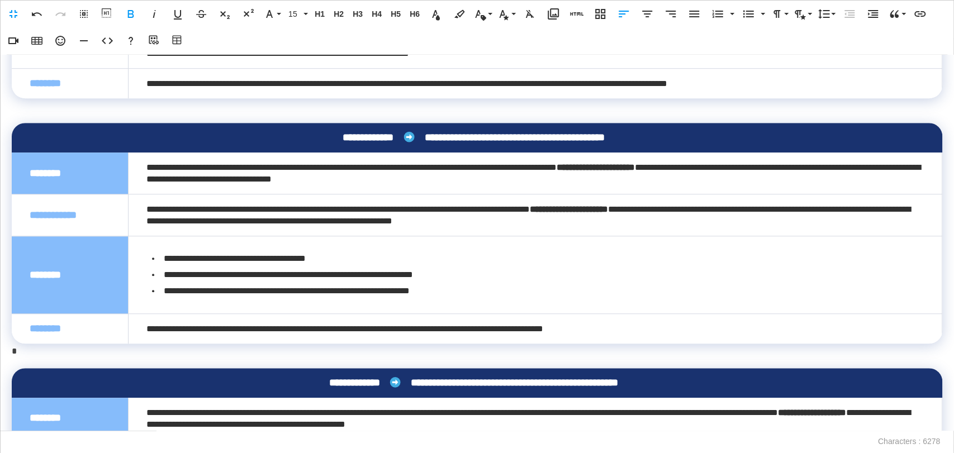
scroll to position [621, 0]
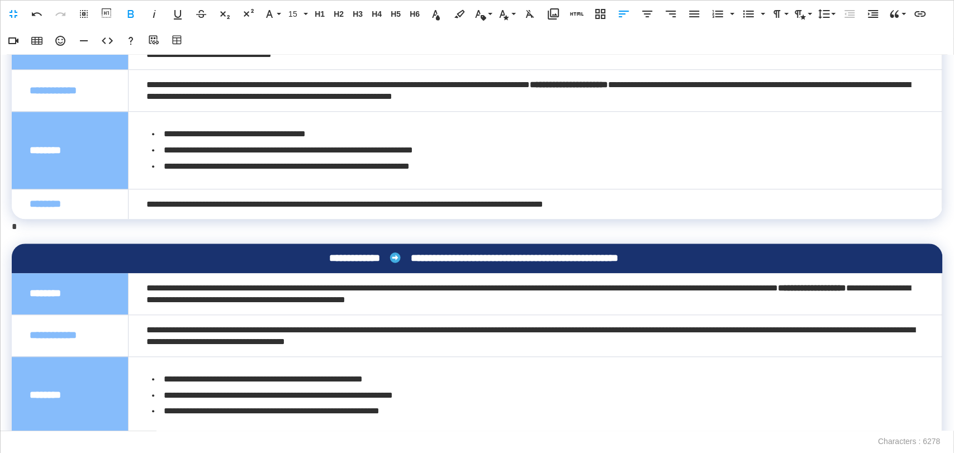
click at [30, 235] on p "*" at bounding box center [474, 227] width 924 height 16
click at [398, 159] on li "**********" at bounding box center [535, 150] width 766 height 16
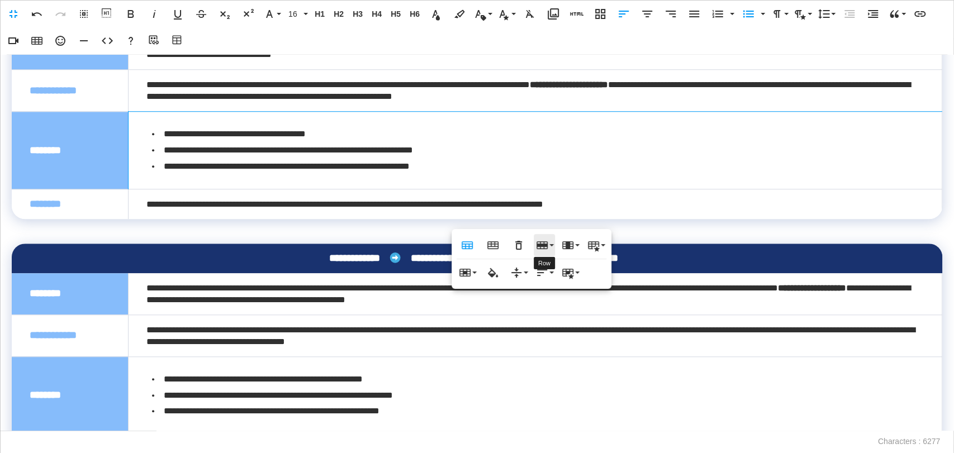
click at [539, 243] on icon "button" at bounding box center [541, 245] width 13 height 13
click at [559, 301] on link "Delete row" at bounding box center [576, 300] width 84 height 17
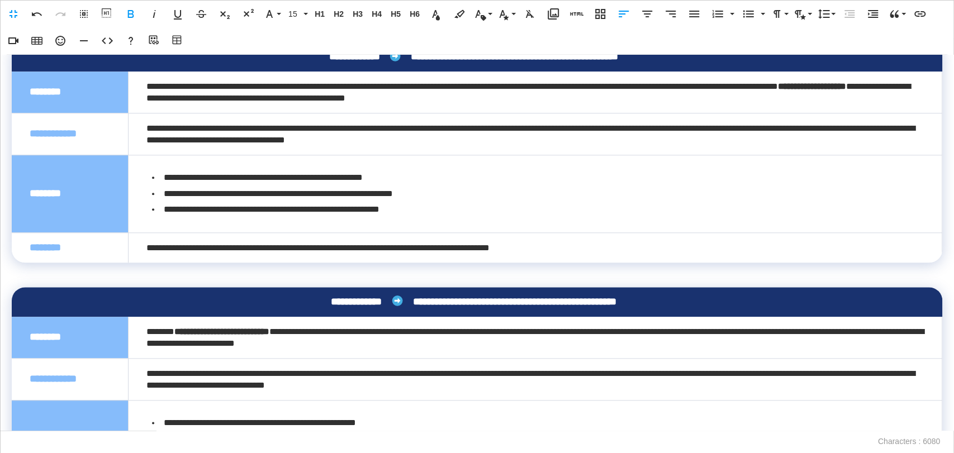
scroll to position [869, 0]
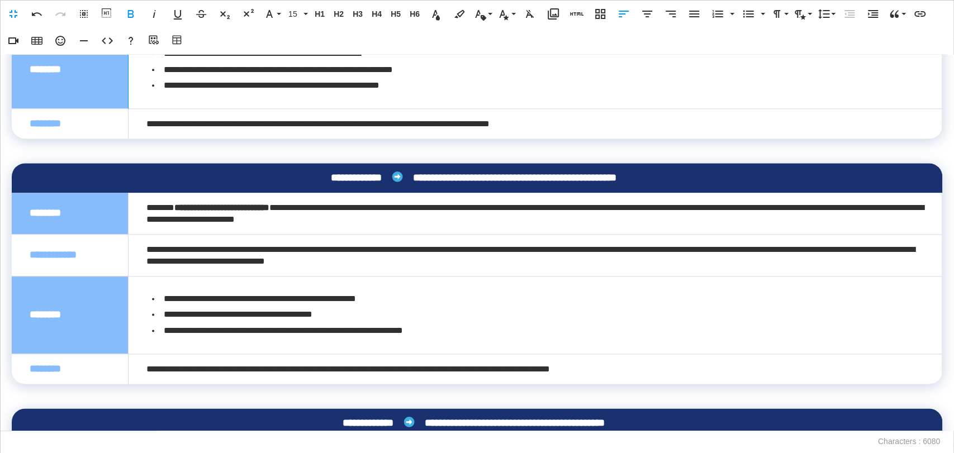
click at [480, 94] on li "**********" at bounding box center [535, 86] width 766 height 16
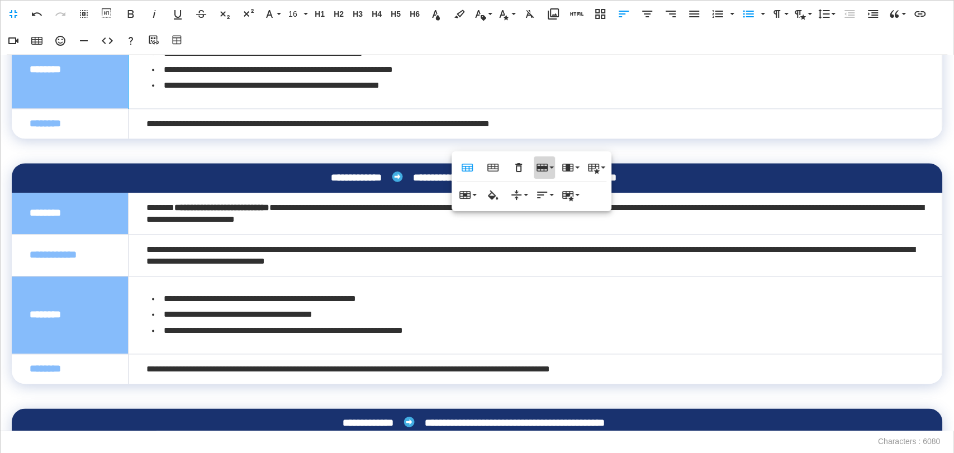
click at [550, 167] on button "Row" at bounding box center [544, 167] width 21 height 22
click at [559, 222] on link "Delete row" at bounding box center [576, 223] width 84 height 17
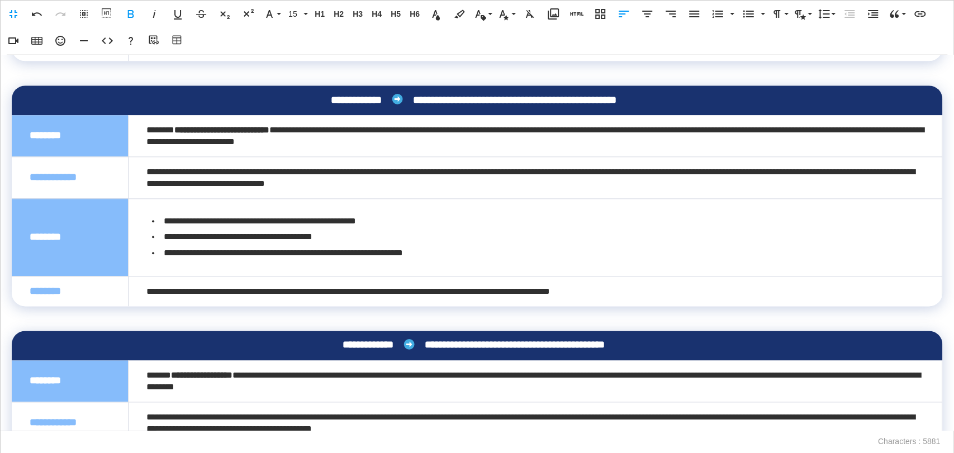
scroll to position [993, 0]
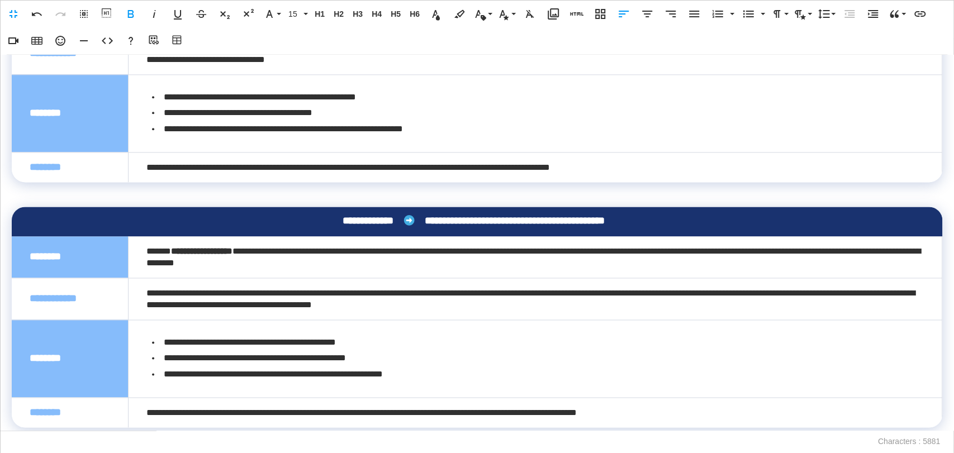
click at [479, 121] on li "**********" at bounding box center [535, 113] width 766 height 16
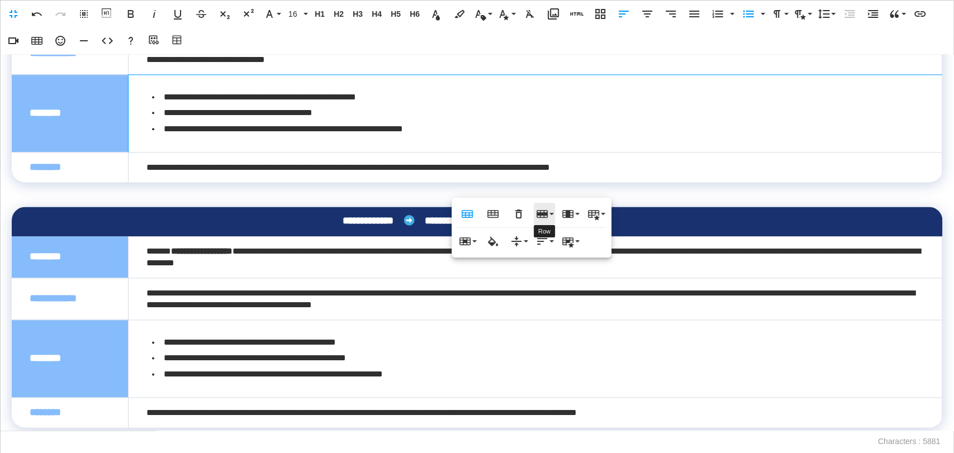
drag, startPoint x: 540, startPoint y: 209, endPoint x: 571, endPoint y: 256, distance: 56.1
click at [540, 210] on icon "button" at bounding box center [541, 213] width 13 height 13
click at [562, 267] on link "Delete row" at bounding box center [576, 269] width 84 height 17
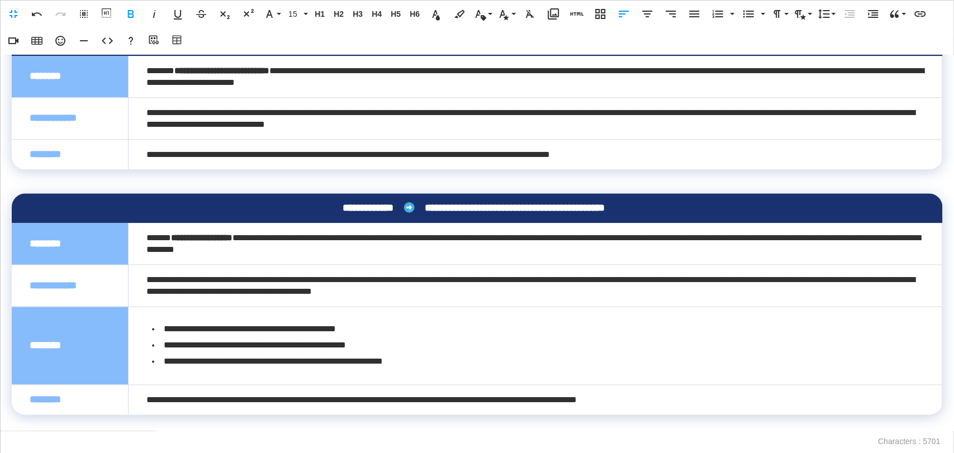
scroll to position [973, 0]
click at [458, 326] on li "**********" at bounding box center [535, 329] width 766 height 16
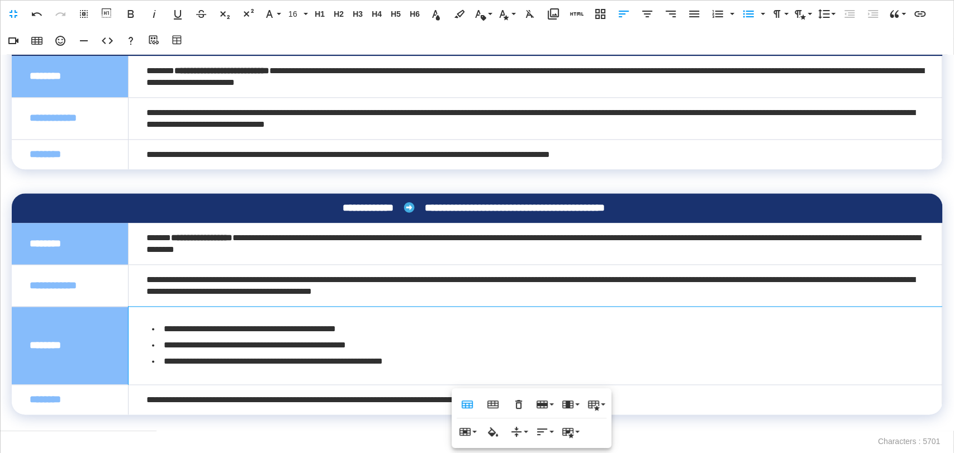
click at [206, 421] on p at bounding box center [477, 423] width 930 height 16
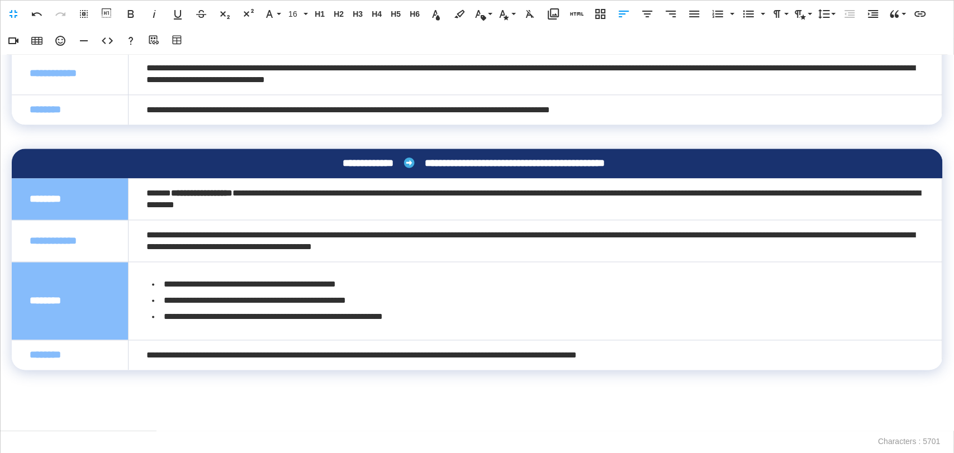
scroll to position [1002, 0]
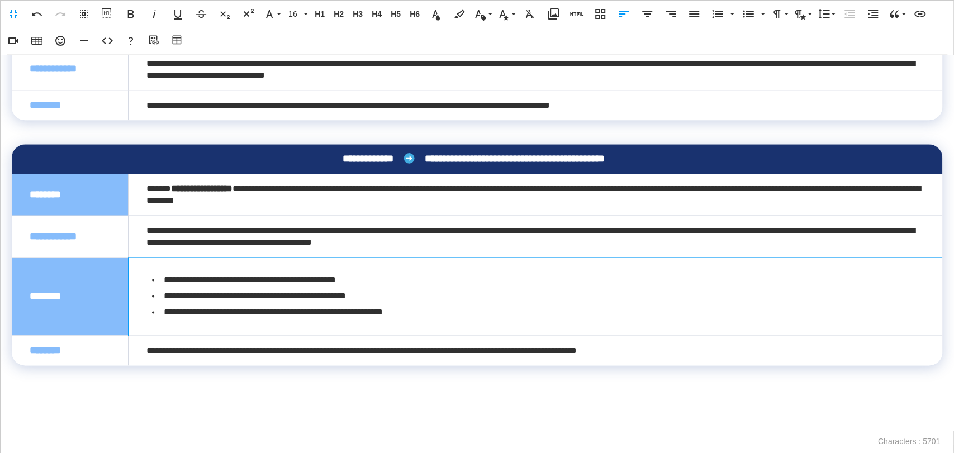
click at [408, 288] on li "**********" at bounding box center [535, 280] width 766 height 16
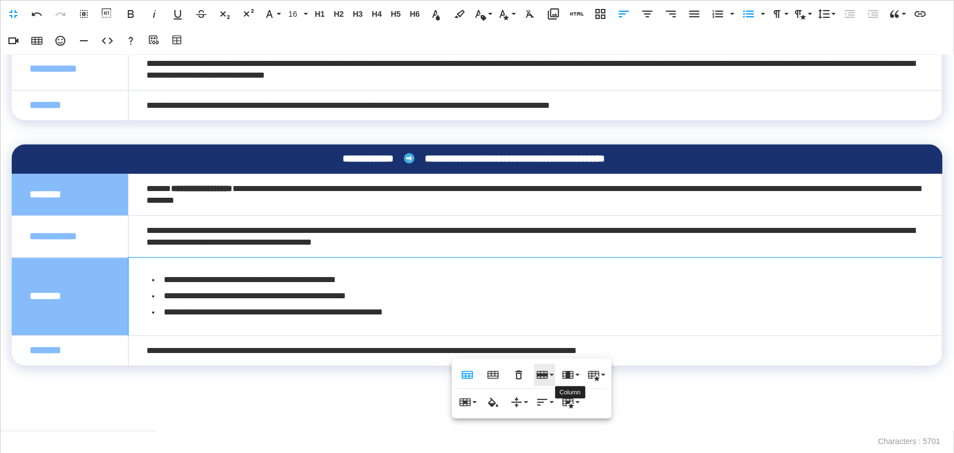
click at [540, 372] on icon "button" at bounding box center [541, 375] width 11 height 8
click at [550, 430] on link "Delete row" at bounding box center [576, 430] width 84 height 17
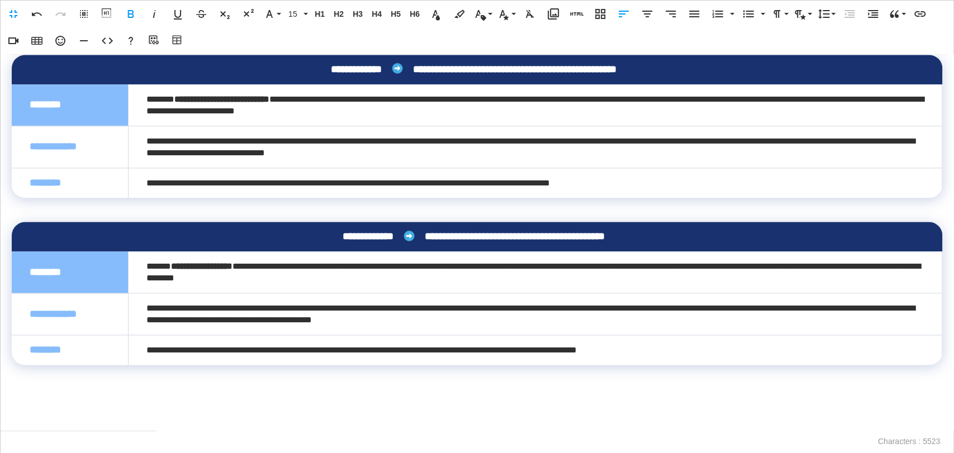
scroll to position [943, 0]
click at [74, 415] on p at bounding box center [477, 422] width 930 height 16
click at [46, 422] on p at bounding box center [477, 422] width 930 height 16
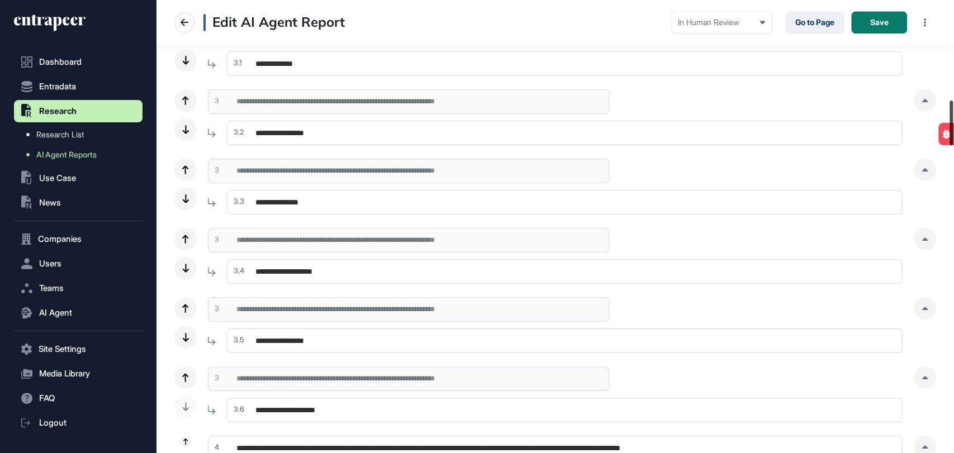
scroll to position [0, 0]
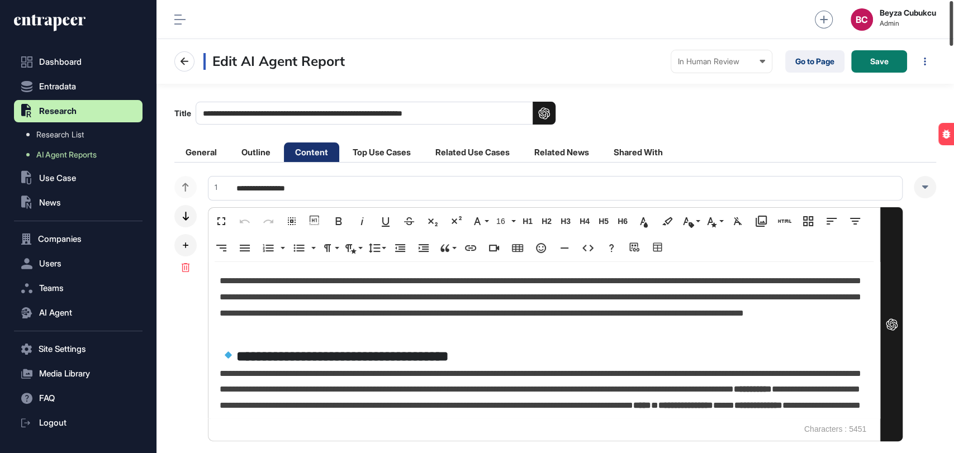
drag, startPoint x: 952, startPoint y: 310, endPoint x: 953, endPoint y: 2, distance: 307.9
click at [953, 2] on div at bounding box center [950, 23] width 3 height 45
click at [867, 59] on button "Save" at bounding box center [879, 61] width 56 height 22
click at [854, 60] on button "Save" at bounding box center [879, 61] width 56 height 22
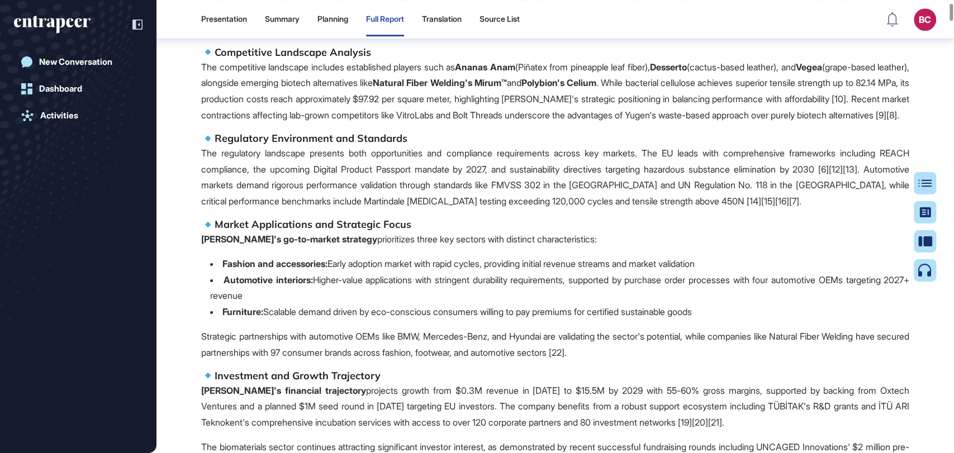
scroll to position [847, 0]
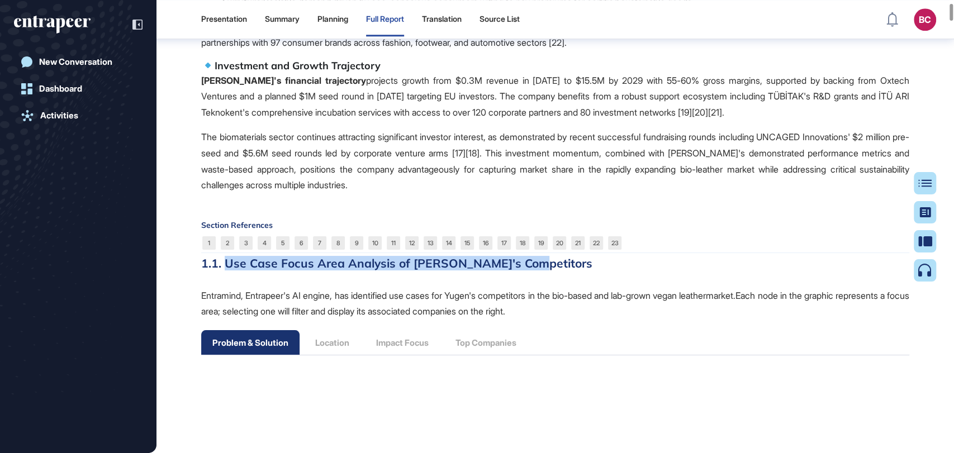
click at [227, 270] on h3 "1.1. Use Case Focus Area Analysis of Yugen's Competitors" at bounding box center [555, 263] width 708 height 15
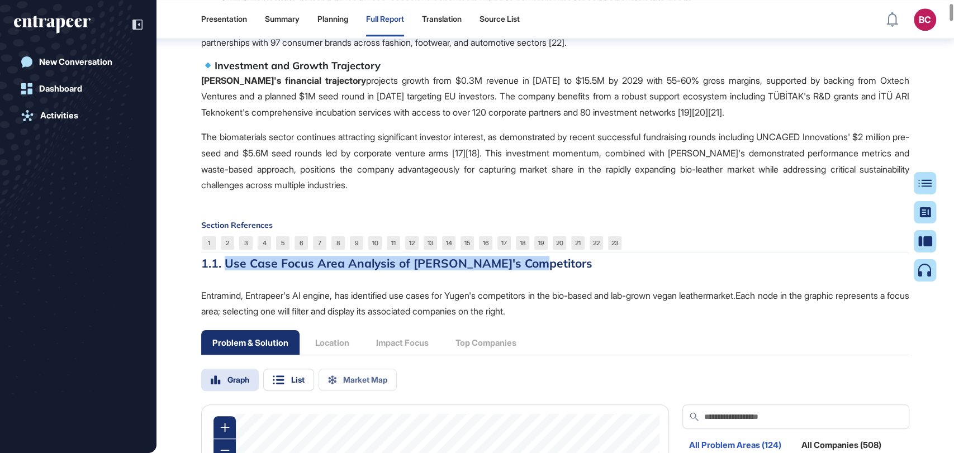
scroll to position [909, 0]
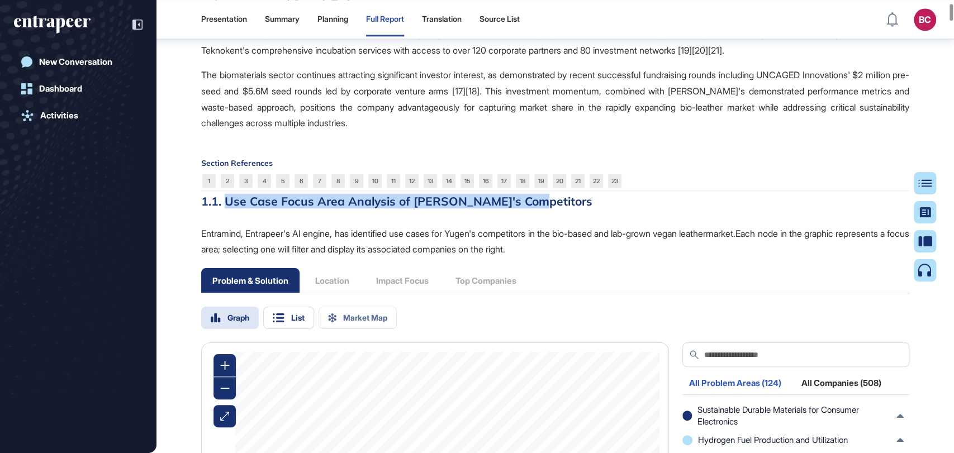
drag, startPoint x: 617, startPoint y: 265, endPoint x: 196, endPoint y: 249, distance: 421.6
copy p "Entramind, Entrapeer's AI engine, has identified use cases for Yugen's competit…"
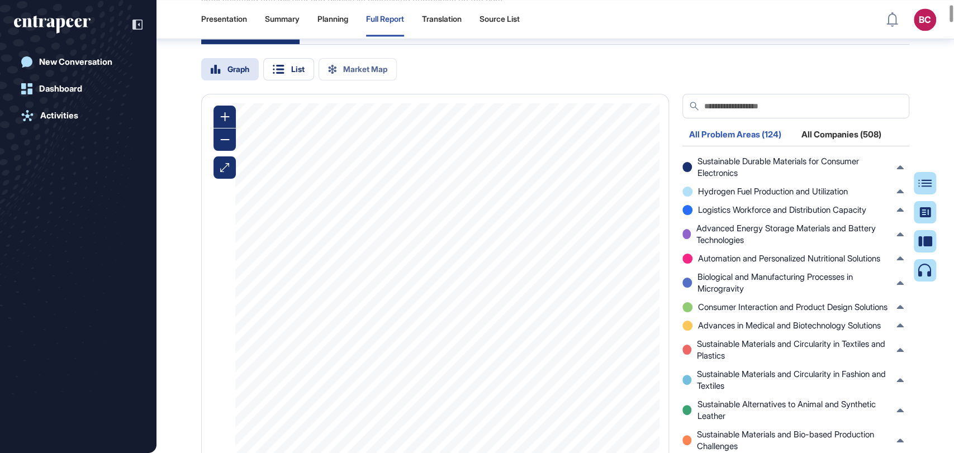
scroll to position [1591, 0]
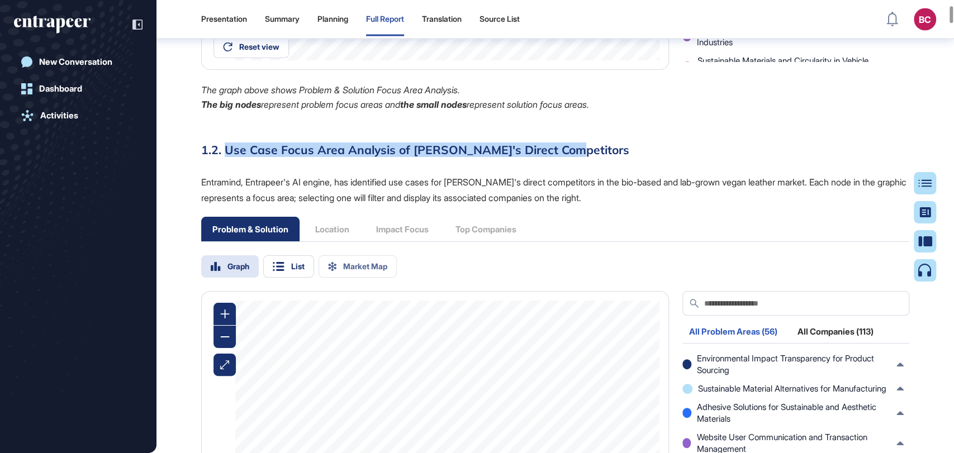
drag, startPoint x: 225, startPoint y: 167, endPoint x: 565, endPoint y: 156, distance: 340.4
click at [565, 156] on div "The bio-based leather market represents a transformative opportunity within the…" at bounding box center [555, 65] width 708 height 2673
copy h3 "Use Case Focus Area Analysis of Yugen's Direct Competitors"
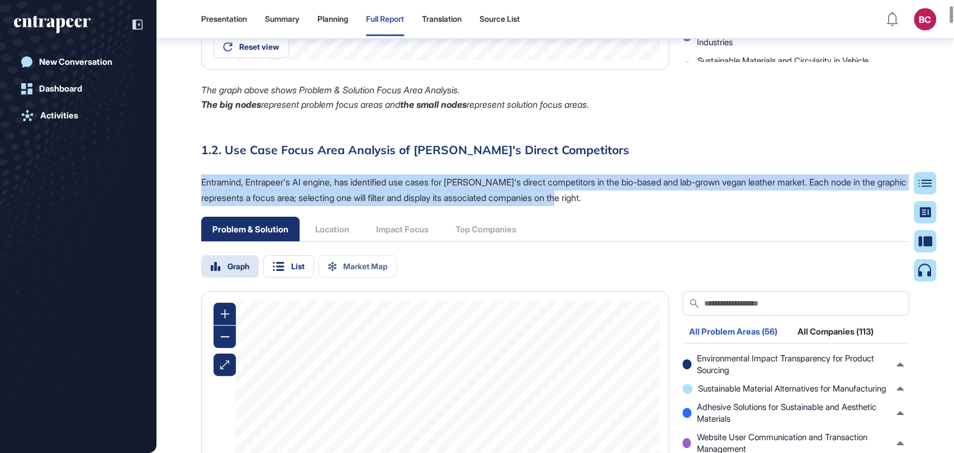
drag, startPoint x: 196, startPoint y: 196, endPoint x: 611, endPoint y: 219, distance: 415.8
copy p "Entramind, Entrapeer's AI engine, has identified use cases for Yugen's direct c…"
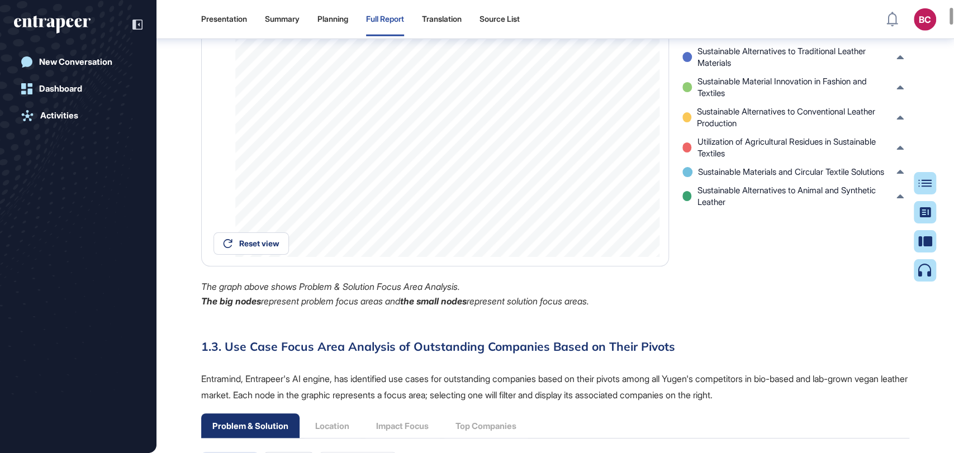
scroll to position [2088, 0]
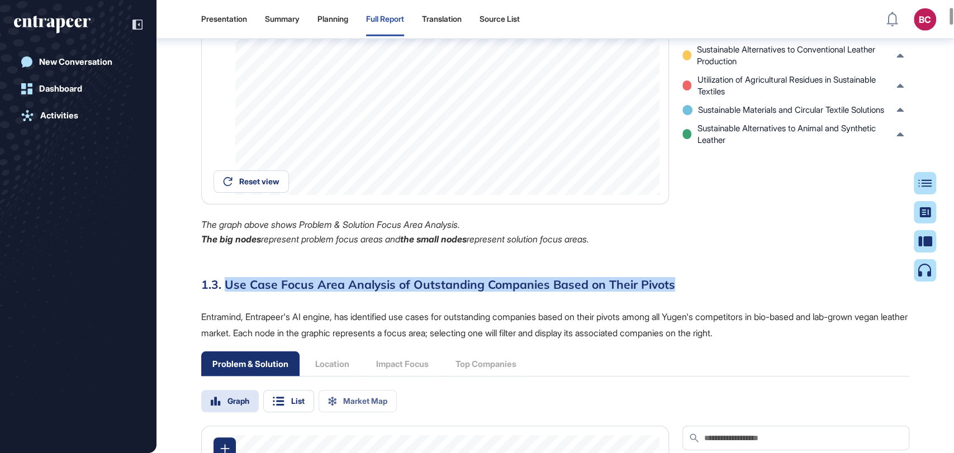
drag, startPoint x: 675, startPoint y: 303, endPoint x: 224, endPoint y: 300, distance: 450.9
click at [224, 292] on h3 "1.3. Use Case Focus Area Analysis of Outstanding Companies Based on Their Pivots" at bounding box center [555, 284] width 708 height 15
copy h3 "Use Case Focus Area Analysis of Outstanding Companies Based on Their Pivots"
drag, startPoint x: 812, startPoint y: 350, endPoint x: 833, endPoint y: 353, distance: 20.9
click at [833, 341] on p "Entramind, Entrapeer's AI engine, has identified use cases for outstanding comp…" at bounding box center [555, 325] width 708 height 32
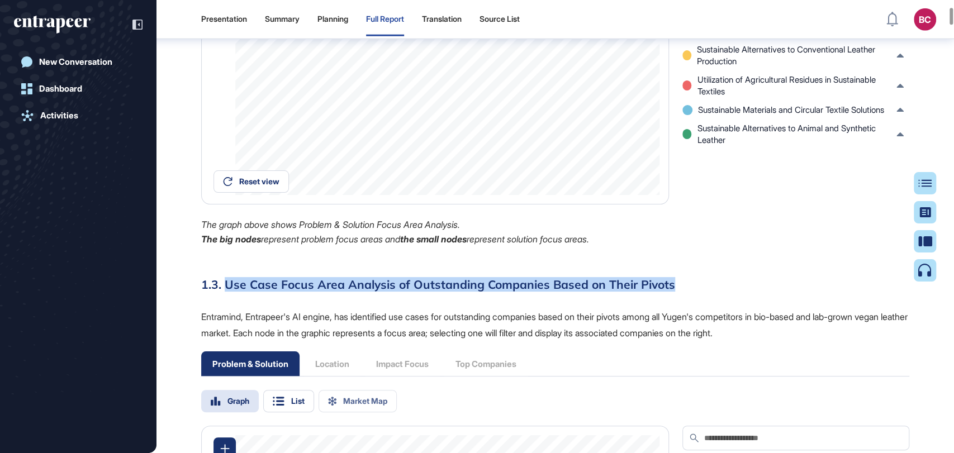
copy p "Entramind, Entrapeer's AI engine, has identified use cases for outstanding comp…"
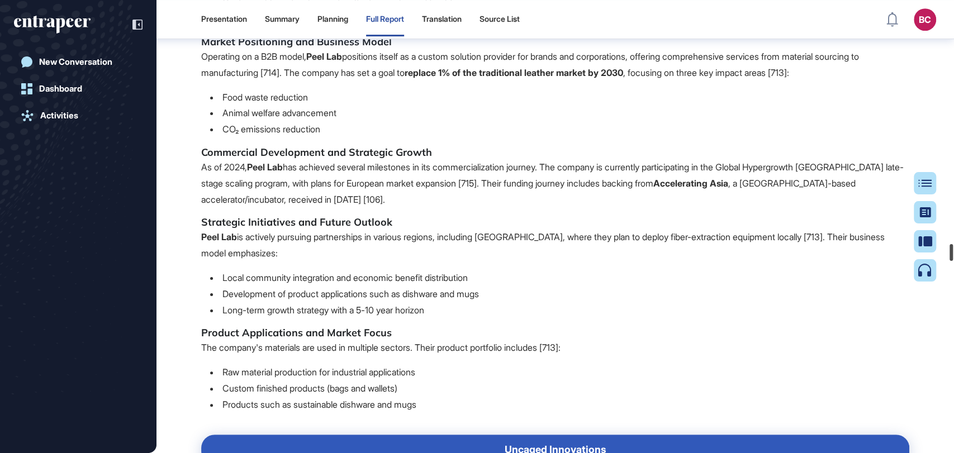
scroll to position [73063, 0]
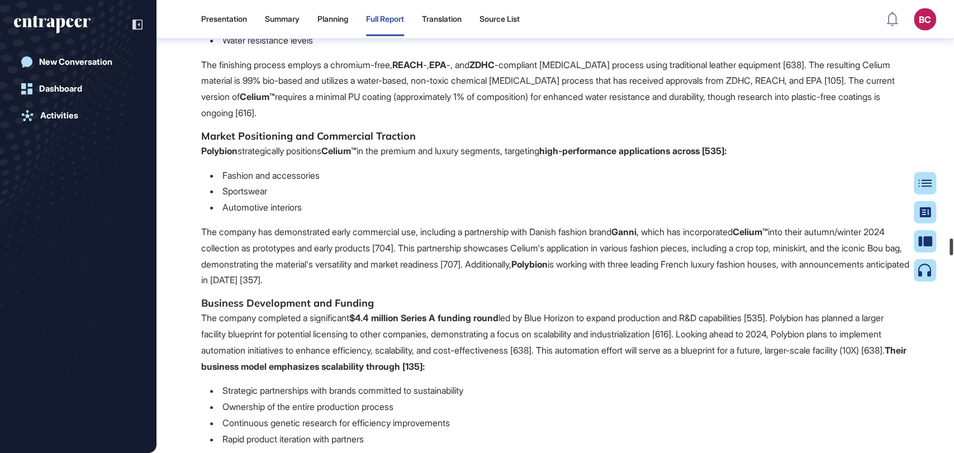
drag, startPoint x: 949, startPoint y: 32, endPoint x: 953, endPoint y: 243, distance: 210.7
click at [953, 243] on div at bounding box center [950, 247] width 3 height 17
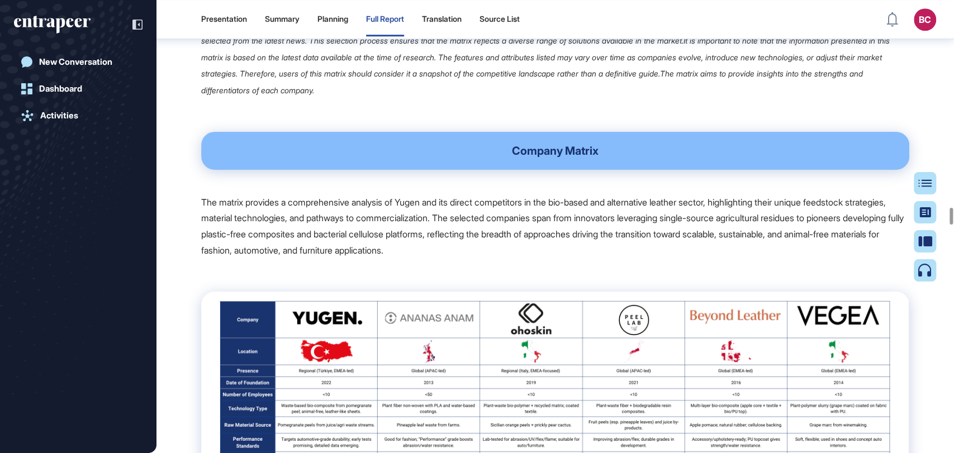
scroll to position [63588, 0]
drag, startPoint x: 199, startPoint y: 118, endPoint x: 539, endPoint y: 263, distance: 368.8
copy span "Understanding the Competitive Landscape Understanding your competitors is essen…"
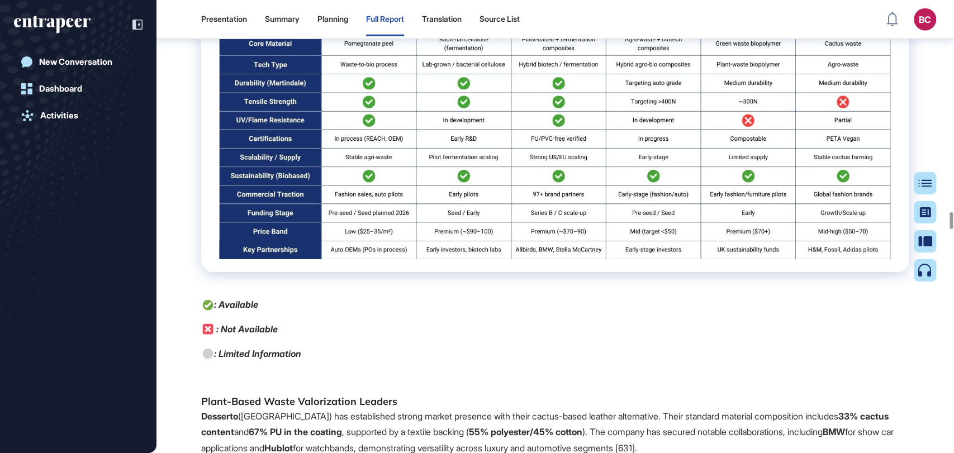
scroll to position [64954, 0]
drag, startPoint x: 202, startPoint y: 193, endPoint x: 498, endPoint y: 191, distance: 296.2
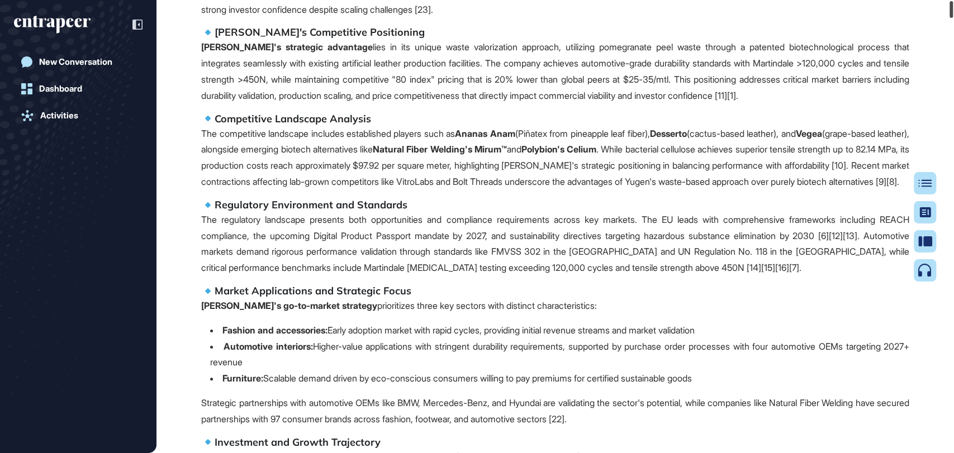
scroll to position [0, 0]
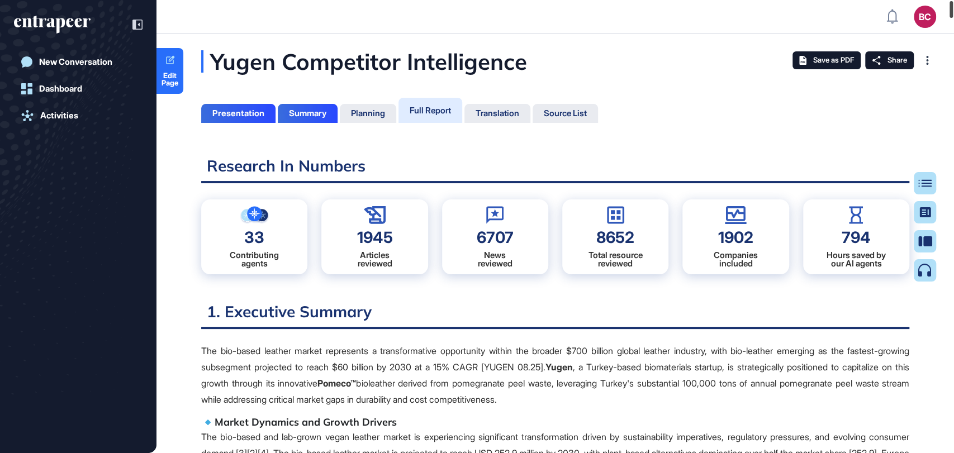
drag, startPoint x: 951, startPoint y: 218, endPoint x: 953, endPoint y: 8, distance: 209.5
click at [953, 8] on div at bounding box center [950, 9] width 3 height 17
click at [170, 77] on span "Edit Page" at bounding box center [169, 79] width 27 height 15
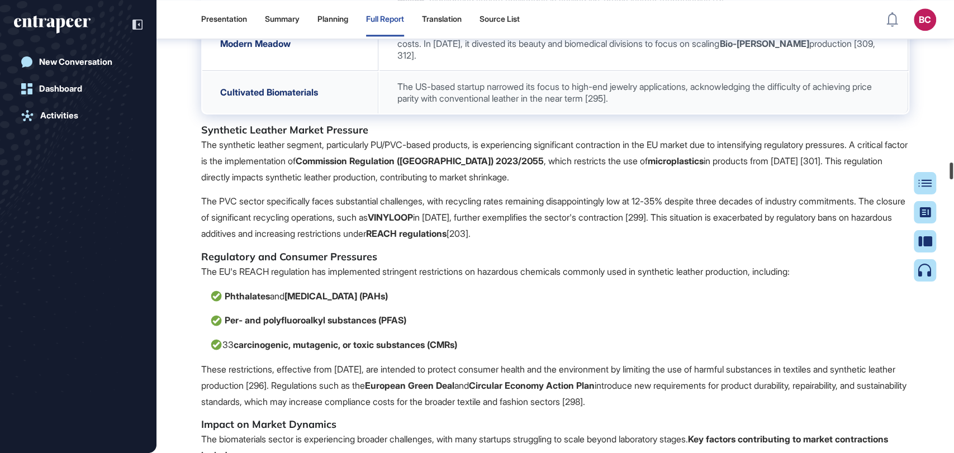
scroll to position [50521, 0]
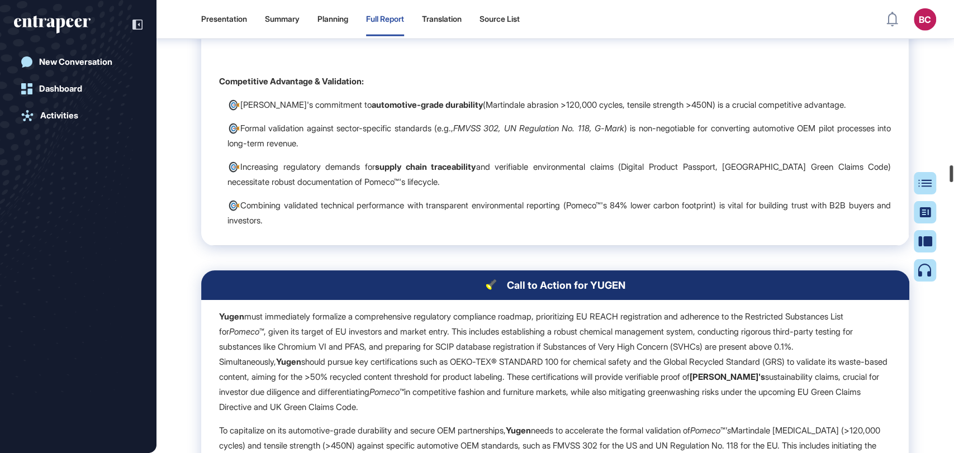
drag, startPoint x: 953, startPoint y: 54, endPoint x: 953, endPoint y: 175, distance: 120.7
click at [953, 175] on div at bounding box center [950, 173] width 3 height 17
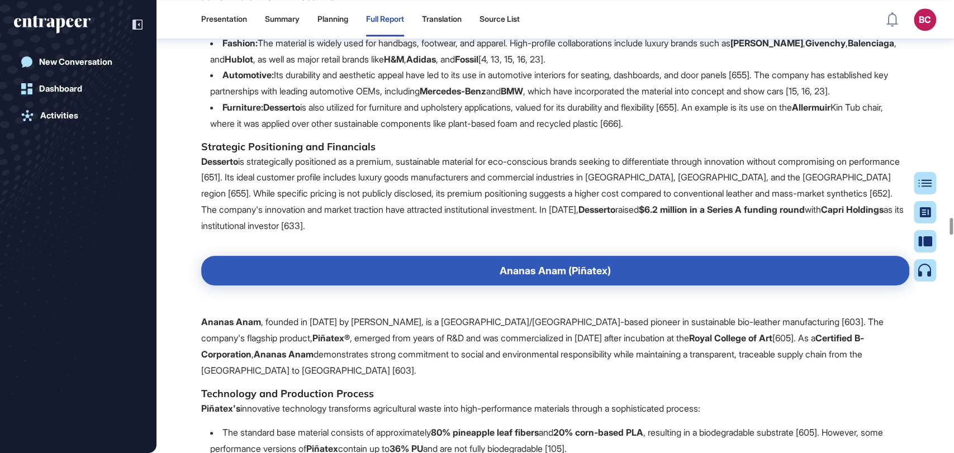
scroll to position [66748, 0]
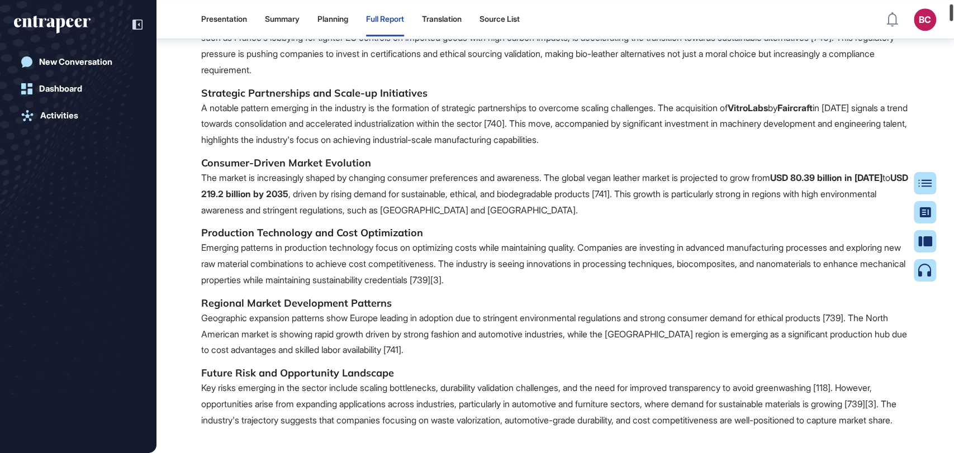
scroll to position [1000, 0]
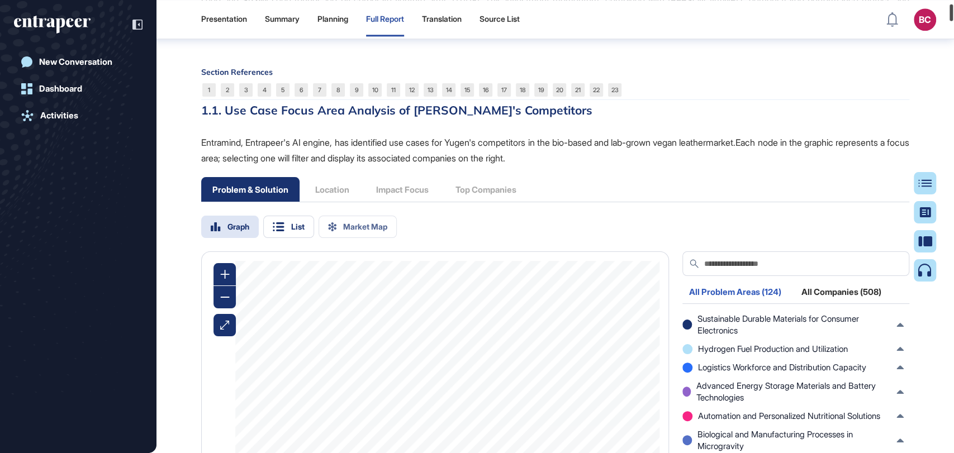
click at [953, 7] on div at bounding box center [950, 12] width 3 height 17
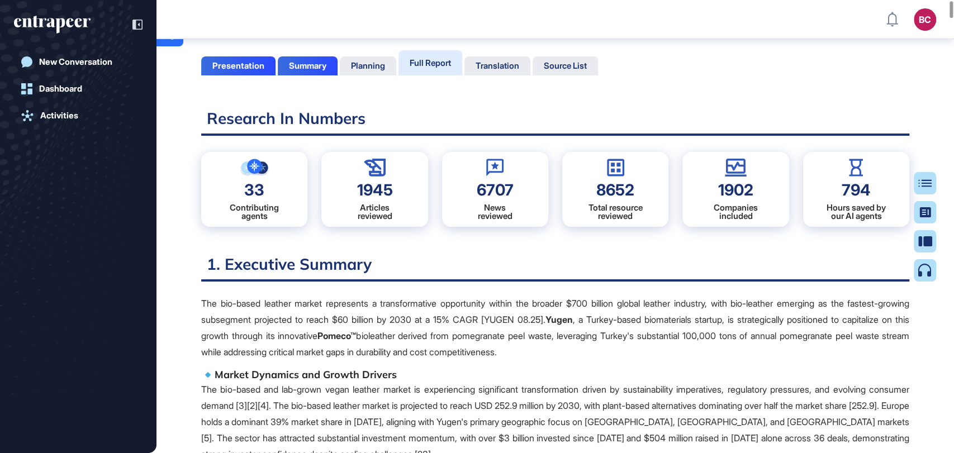
scroll to position [0, 0]
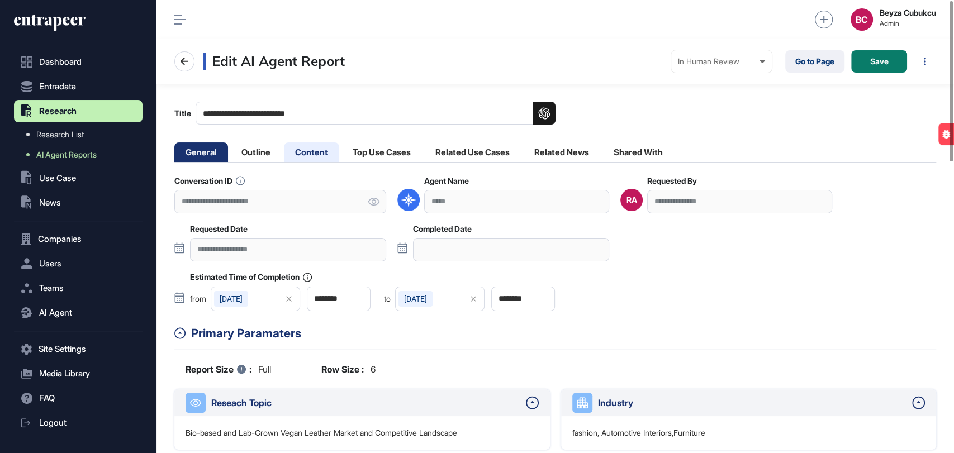
click at [304, 150] on li "Content" at bounding box center [311, 152] width 55 height 20
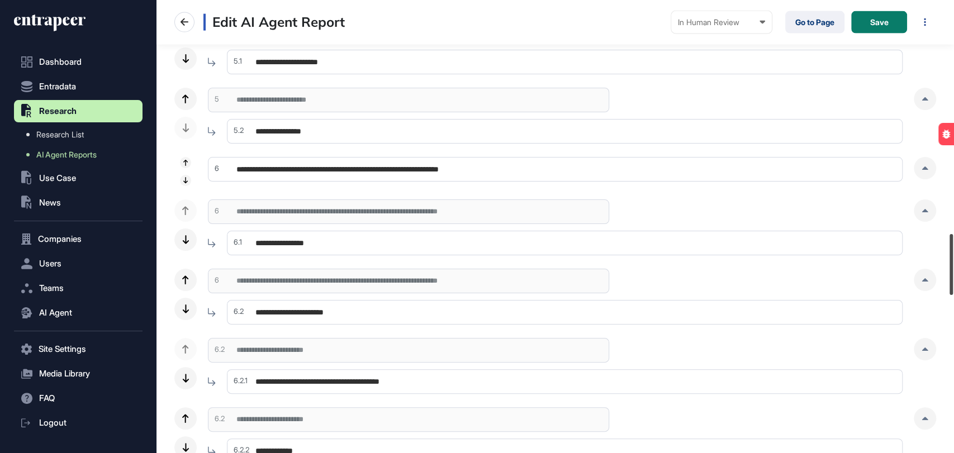
scroll to position [1711, 0]
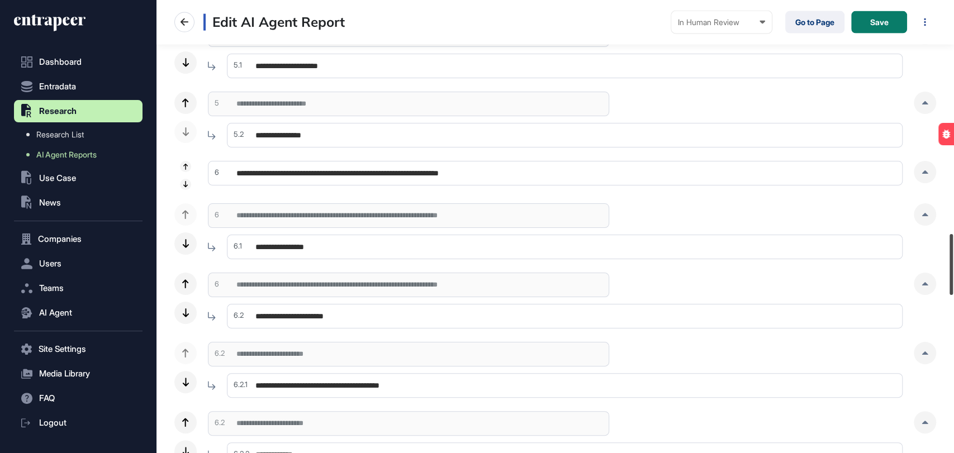
drag, startPoint x: 953, startPoint y: 39, endPoint x: 953, endPoint y: 268, distance: 229.7
click at [953, 268] on div at bounding box center [950, 264] width 3 height 61
click at [920, 217] on div at bounding box center [925, 214] width 22 height 22
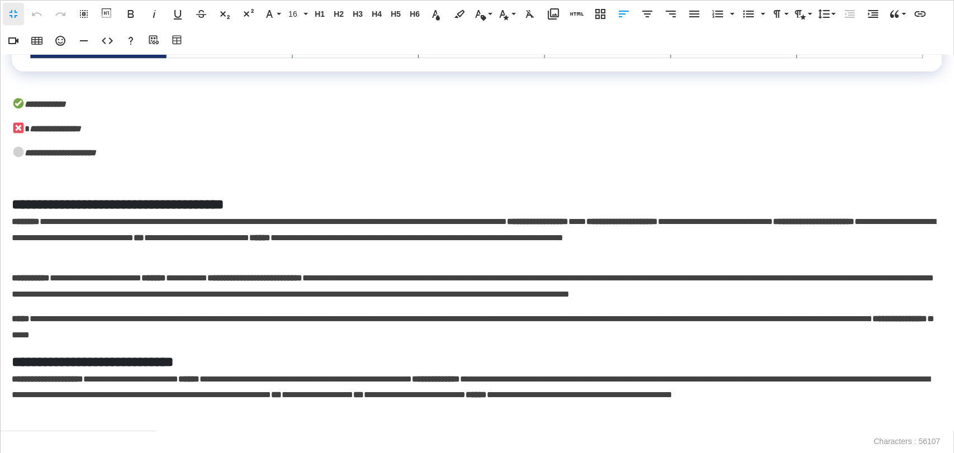
scroll to position [2421, 0]
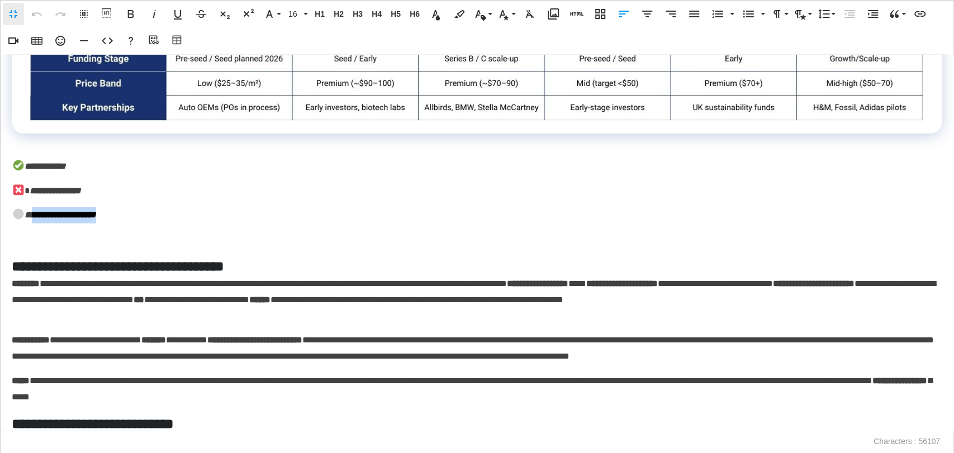
drag, startPoint x: 122, startPoint y: 222, endPoint x: 31, endPoint y: 230, distance: 90.9
click at [31, 224] on p "**********" at bounding box center [477, 215] width 930 height 16
copy em "**********"
click at [104, 36] on icon "button" at bounding box center [107, 40] width 13 height 13
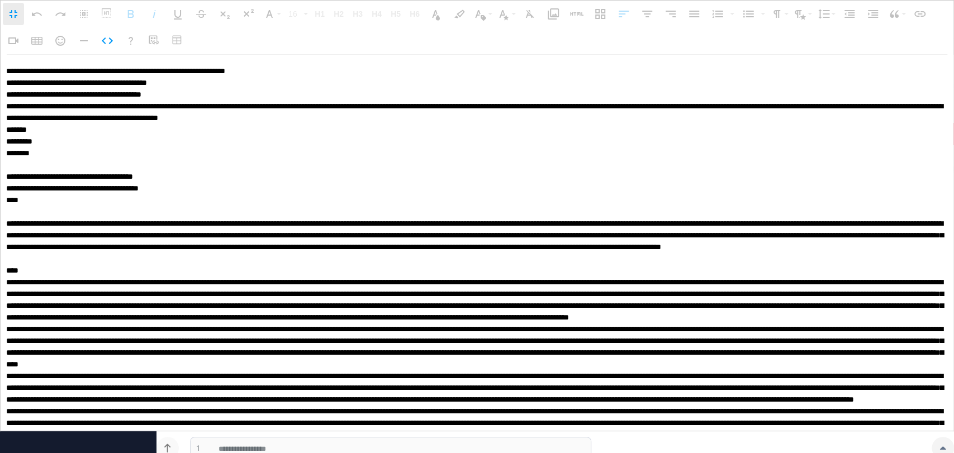
scroll to position [0, 0]
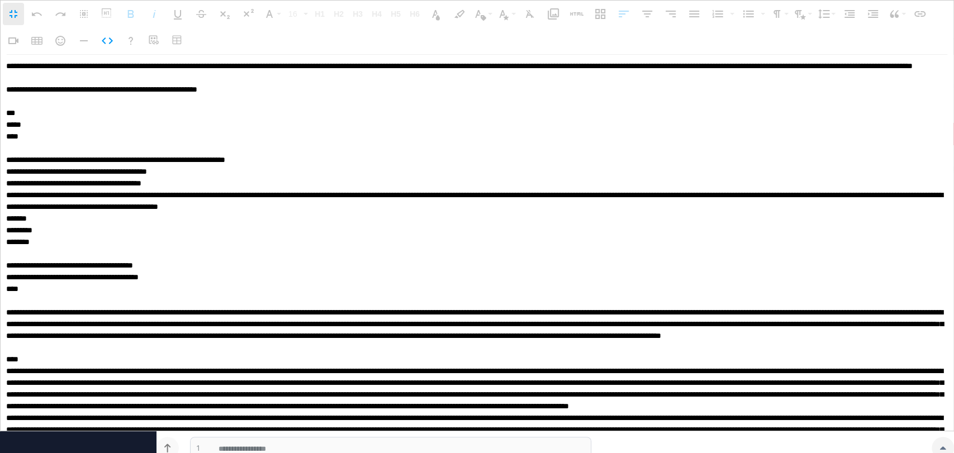
drag, startPoint x: 69, startPoint y: 280, endPoint x: 0, endPoint y: -28, distance: 315.6
click at [0, 0] on html "**********" at bounding box center [477, 0] width 954 height 0
click at [106, 41] on icon "button" at bounding box center [107, 40] width 13 height 13
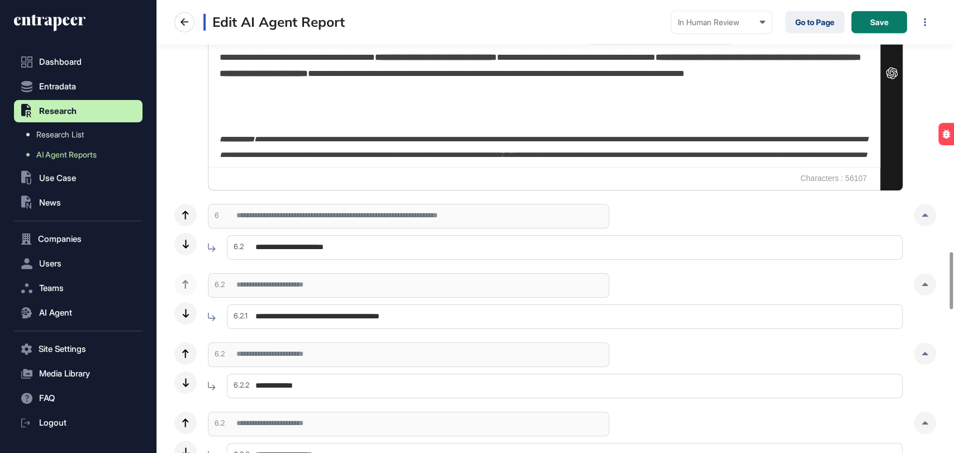
scroll to position [2021, 0]
drag, startPoint x: 441, startPoint y: 314, endPoint x: 248, endPoint y: 305, distance: 194.1
click at [248, 305] on input "**********" at bounding box center [565, 316] width 676 height 25
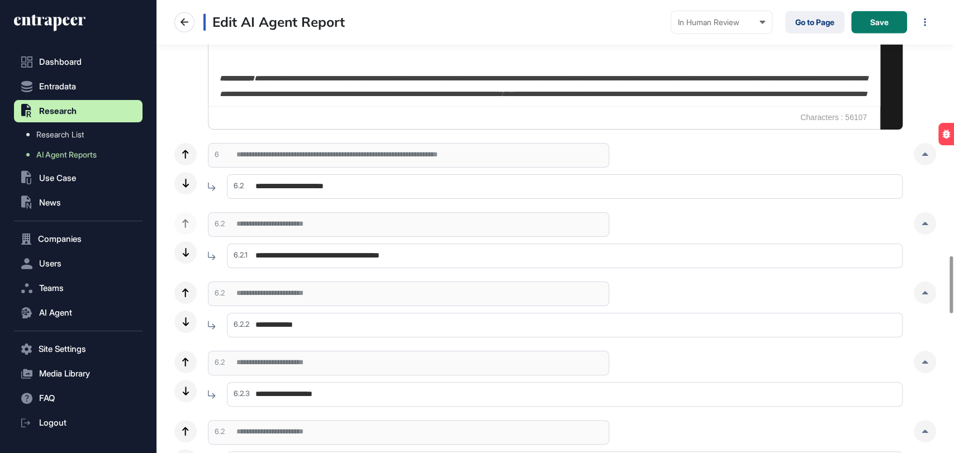
scroll to position [2146, 0]
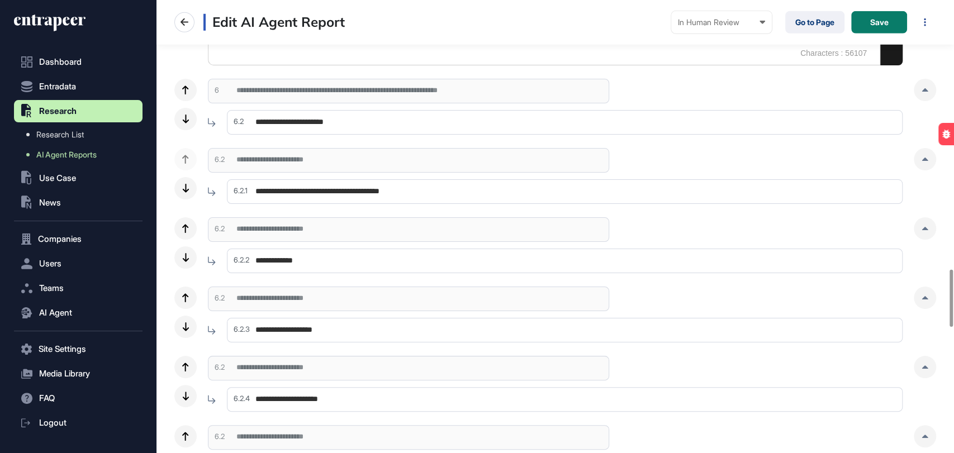
drag, startPoint x: 313, startPoint y: 258, endPoint x: 250, endPoint y: 259, distance: 63.1
click at [250, 259] on div "**********" at bounding box center [555, 257] width 695 height 31
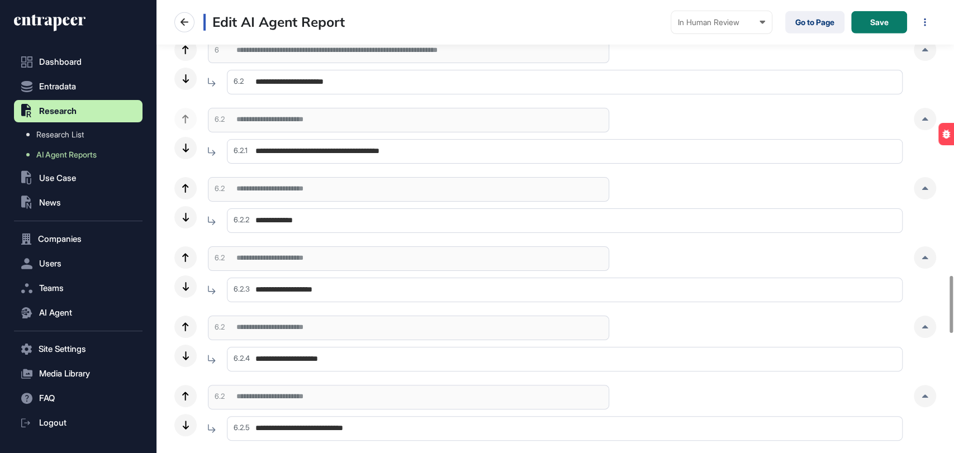
scroll to position [2270, 0]
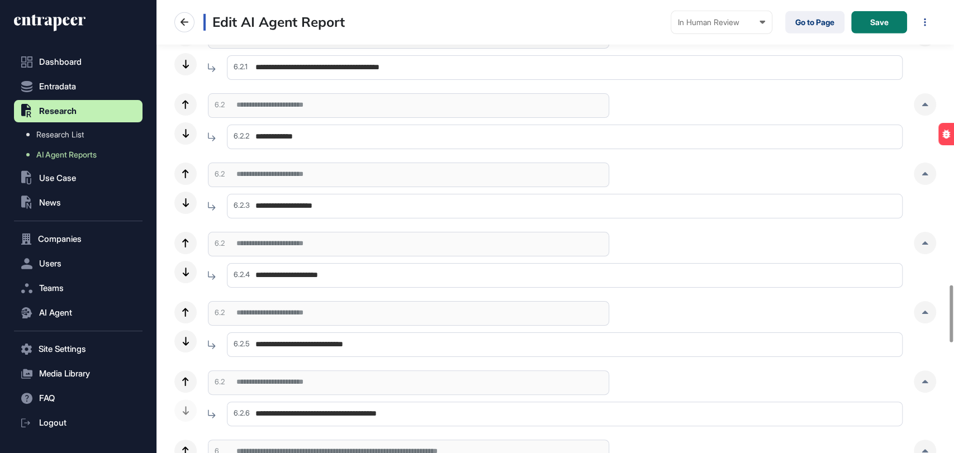
drag, startPoint x: 350, startPoint y: 203, endPoint x: 246, endPoint y: 204, distance: 103.9
click at [246, 204] on div "**********" at bounding box center [555, 202] width 695 height 31
drag, startPoint x: 351, startPoint y: 274, endPoint x: 246, endPoint y: 276, distance: 104.5
click at [246, 276] on div "**********" at bounding box center [555, 271] width 695 height 31
drag, startPoint x: 377, startPoint y: 343, endPoint x: 245, endPoint y: 345, distance: 131.9
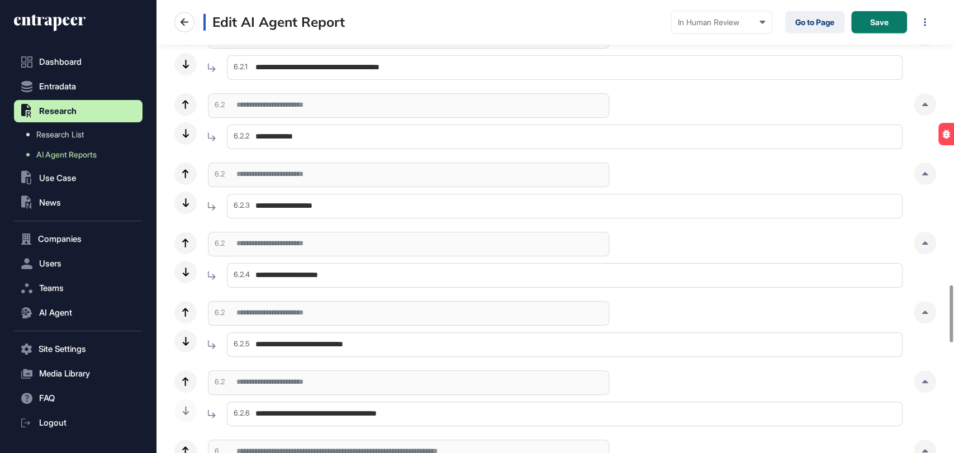
click at [245, 345] on div "**********" at bounding box center [555, 341] width 695 height 31
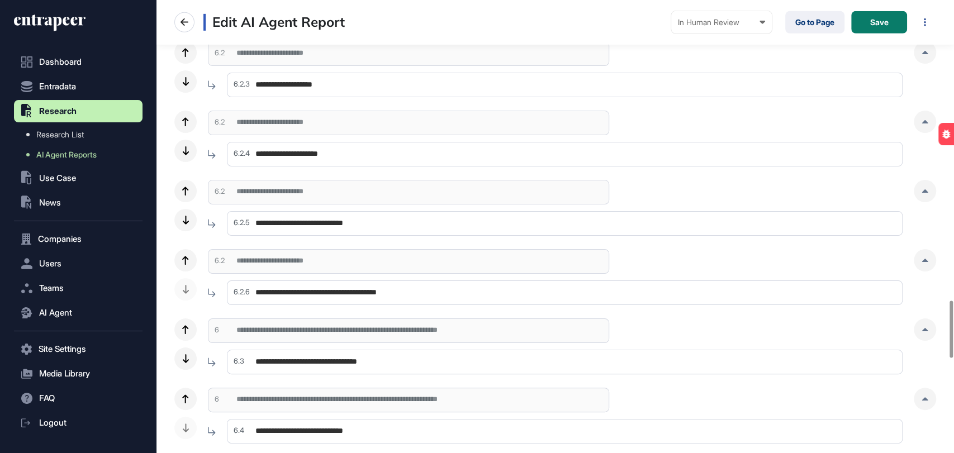
scroll to position [2394, 0]
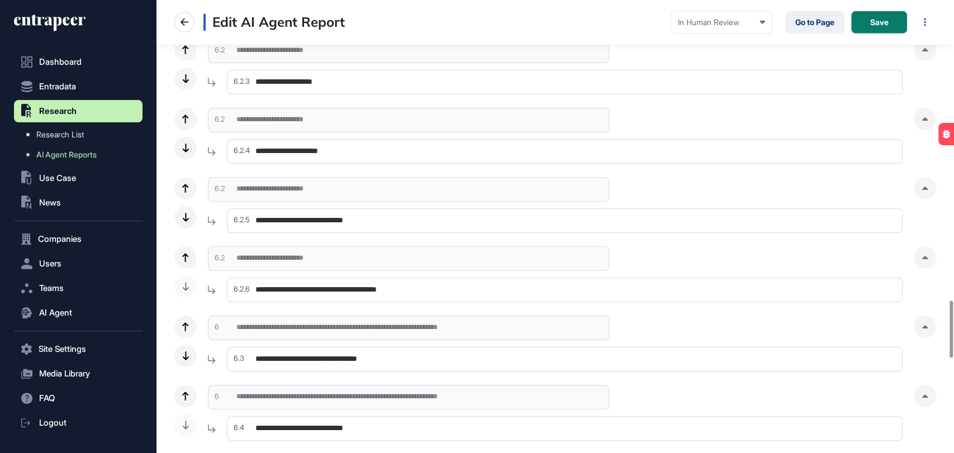
drag, startPoint x: 448, startPoint y: 293, endPoint x: 249, endPoint y: 286, distance: 199.0
click at [249, 286] on div "**********" at bounding box center [555, 286] width 695 height 31
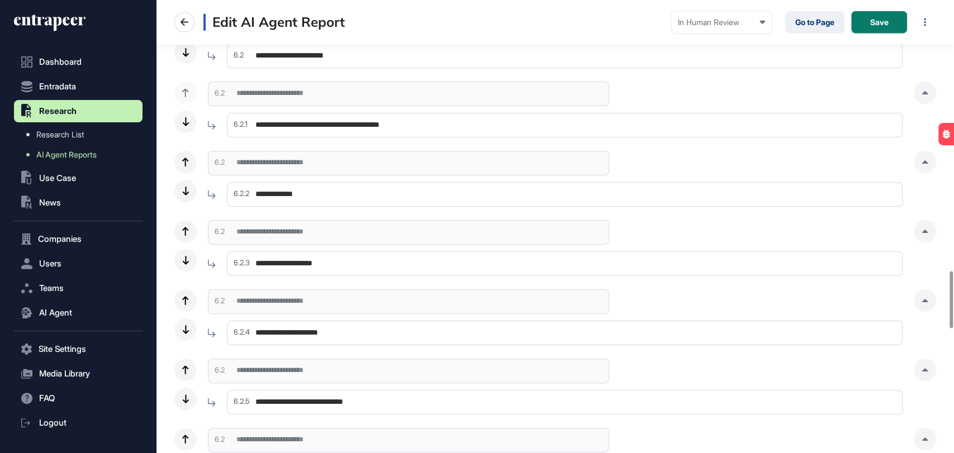
scroll to position [2153, 0]
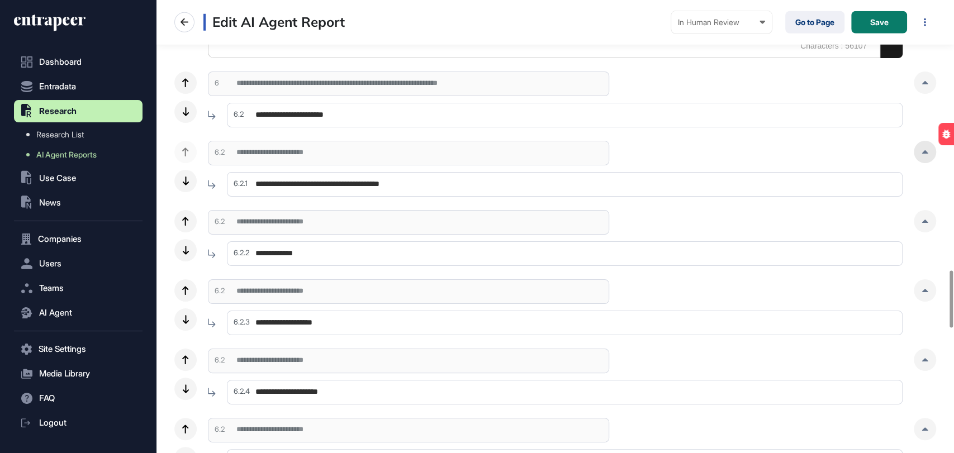
click at [926, 158] on div at bounding box center [925, 152] width 22 height 22
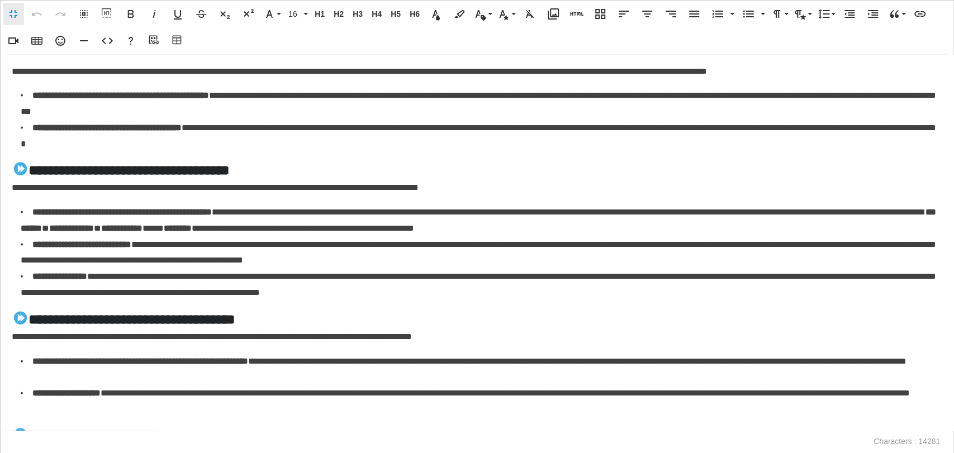
scroll to position [1863, 0]
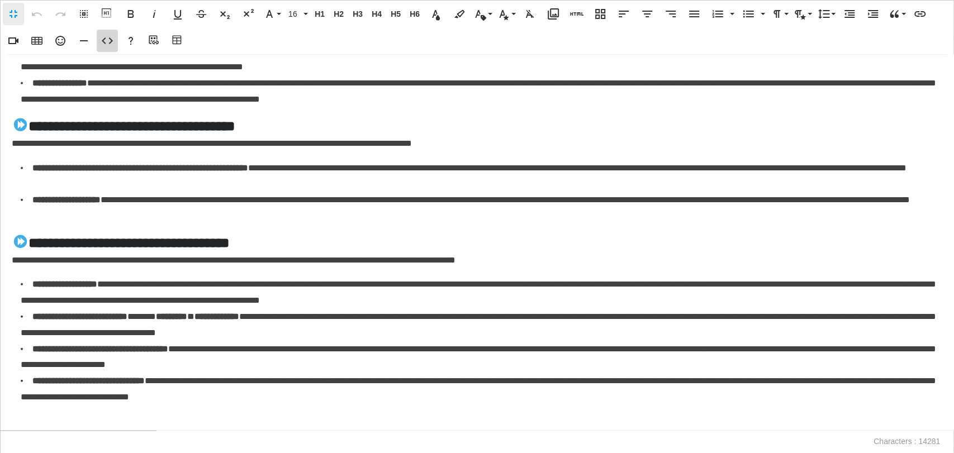
click at [110, 35] on icon "button" at bounding box center [107, 40] width 13 height 13
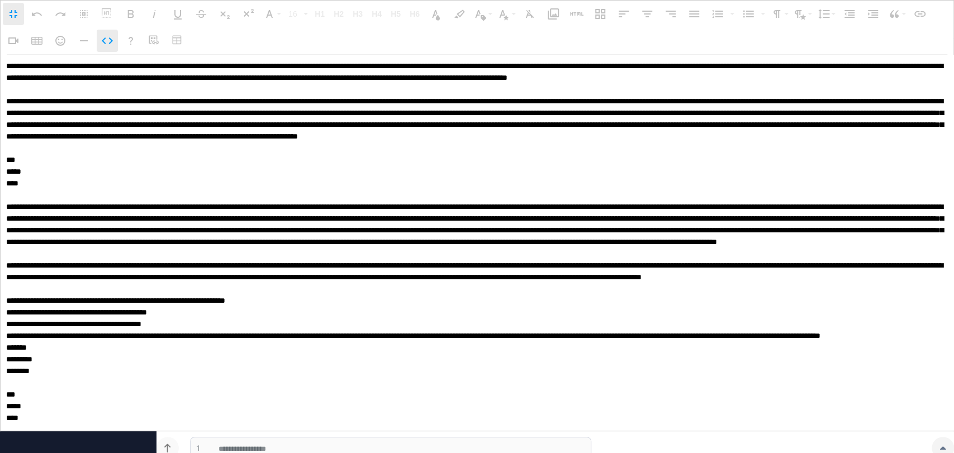
scroll to position [2088, 0]
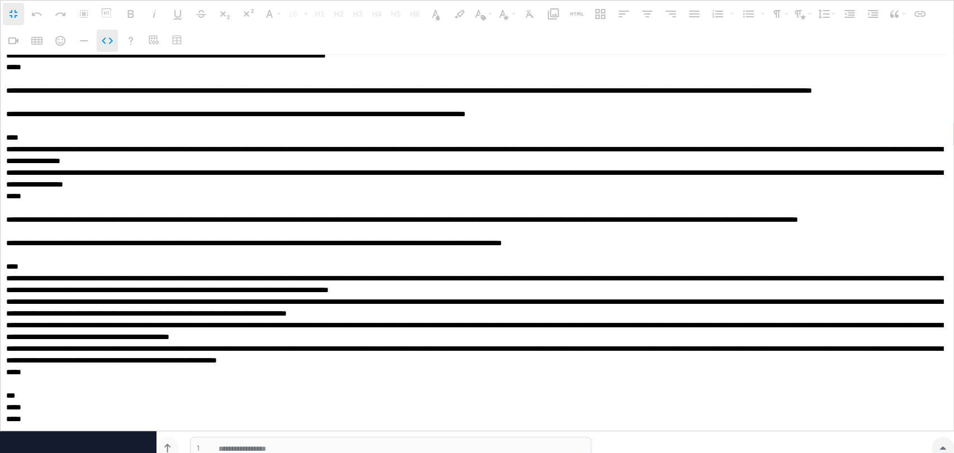
click at [110, 35] on icon "button" at bounding box center [107, 40] width 13 height 13
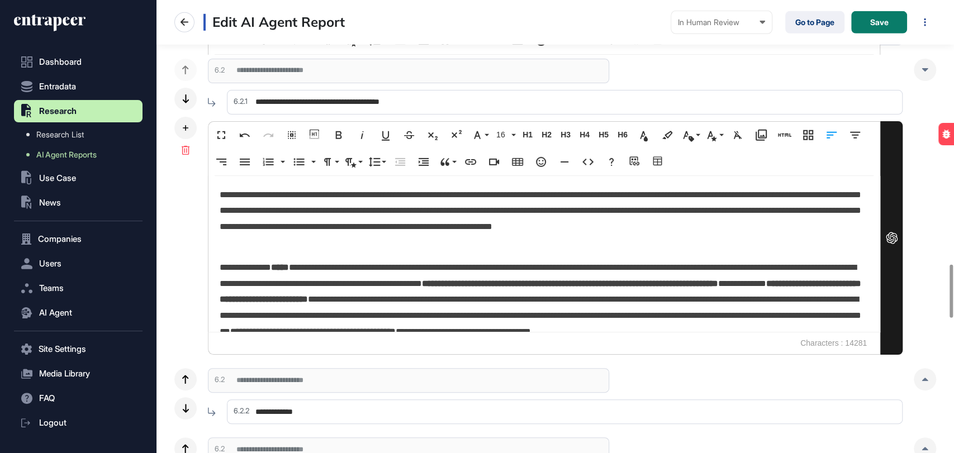
scroll to position [2277, 0]
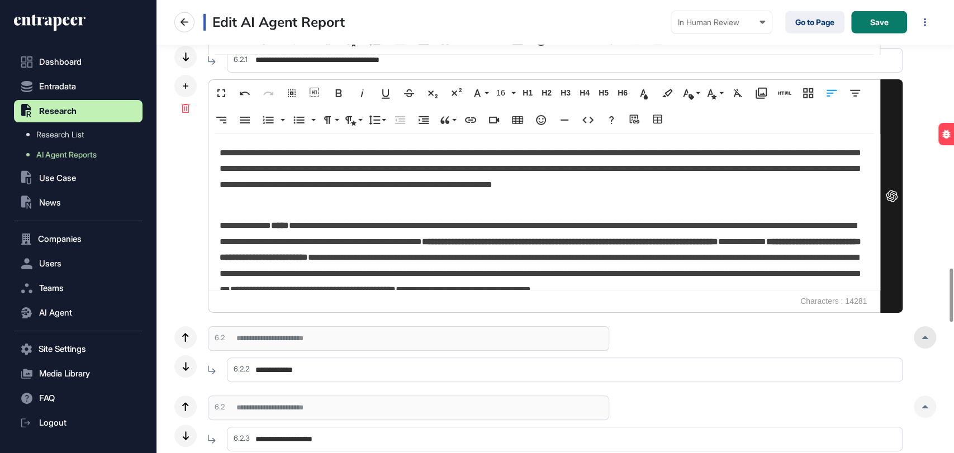
click at [923, 338] on icon at bounding box center [925, 337] width 6 height 3
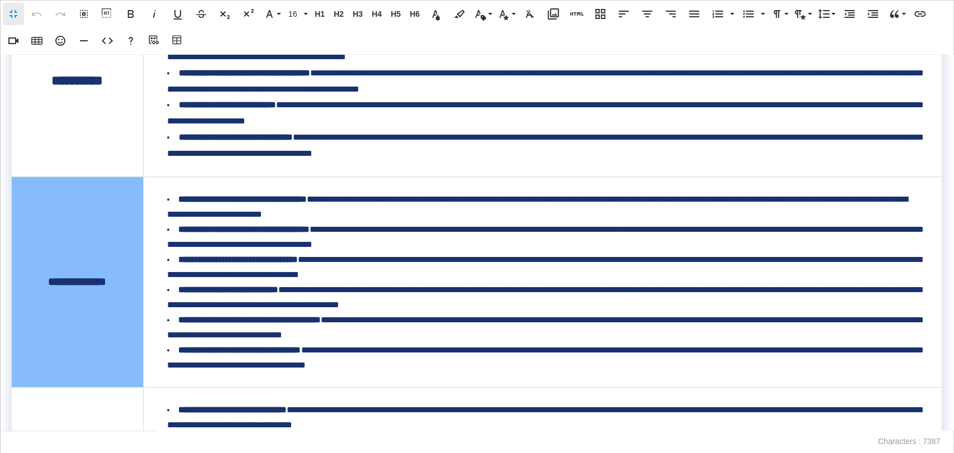
scroll to position [631, 0]
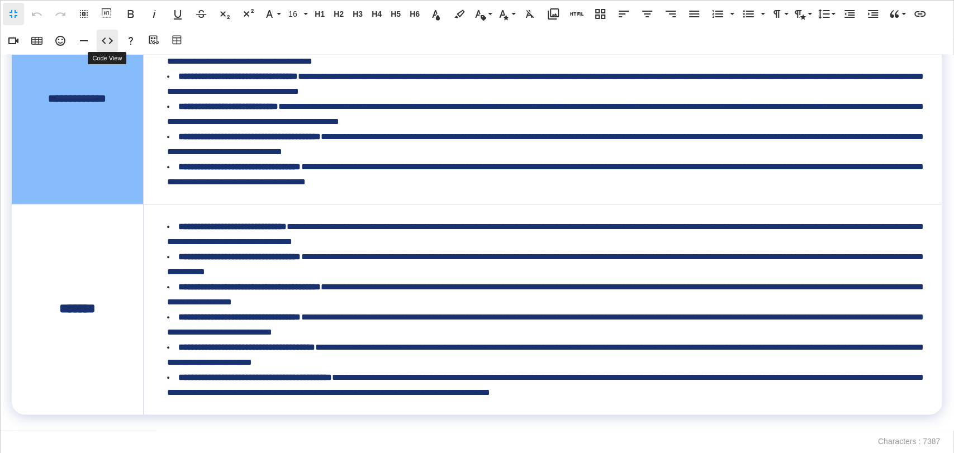
click at [110, 39] on icon "button" at bounding box center [107, 40] width 13 height 13
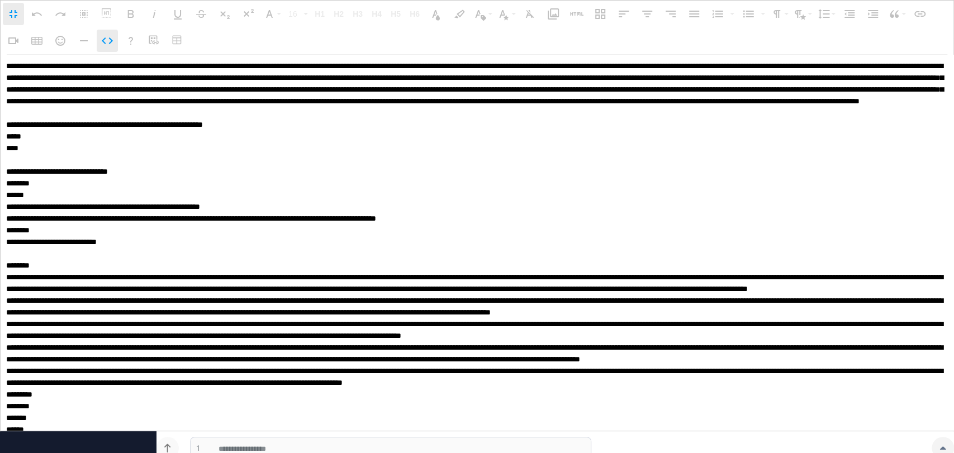
scroll to position [1137, 0]
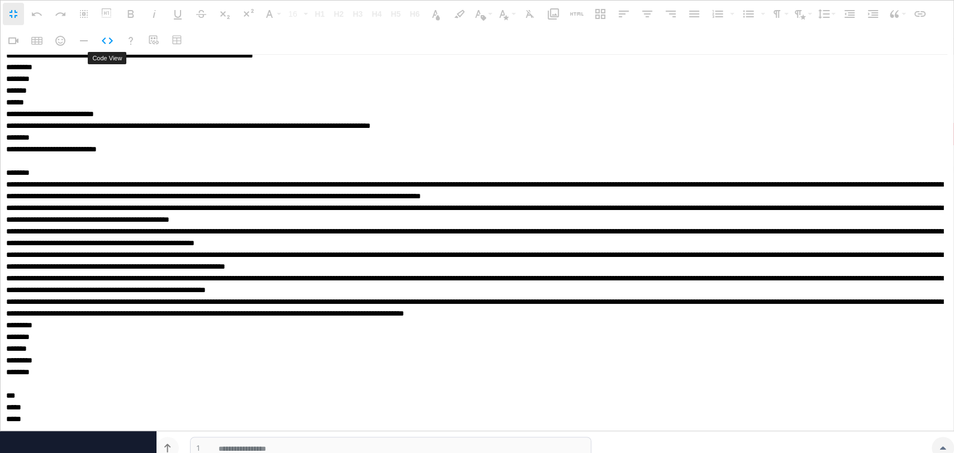
click at [111, 40] on icon "button" at bounding box center [107, 40] width 11 height 7
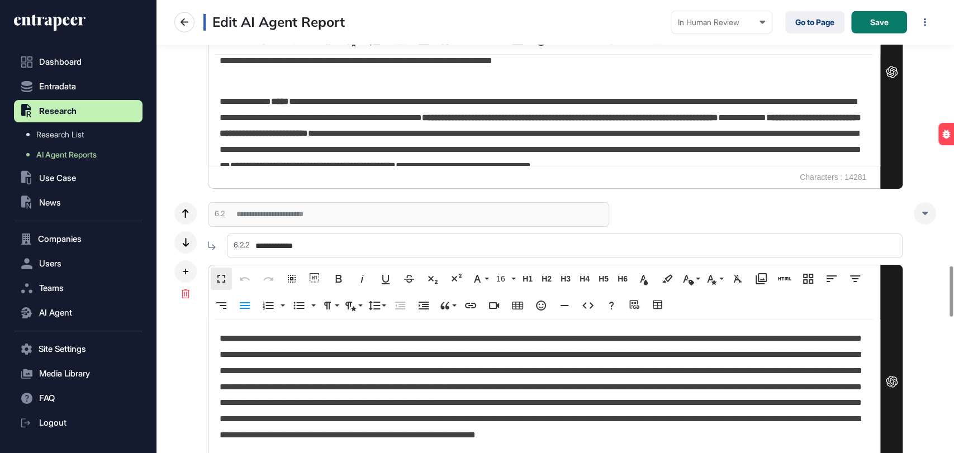
scroll to position [0, 0]
click at [923, 207] on div at bounding box center [925, 213] width 22 height 22
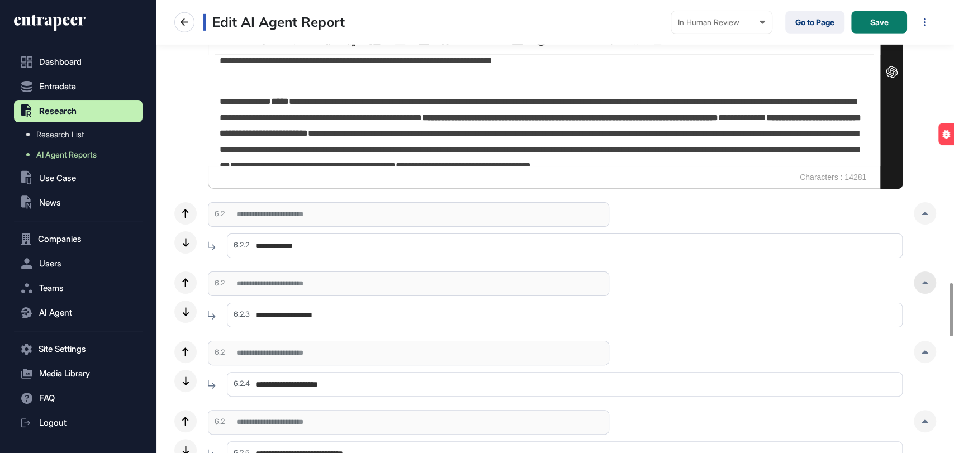
click at [925, 281] on icon at bounding box center [925, 282] width 6 height 3
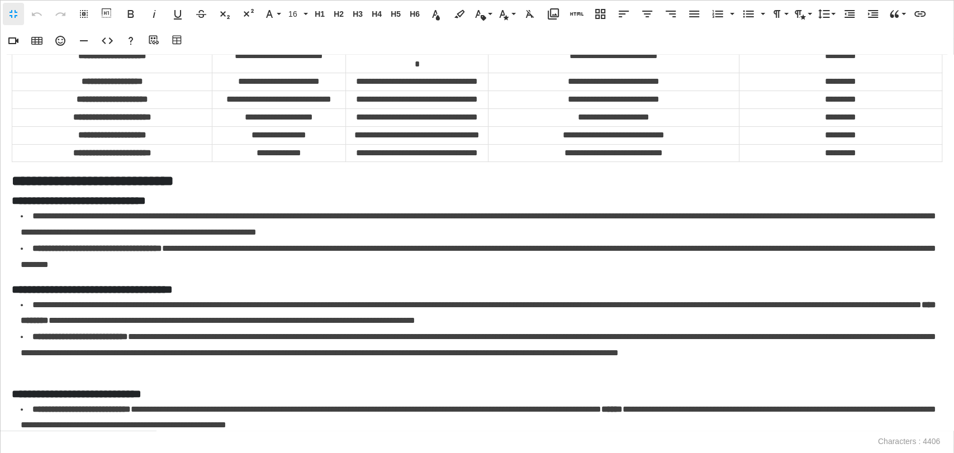
scroll to position [9, 0]
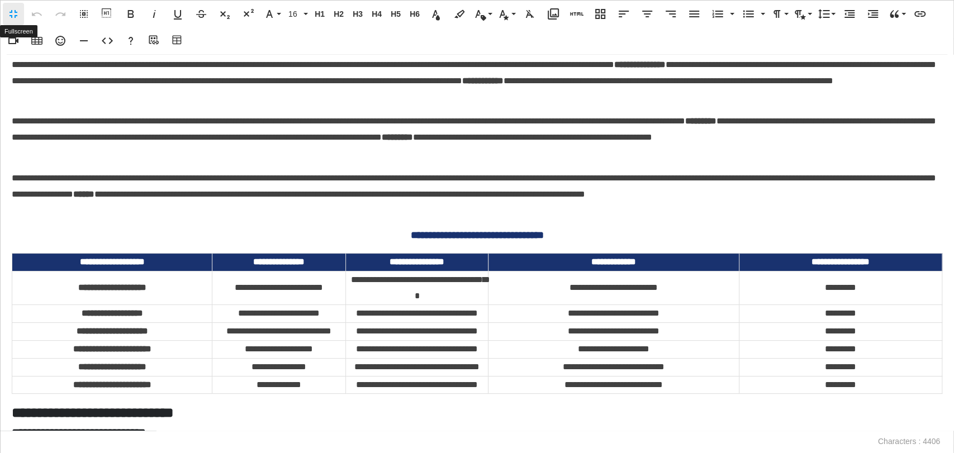
click at [6, 12] on button "Fullscreen" at bounding box center [13, 14] width 21 height 22
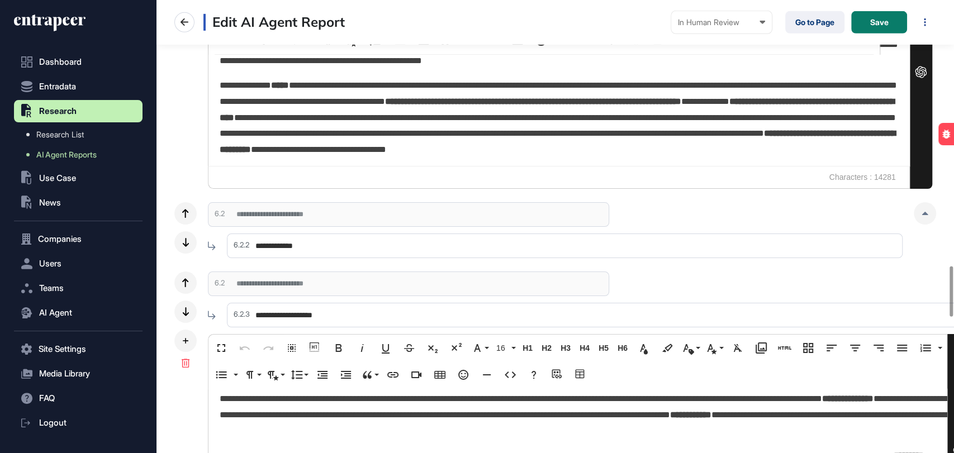
scroll to position [0, 0]
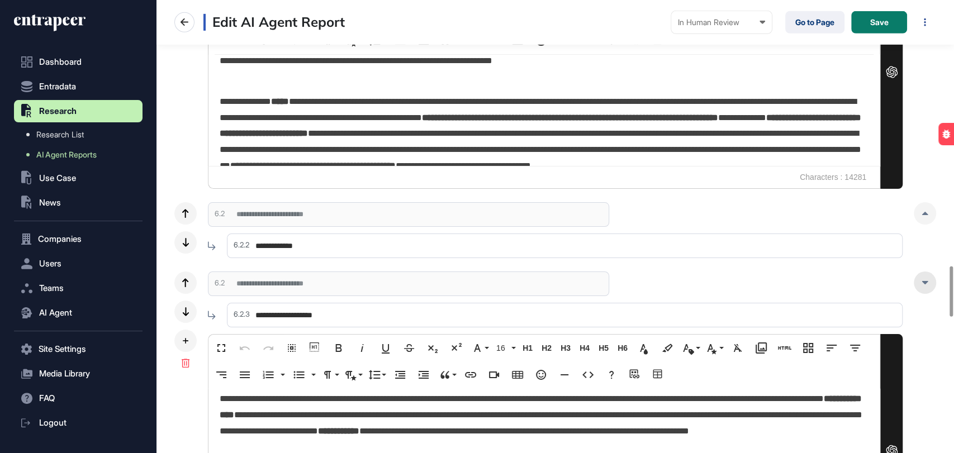
click at [922, 282] on icon at bounding box center [924, 282] width 7 height 3
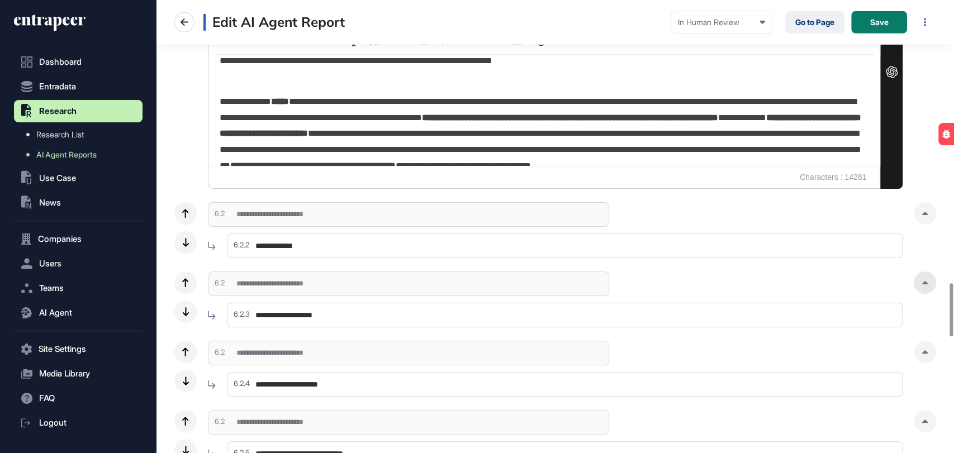
scroll to position [2463, 0]
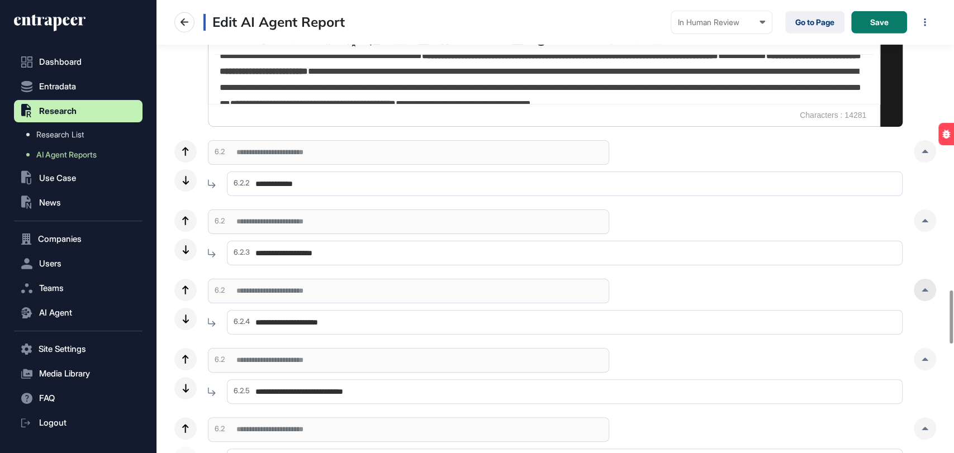
click at [921, 283] on div at bounding box center [925, 290] width 22 height 22
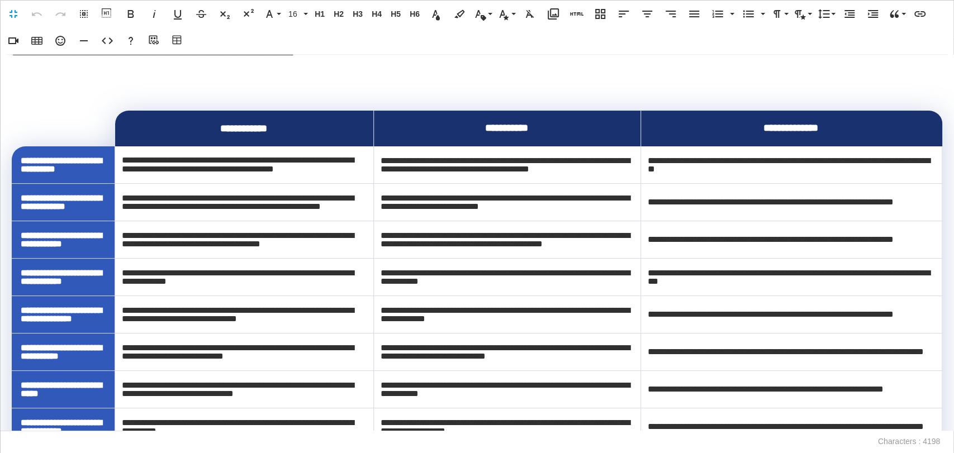
scroll to position [0, 0]
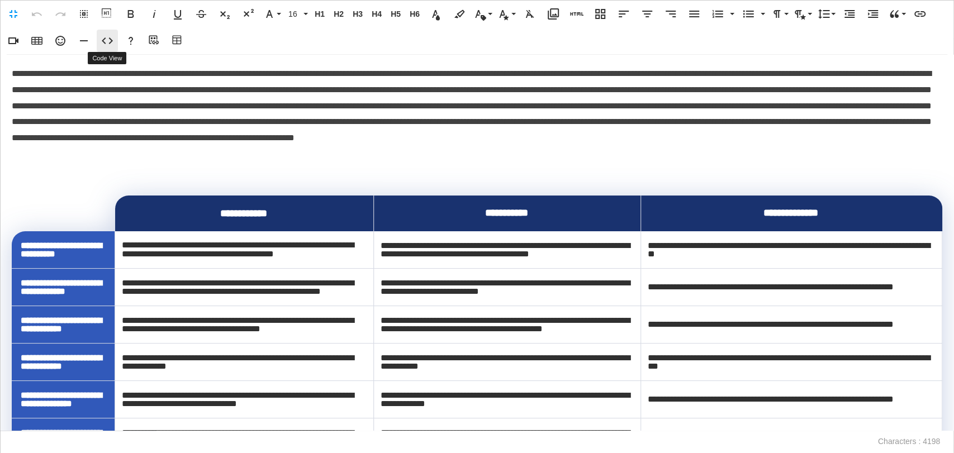
click at [108, 46] on icon "button" at bounding box center [107, 40] width 13 height 13
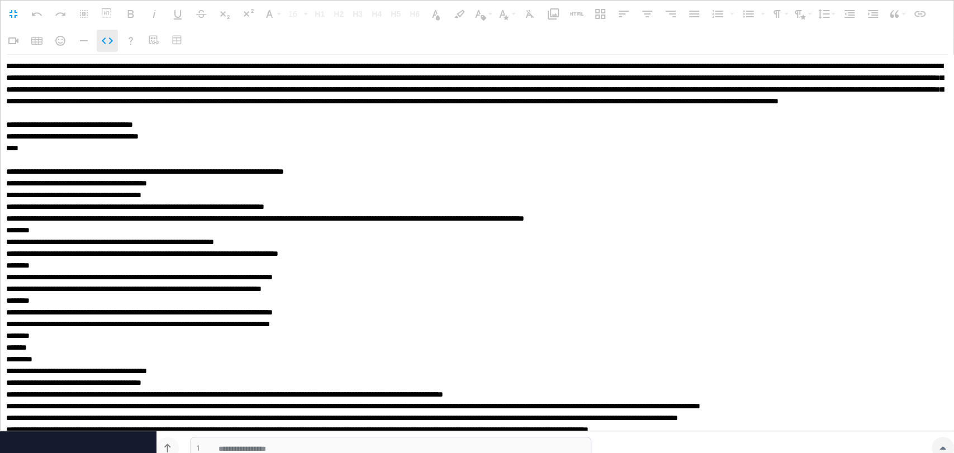
scroll to position [1337, 0]
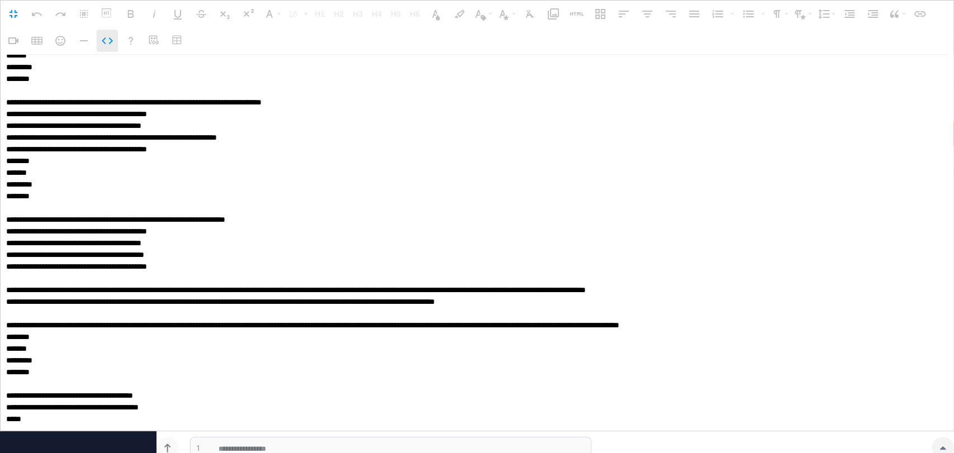
click at [108, 46] on icon "button" at bounding box center [107, 40] width 13 height 13
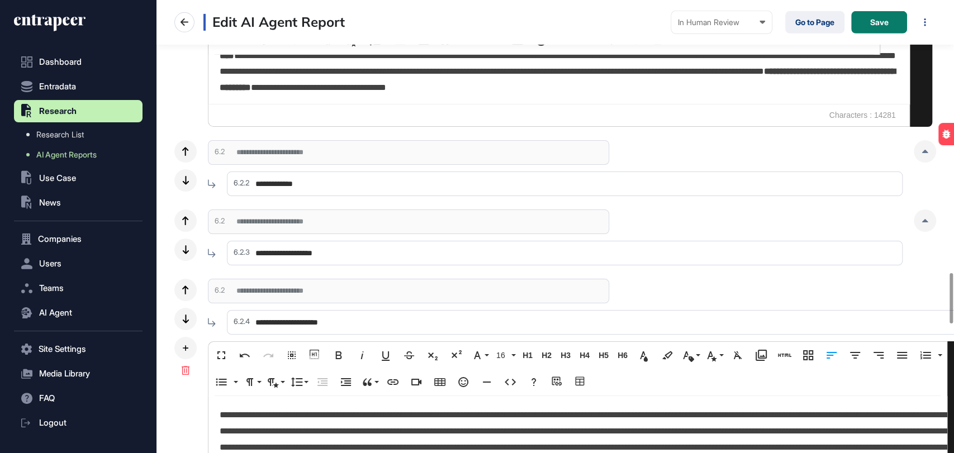
scroll to position [0, 0]
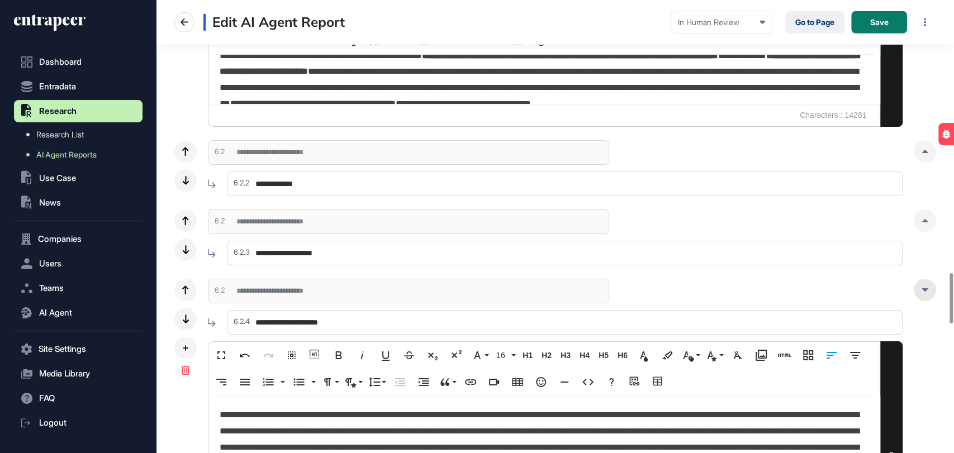
click at [916, 286] on div at bounding box center [925, 290] width 22 height 22
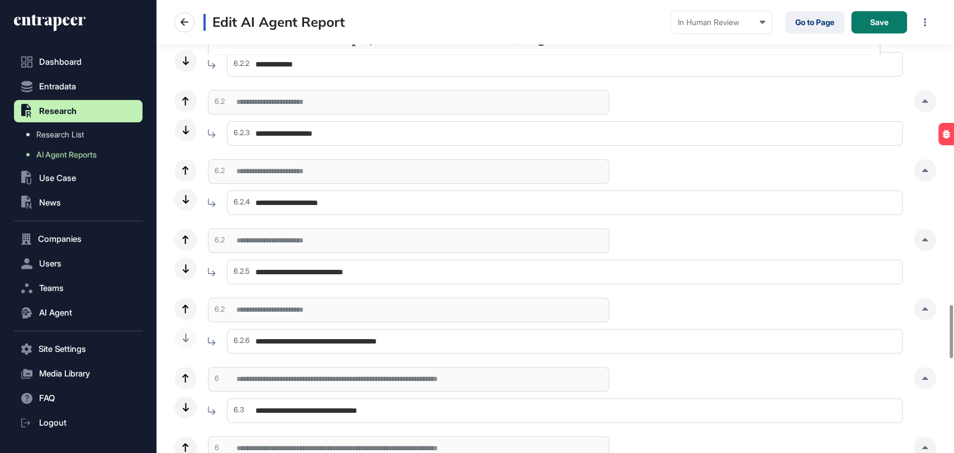
scroll to position [2588, 0]
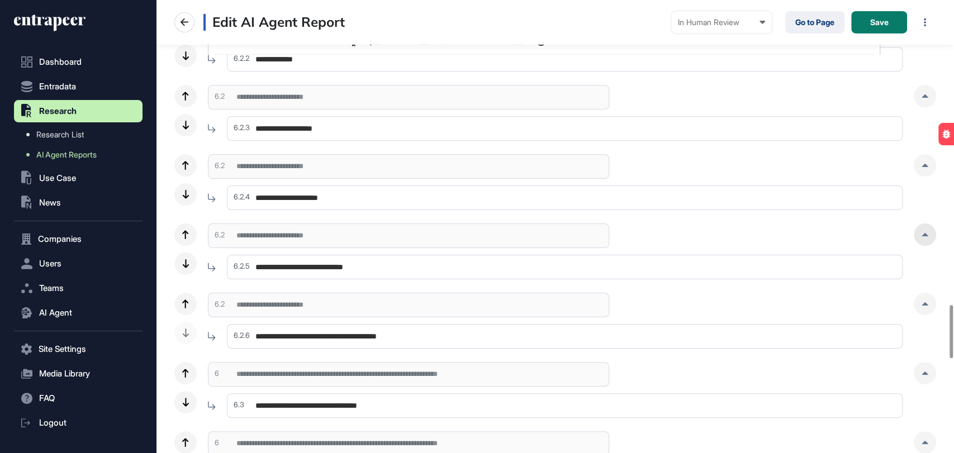
click at [931, 234] on div at bounding box center [925, 235] width 22 height 22
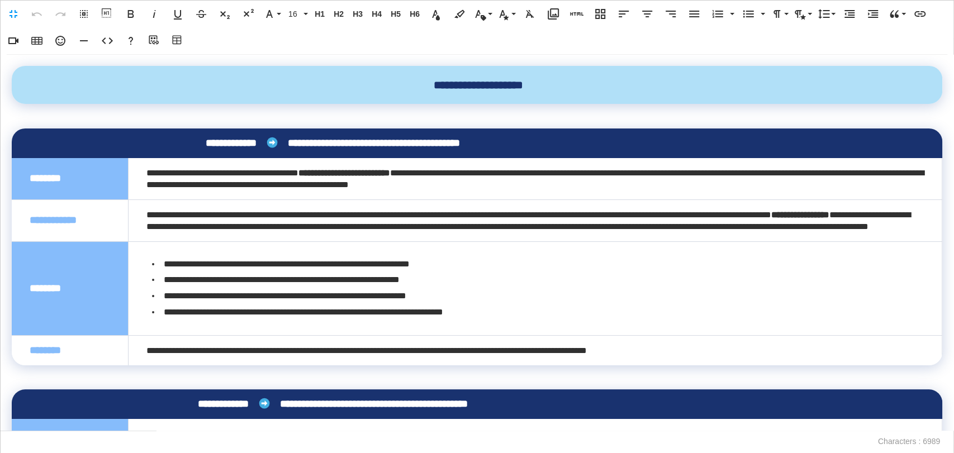
scroll to position [0, 4]
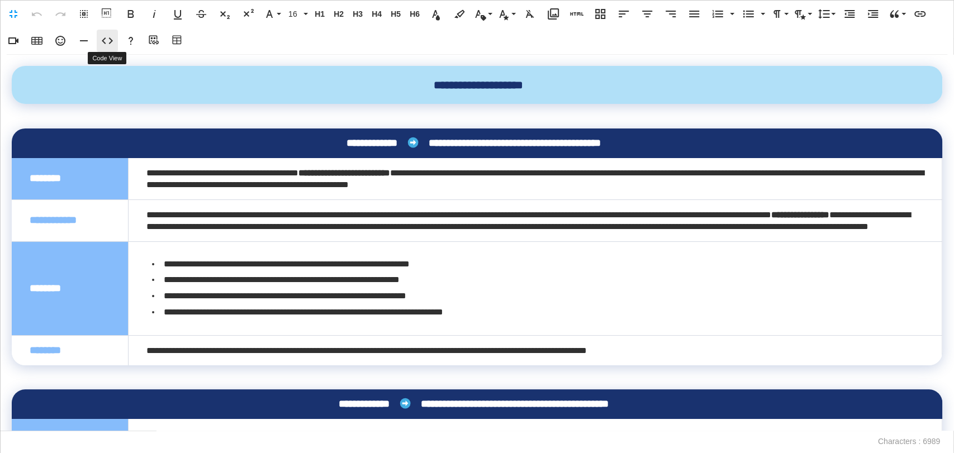
click at [109, 39] on icon "button" at bounding box center [107, 40] width 13 height 13
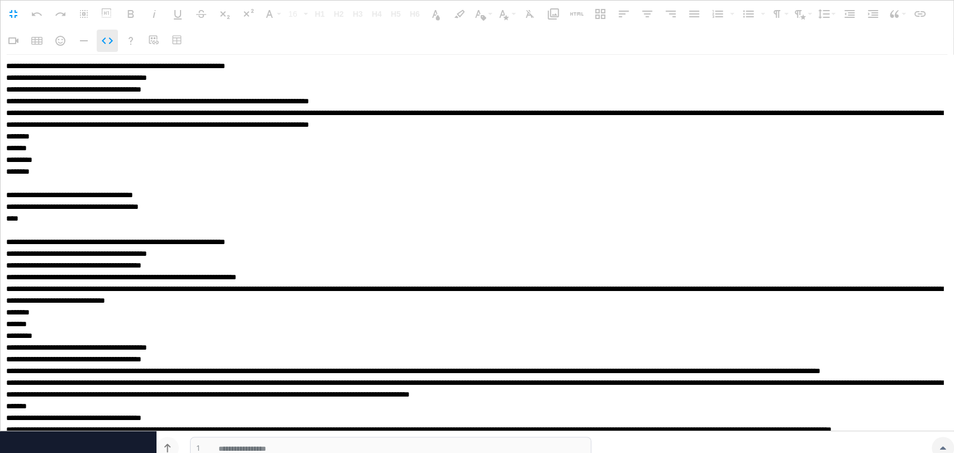
scroll to position [3859, 0]
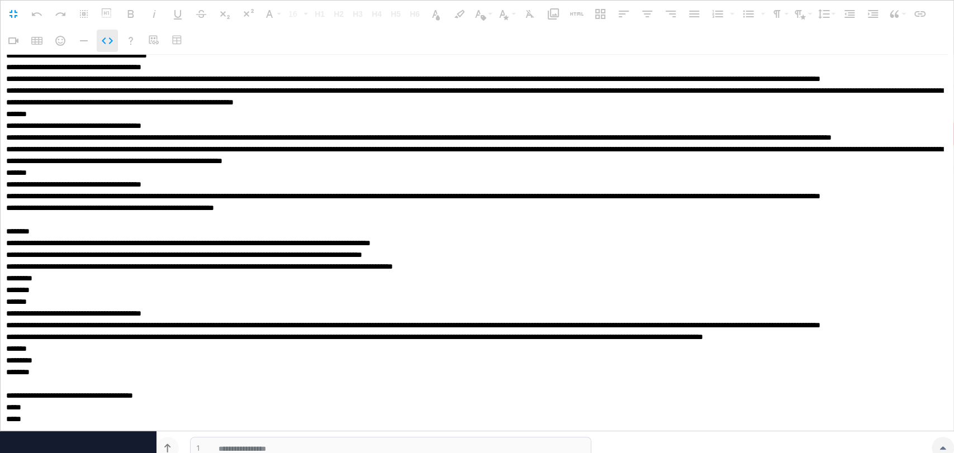
click at [107, 40] on icon "button" at bounding box center [107, 40] width 13 height 13
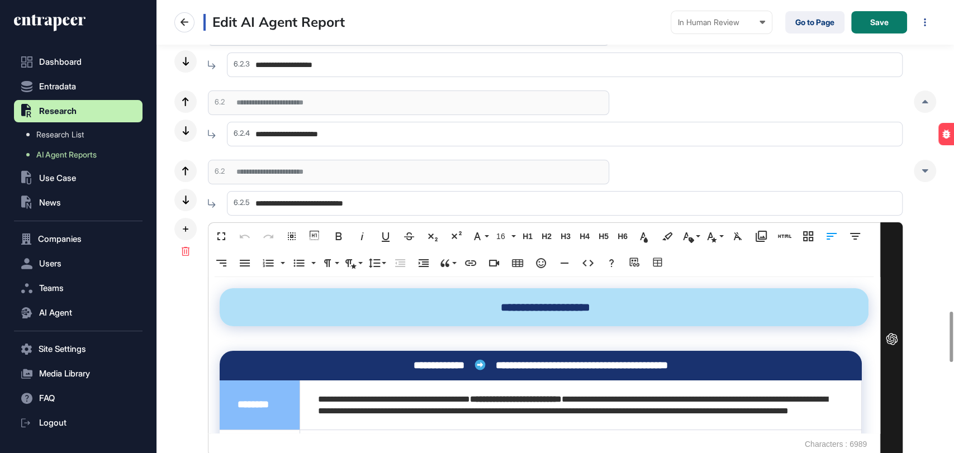
scroll to position [2836, 0]
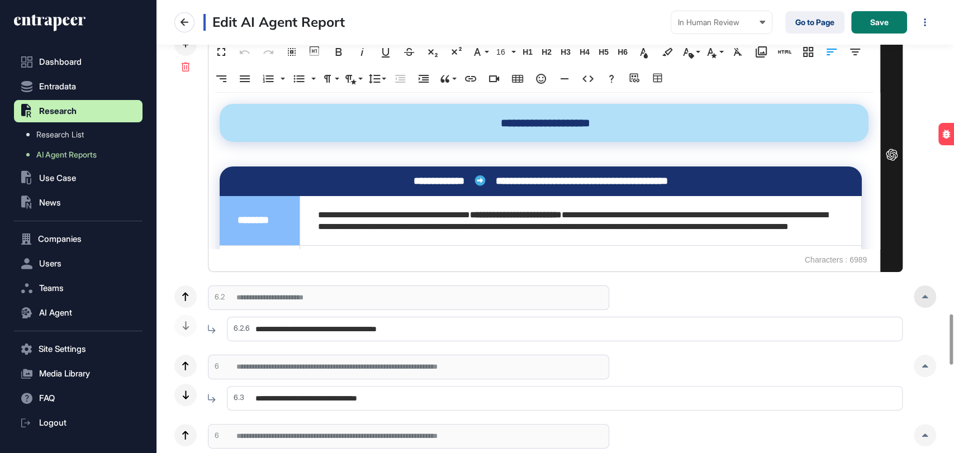
click at [920, 295] on div at bounding box center [925, 297] width 22 height 22
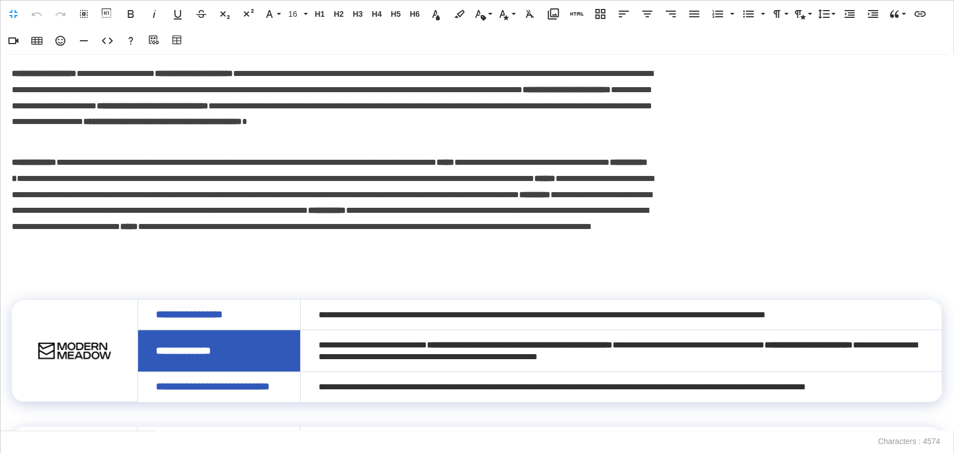
scroll to position [0, 4]
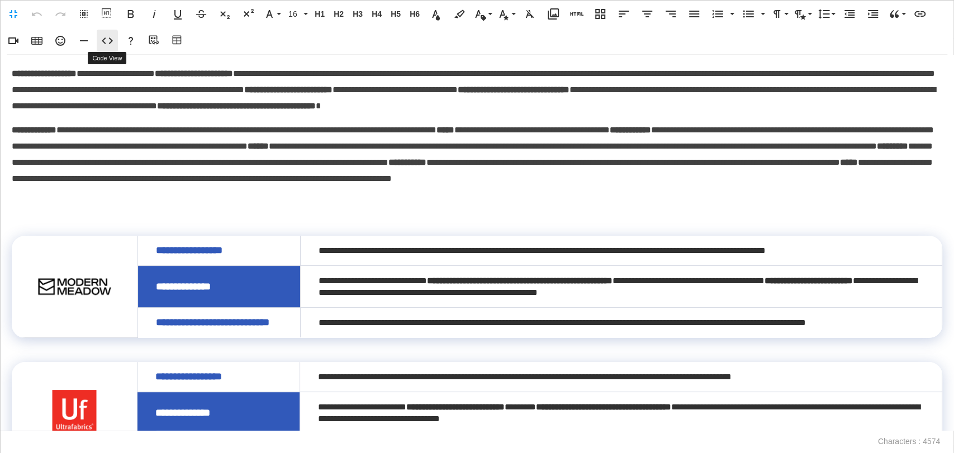
click at [108, 36] on icon "button" at bounding box center [107, 40] width 13 height 13
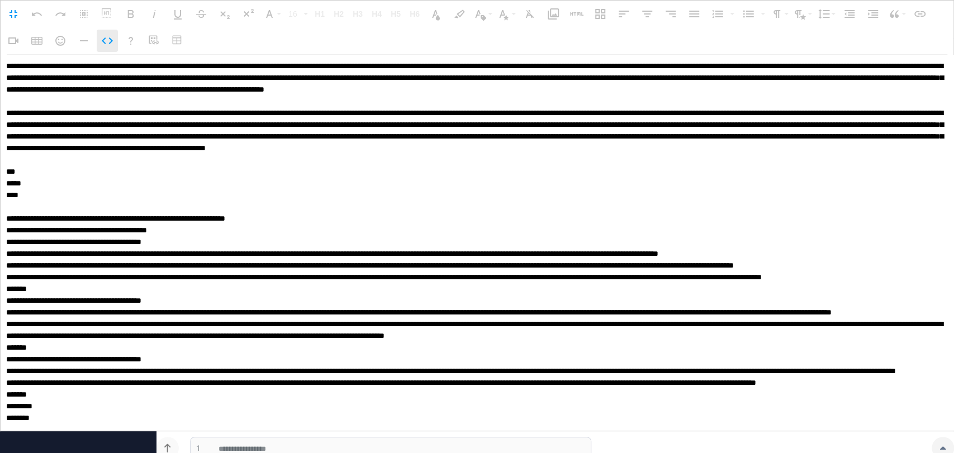
scroll to position [2017, 0]
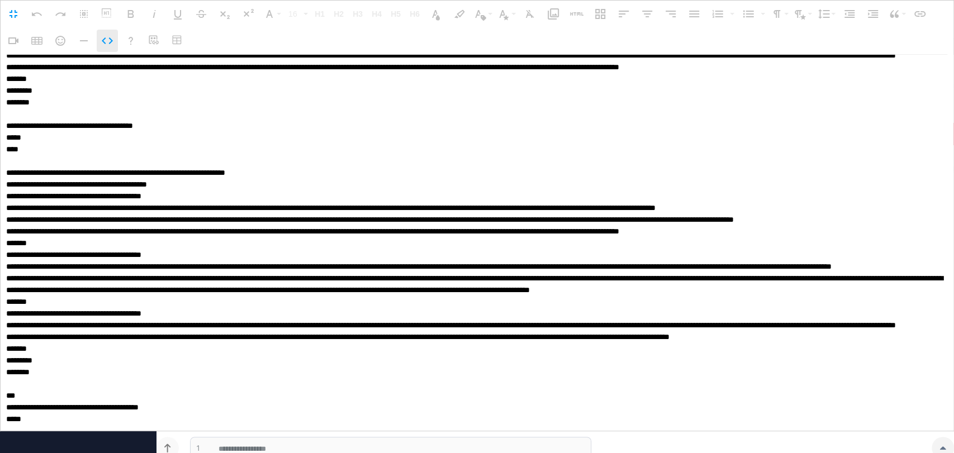
click at [108, 36] on icon "button" at bounding box center [107, 40] width 13 height 13
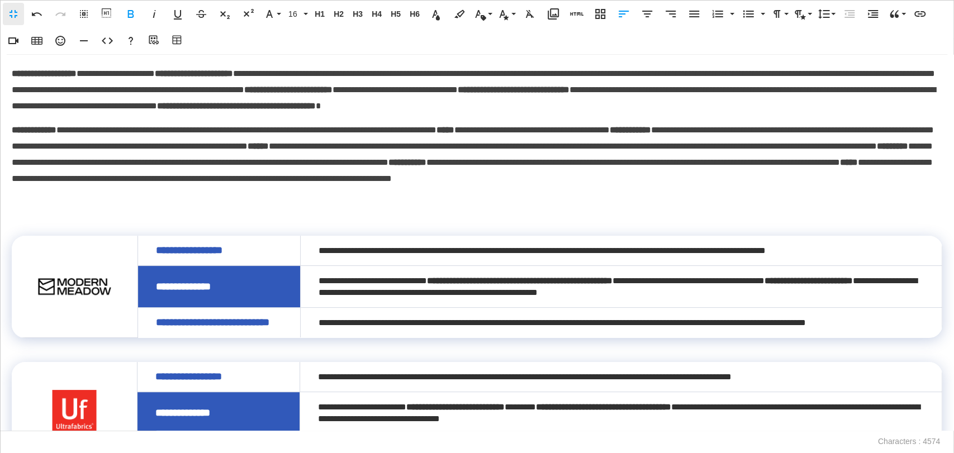
click at [5, 9] on button "Fullscreen" at bounding box center [13, 14] width 21 height 22
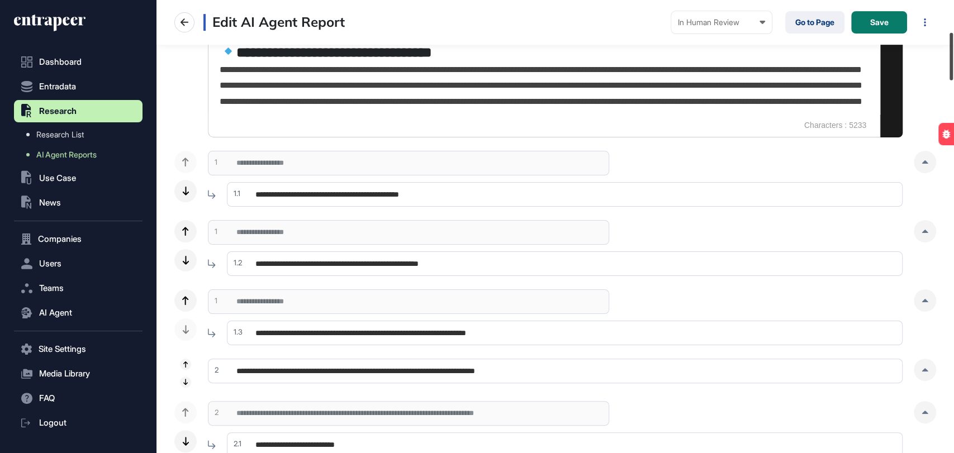
scroll to position [310, 0]
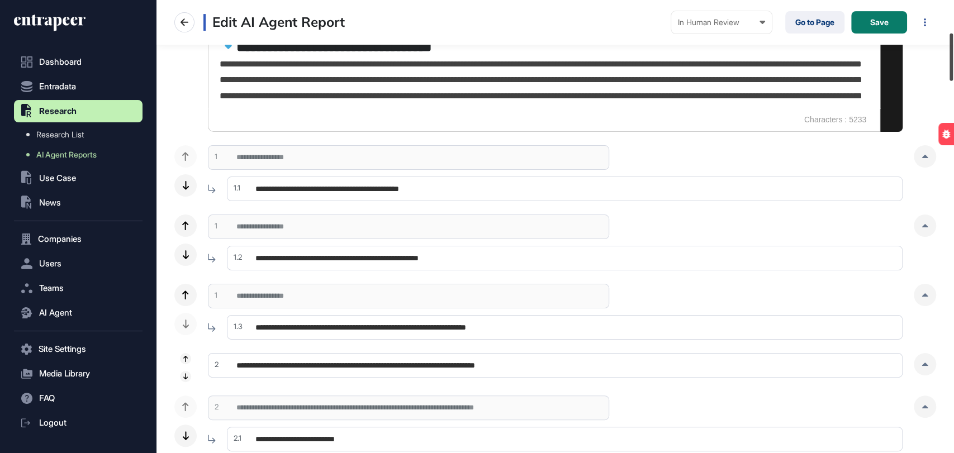
drag, startPoint x: 953, startPoint y: 198, endPoint x: 953, endPoint y: 45, distance: 153.7
click at [953, 45] on div at bounding box center [950, 57] width 3 height 47
